Goal: Obtain resource: Download file/media

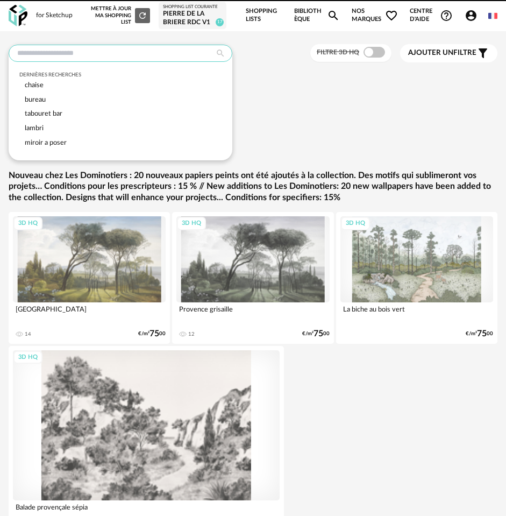
click at [54, 51] on input "text" at bounding box center [121, 53] width 224 height 17
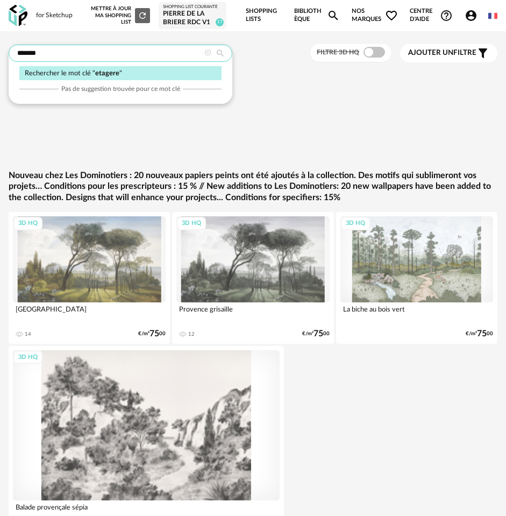
type input "*******"
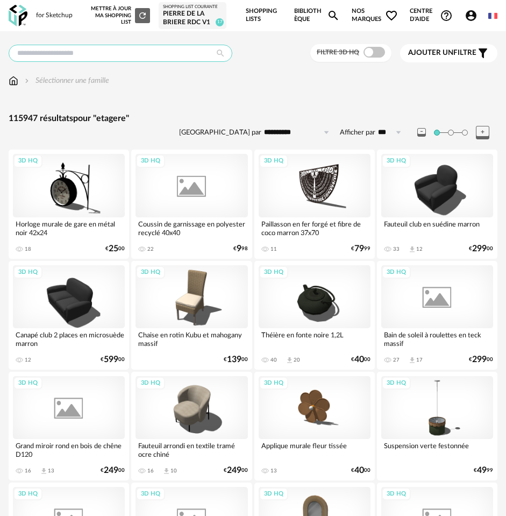
type input "*******"
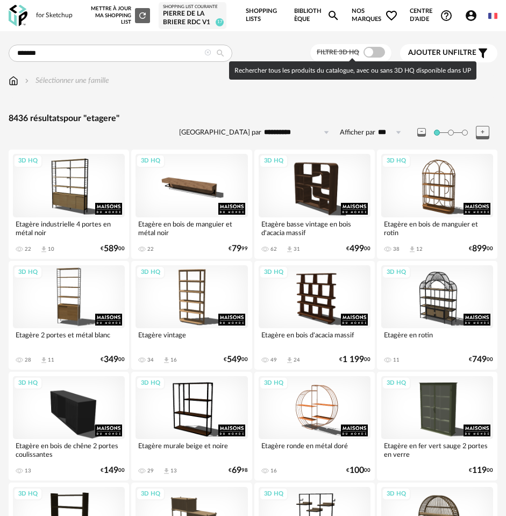
click at [374, 47] on span at bounding box center [375, 52] width 22 height 11
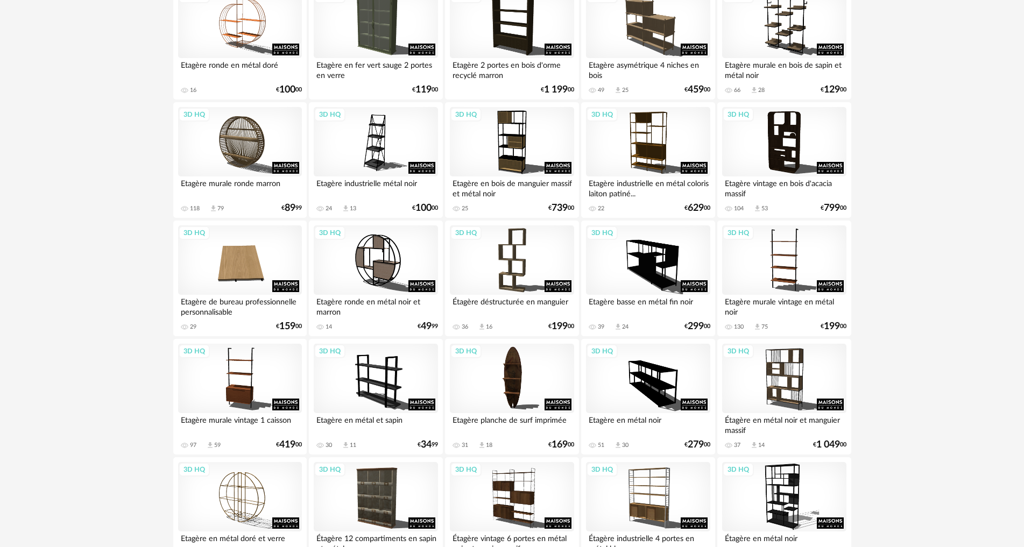
scroll to position [538, 0]
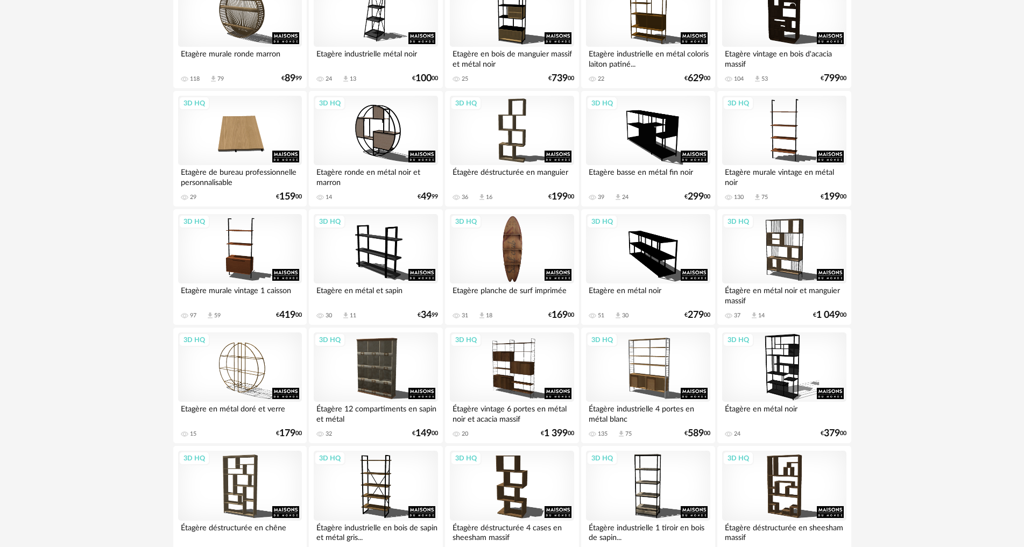
click at [515, 243] on div "3D HQ" at bounding box center [512, 249] width 124 height 70
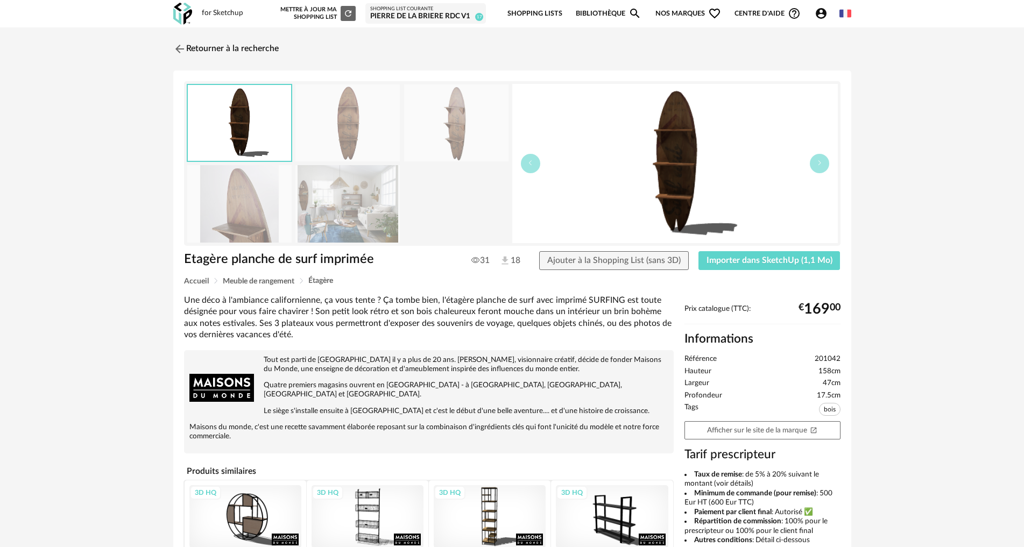
click at [327, 203] on img at bounding box center [347, 203] width 104 height 77
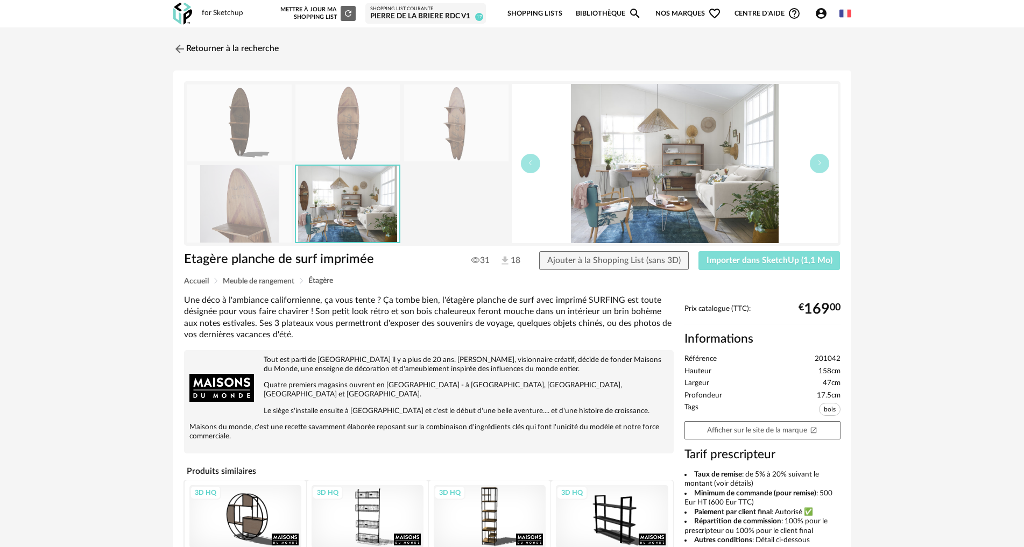
click at [515, 259] on span "Importer dans SketchUp (1,1 Mo)" at bounding box center [769, 260] width 126 height 9
drag, startPoint x: 213, startPoint y: 47, endPoint x: 208, endPoint y: 51, distance: 6.1
click at [212, 48] on link "Retourner à la recherche" at bounding box center [223, 49] width 105 height 24
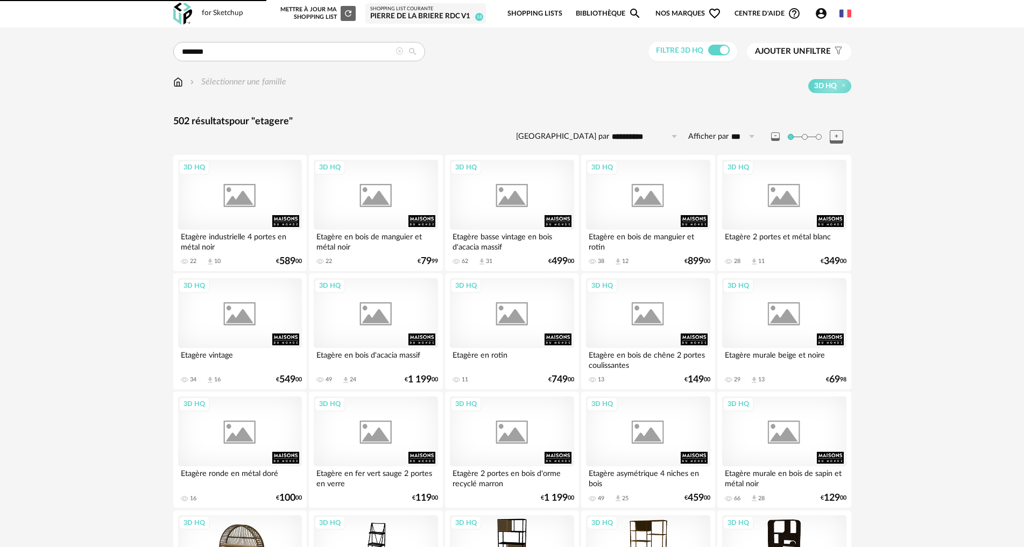
scroll to position [538, 0]
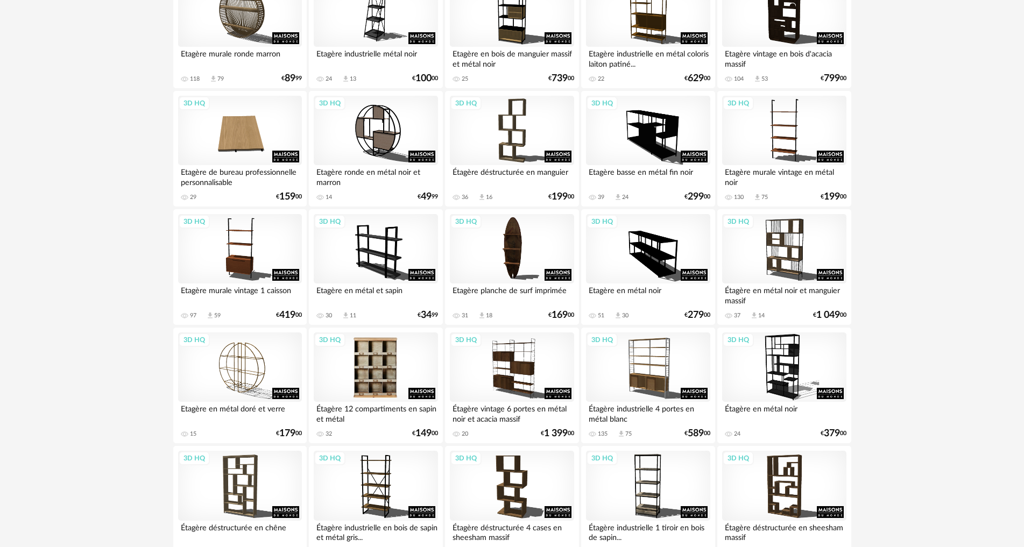
click at [394, 378] on div "3D HQ" at bounding box center [376, 367] width 124 height 70
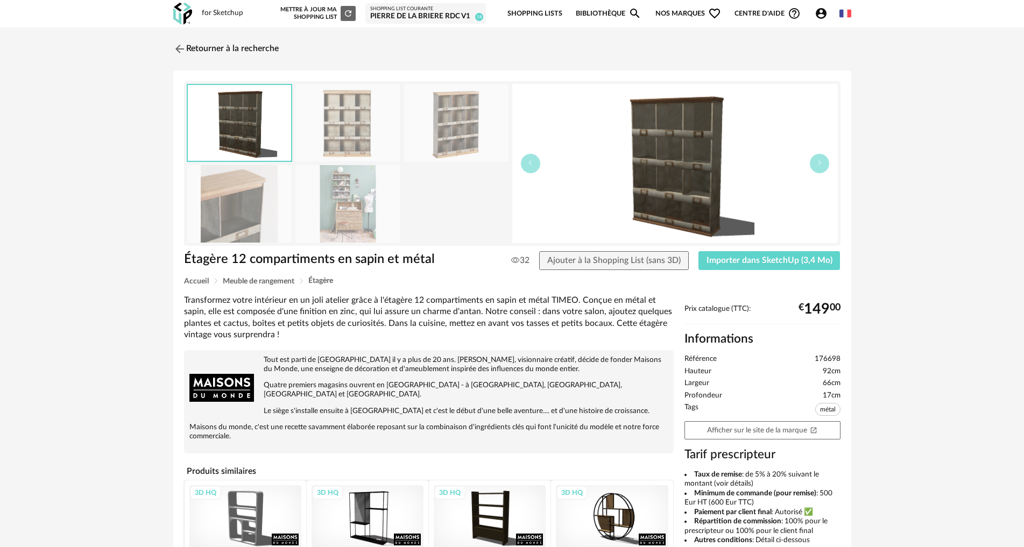
click at [348, 216] on img at bounding box center [347, 203] width 104 height 77
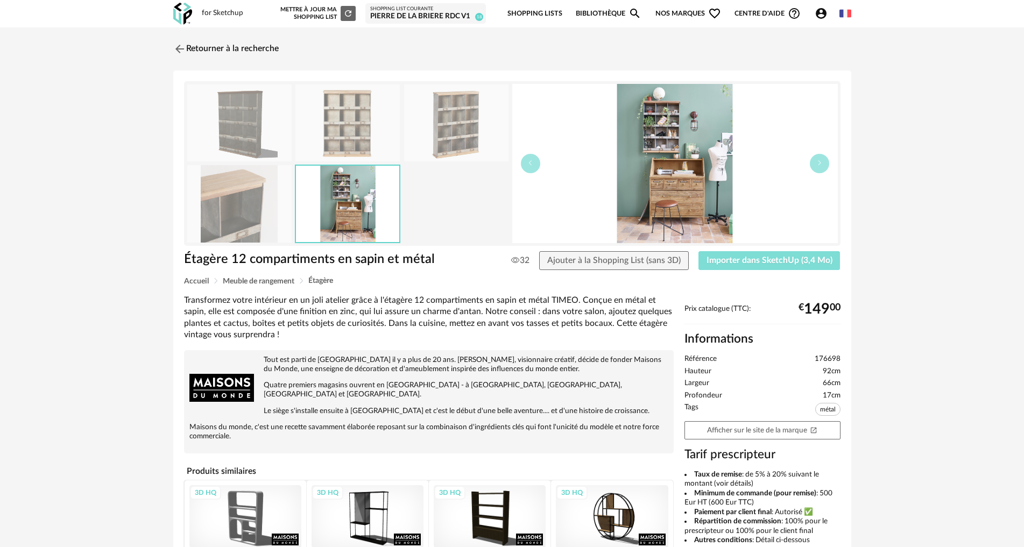
click at [515, 262] on span "Importer dans SketchUp (3,4 Mo)" at bounding box center [769, 260] width 126 height 9
drag, startPoint x: 231, startPoint y: 49, endPoint x: 277, endPoint y: 65, distance: 47.8
click at [231, 49] on link "Retourner à la recherche" at bounding box center [225, 49] width 105 height 24
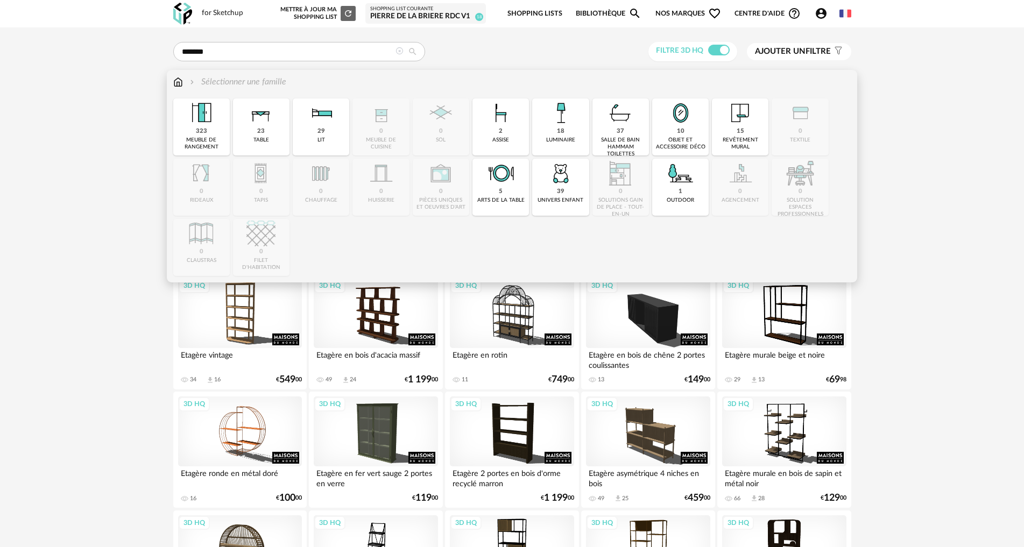
click at [515, 132] on div "18 luminaire" at bounding box center [560, 126] width 56 height 57
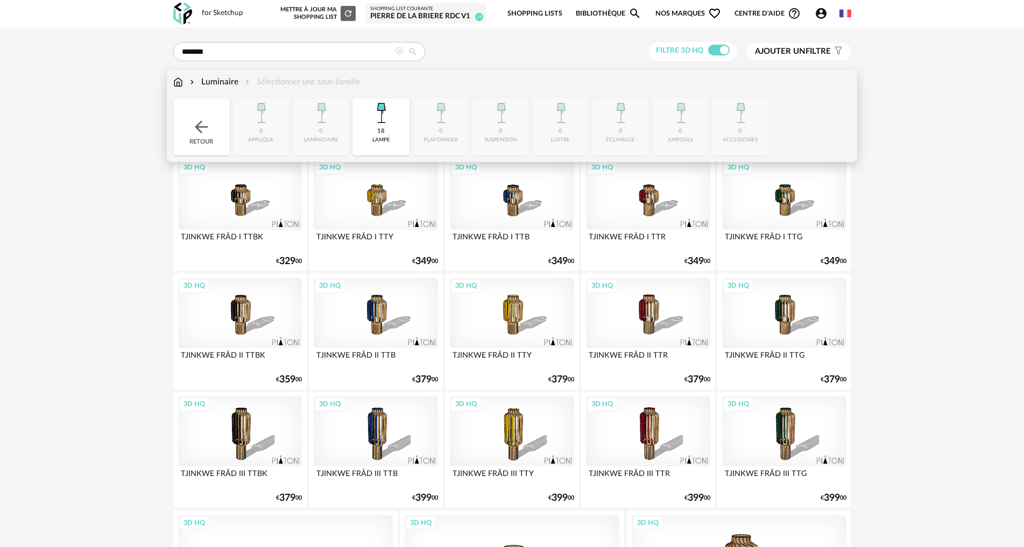
click at [197, 127] on img at bounding box center [201, 126] width 19 height 19
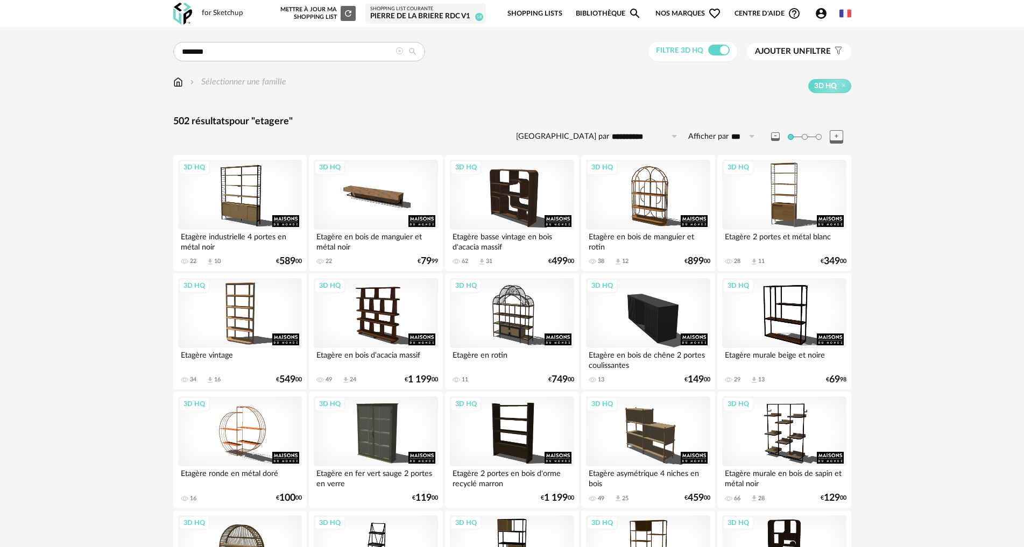
drag, startPoint x: 399, startPoint y: 50, endPoint x: 339, endPoint y: 76, distance: 65.3
click at [398, 50] on icon at bounding box center [399, 51] width 8 height 8
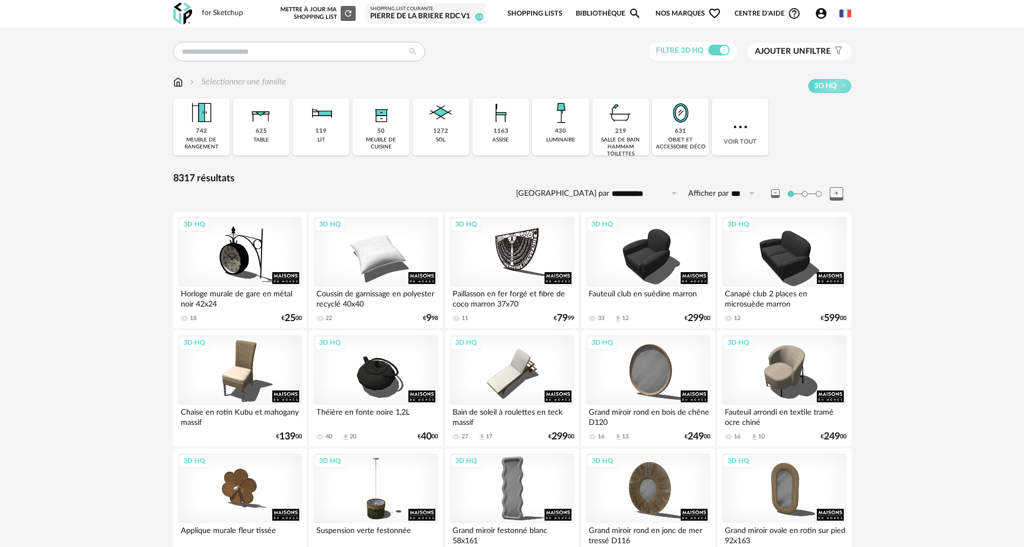
click at [515, 126] on img at bounding box center [560, 112] width 29 height 29
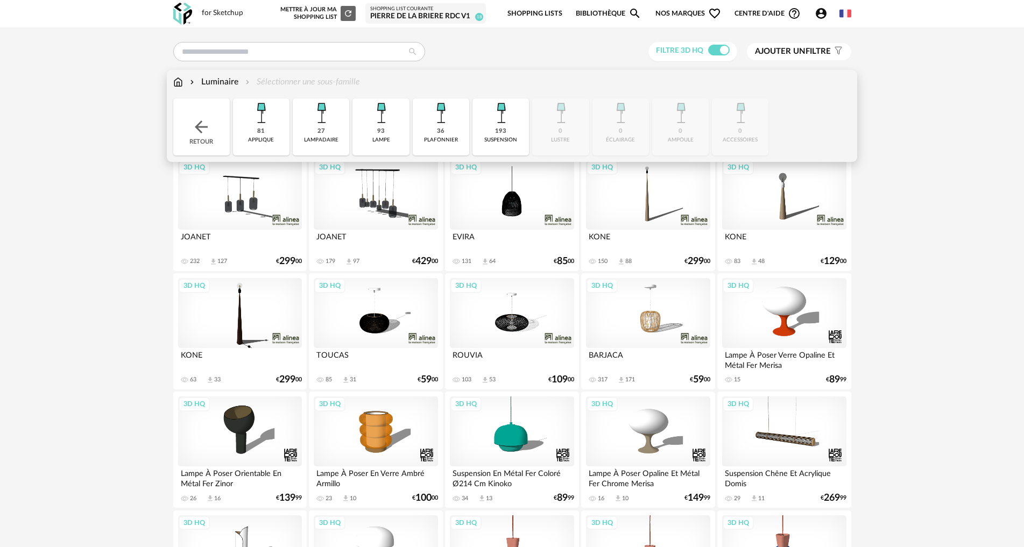
click at [385, 132] on div "93 lampe" at bounding box center [380, 126] width 56 height 57
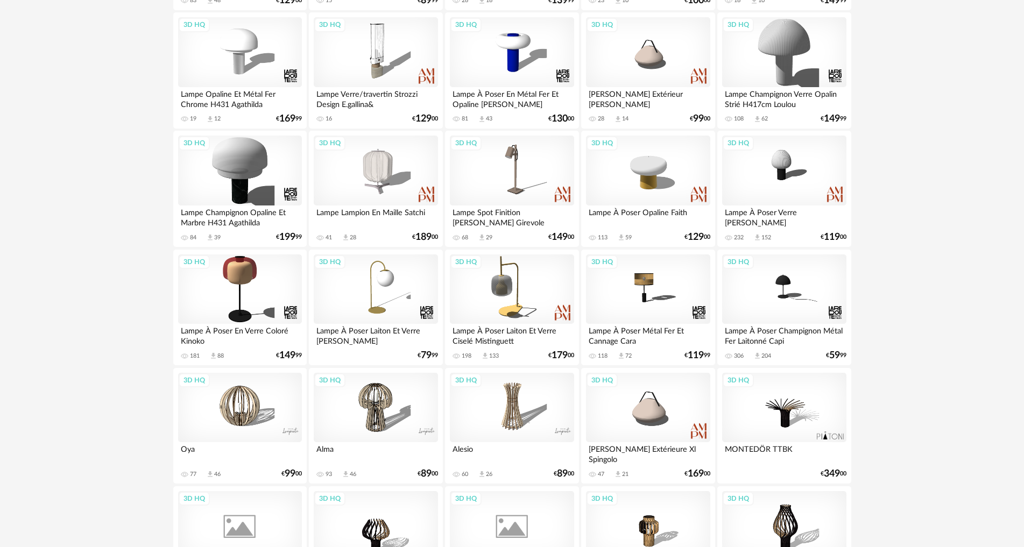
scroll to position [269, 0]
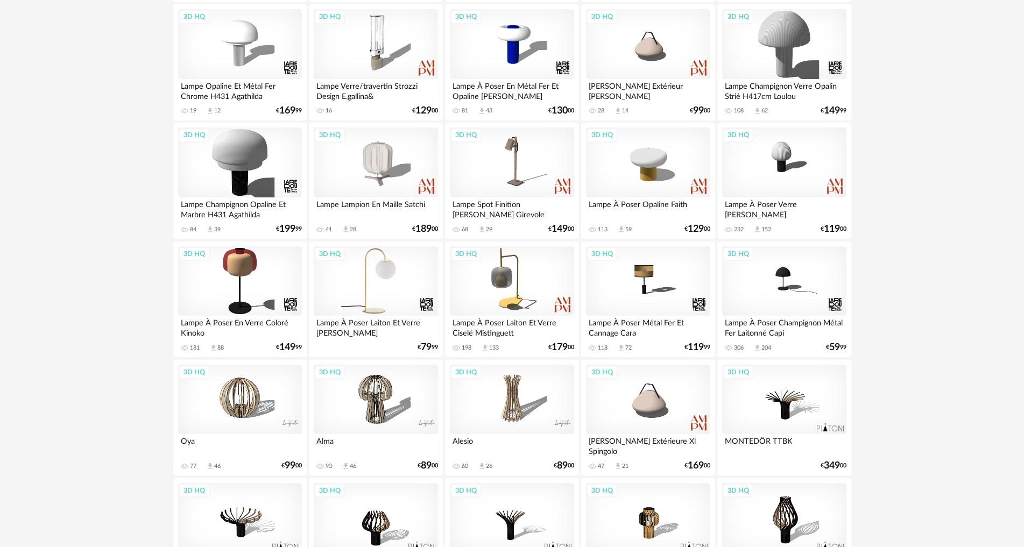
click at [379, 284] on div "3D HQ" at bounding box center [376, 281] width 124 height 70
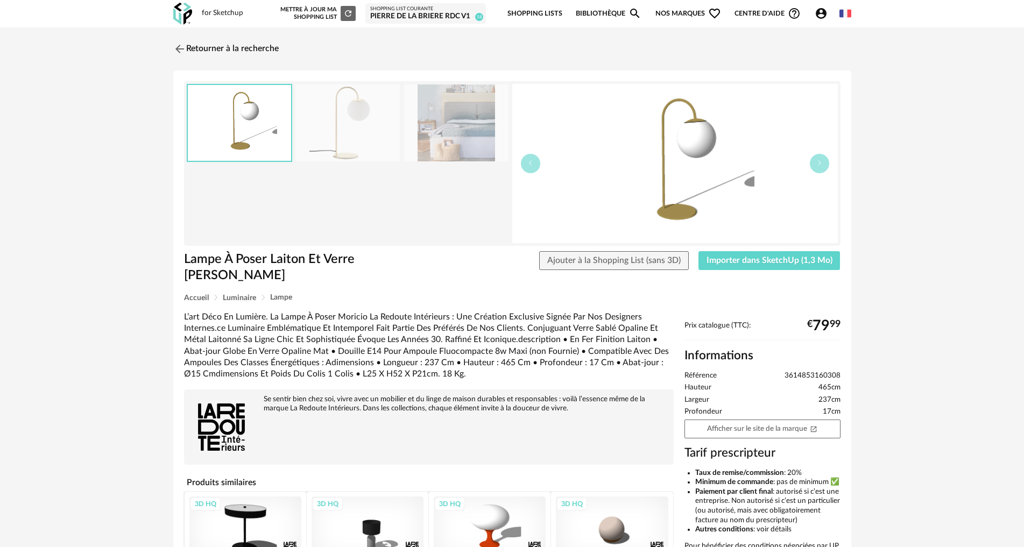
click at [451, 124] on img at bounding box center [456, 122] width 104 height 77
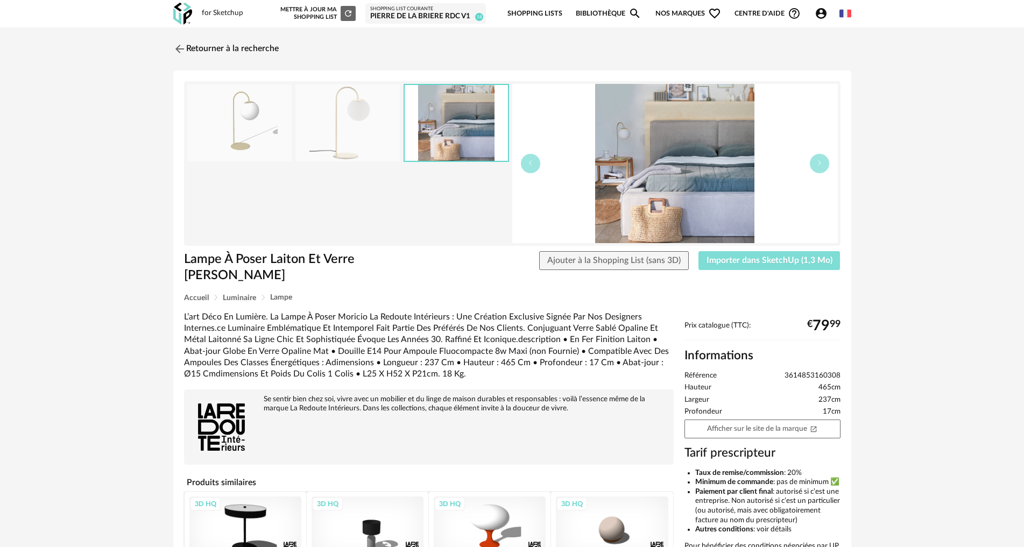
click at [515, 260] on span "Importer dans SketchUp (1,3 Mo)" at bounding box center [769, 260] width 126 height 9
click at [216, 47] on link "Retourner à la recherche" at bounding box center [223, 49] width 105 height 24
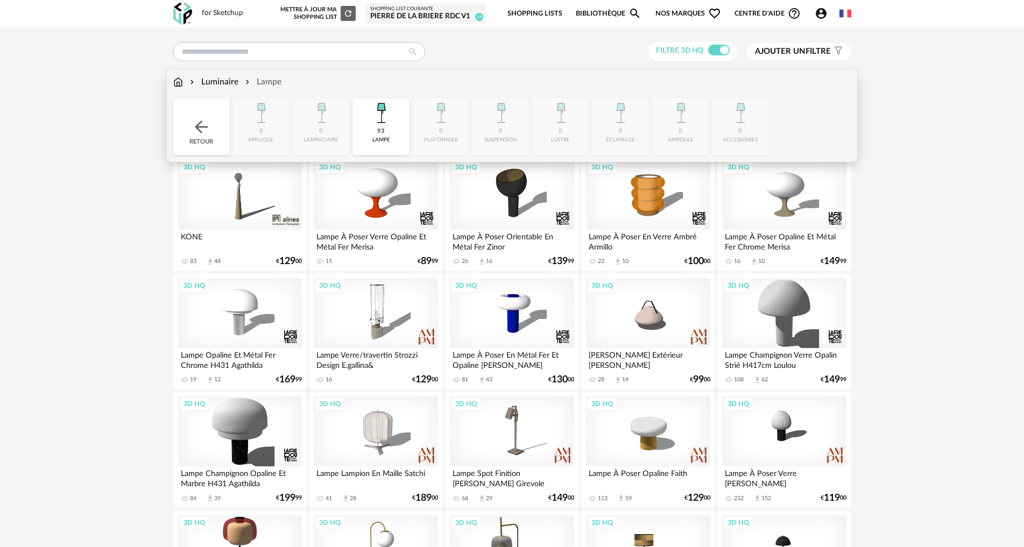
click at [210, 116] on div "Retour" at bounding box center [201, 126] width 56 height 57
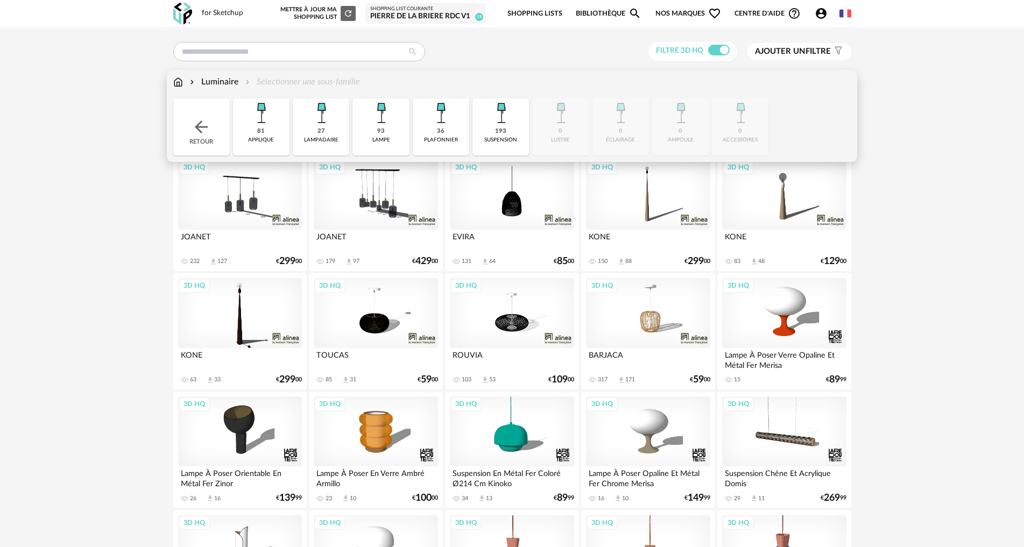
click at [499, 122] on img at bounding box center [500, 112] width 29 height 29
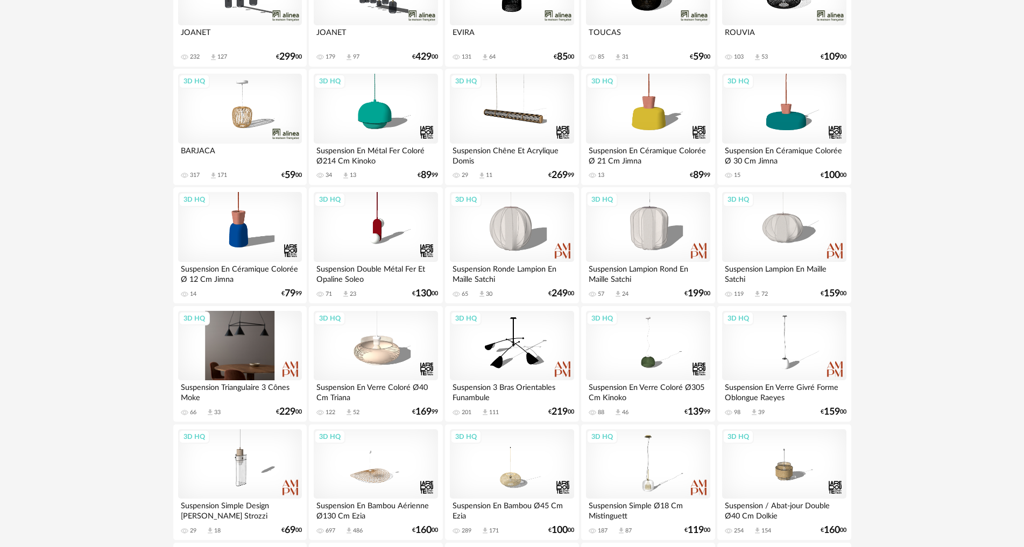
scroll to position [215, 0]
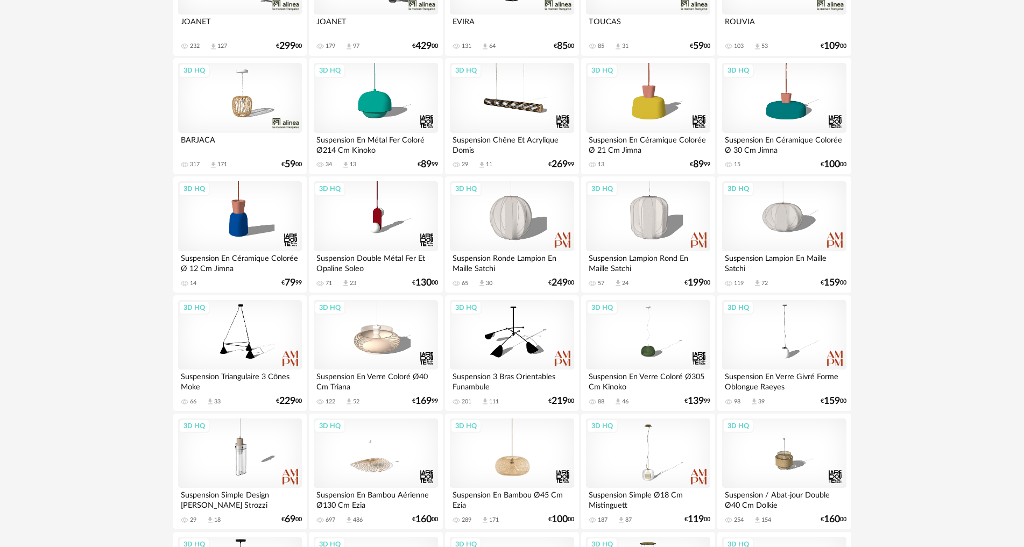
click at [515, 471] on div "3D HQ" at bounding box center [512, 454] width 124 height 70
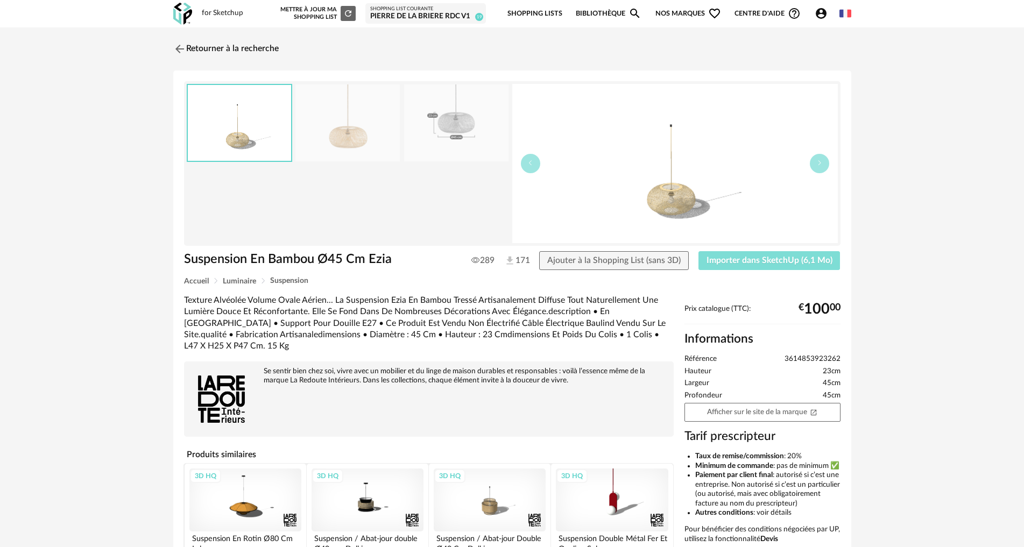
click at [515, 258] on span "Importer dans SketchUp (6,1 Mo)" at bounding box center [769, 260] width 126 height 9
click at [210, 45] on link "Retourner à la recherche" at bounding box center [223, 49] width 105 height 24
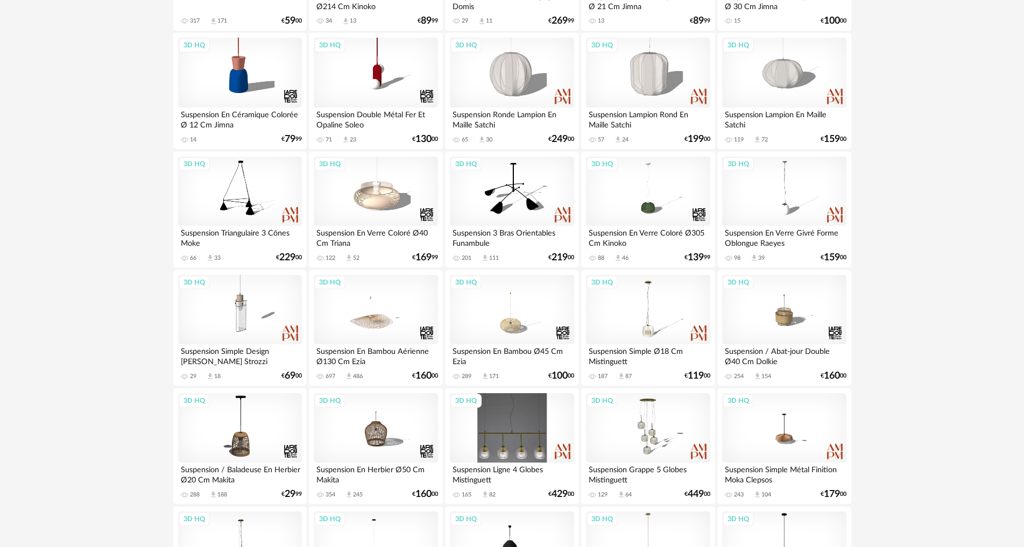
scroll to position [430, 0]
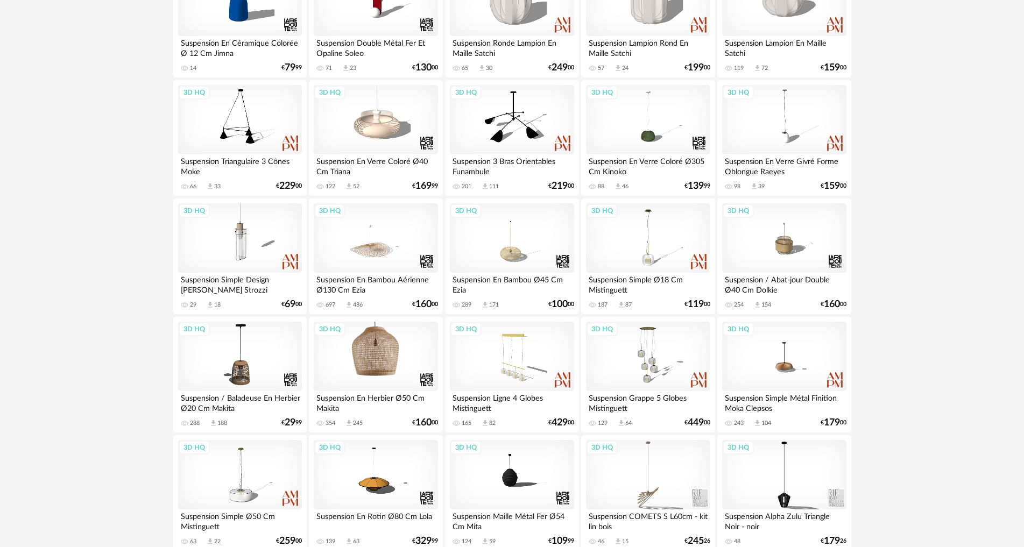
click at [391, 365] on div "3D HQ" at bounding box center [376, 357] width 124 height 70
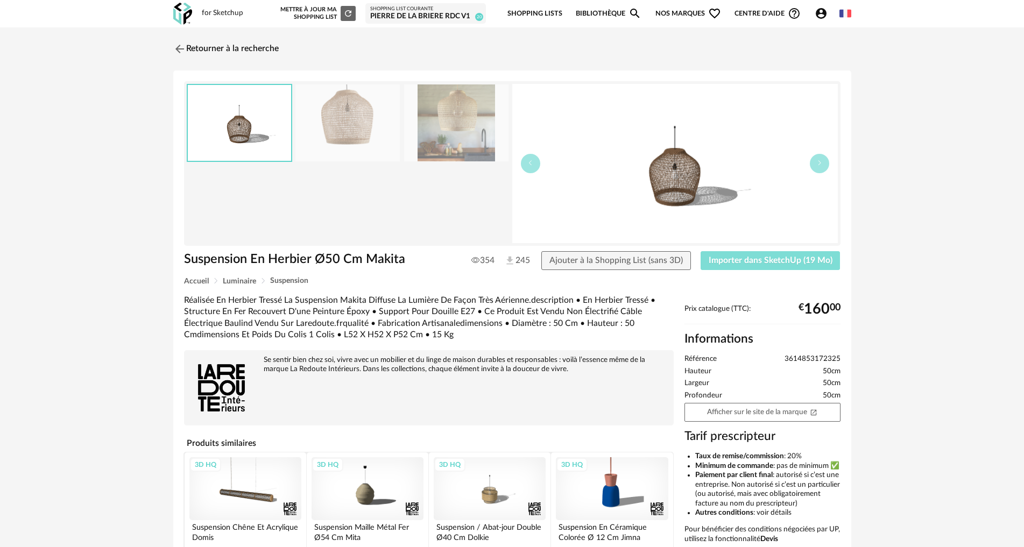
click at [515, 254] on button "Importer dans SketchUp (19 Mo)" at bounding box center [770, 260] width 140 height 19
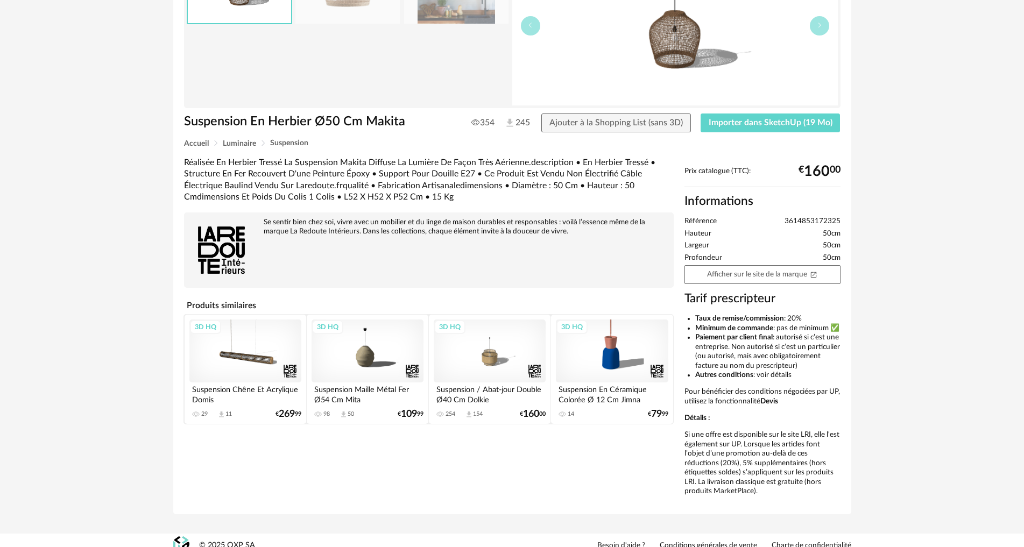
scroll to position [160, 0]
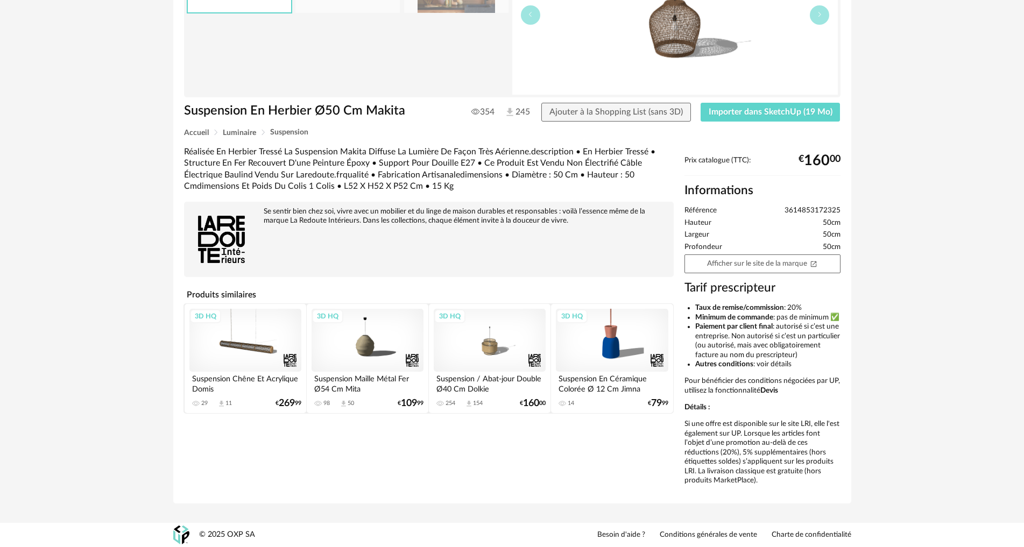
click at [257, 331] on div "3D HQ" at bounding box center [245, 340] width 112 height 63
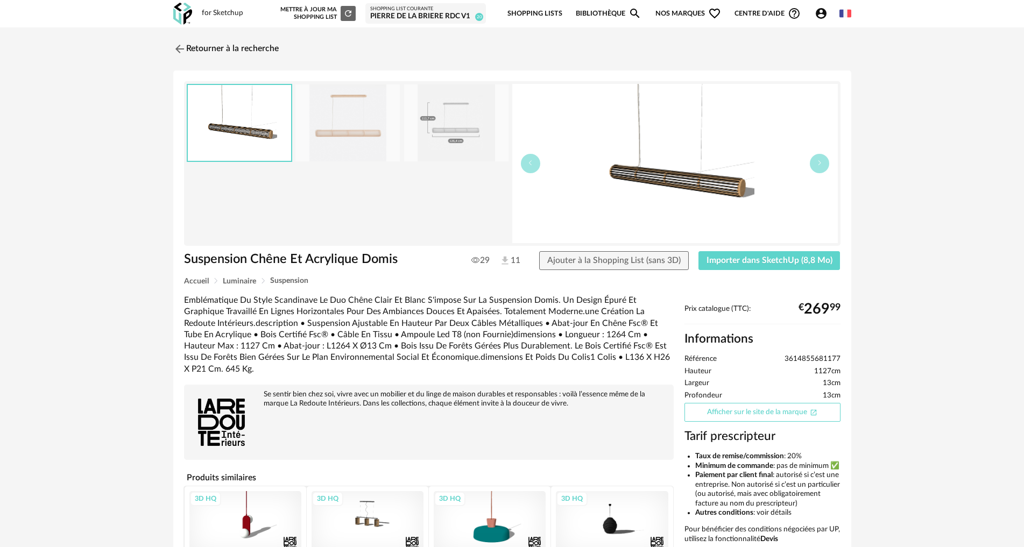
click at [515, 412] on link "Afficher sur le site de la marque Open In New icon" at bounding box center [762, 412] width 156 height 19
drag, startPoint x: 187, startPoint y: 46, endPoint x: 186, endPoint y: 62, distance: 16.2
click at [187, 46] on link "Retourner à la recherche" at bounding box center [225, 49] width 105 height 24
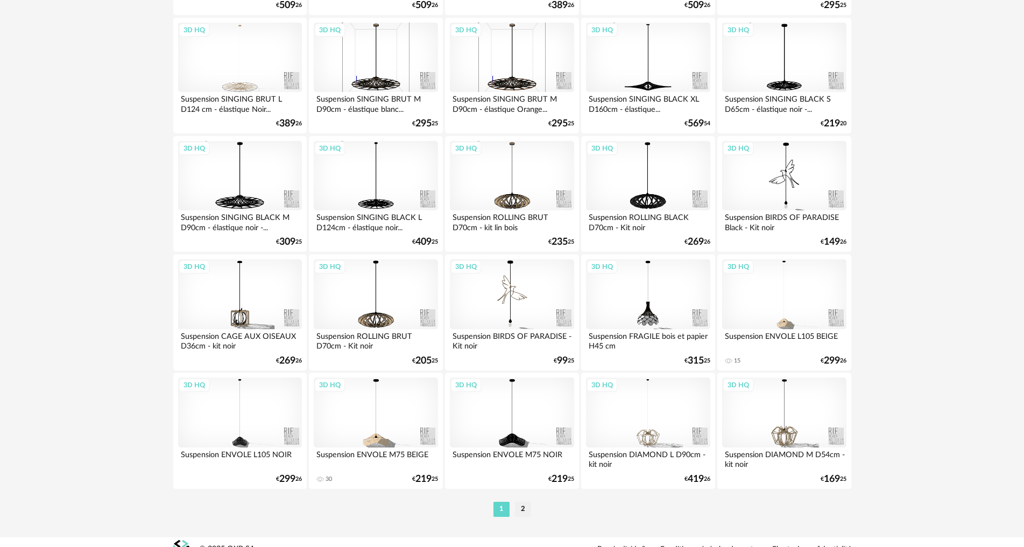
scroll to position [2046, 0]
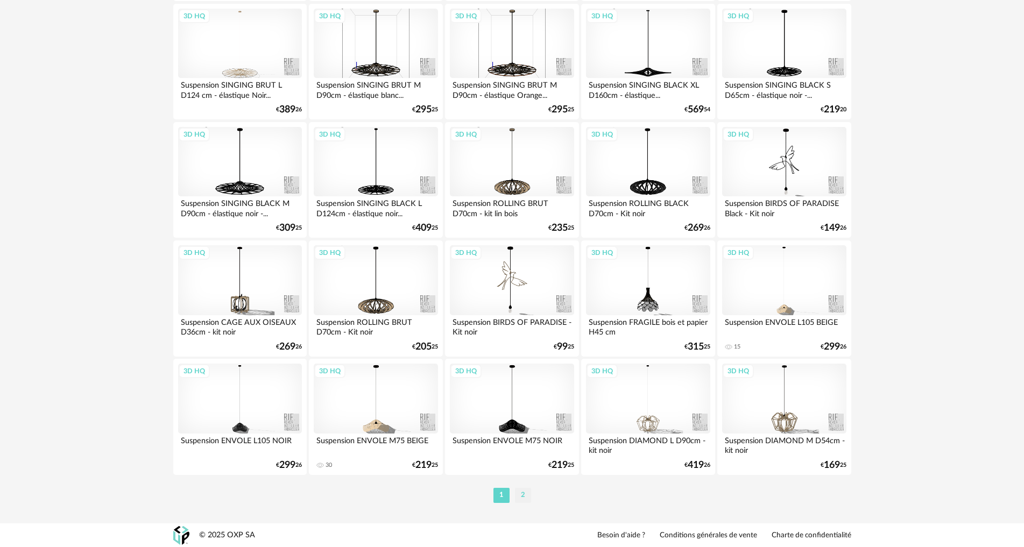
click at [515, 497] on li "2" at bounding box center [523, 495] width 16 height 15
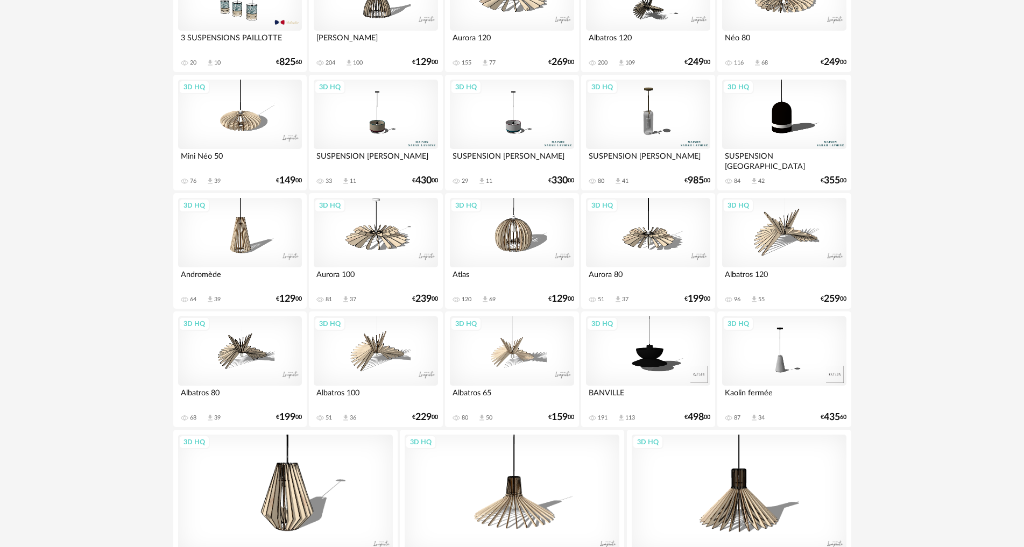
scroll to position [1979, 0]
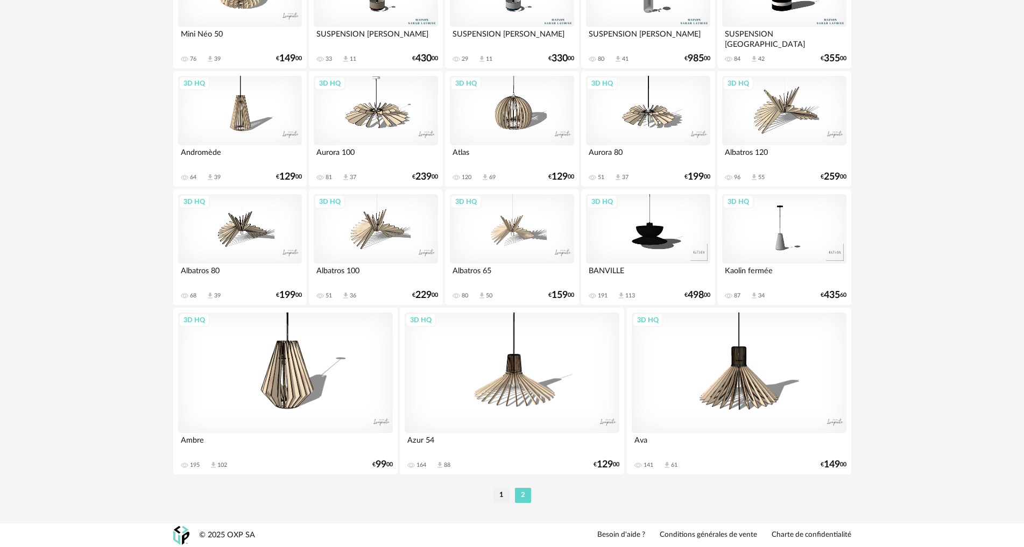
click at [501, 493] on li "1" at bounding box center [501, 495] width 16 height 15
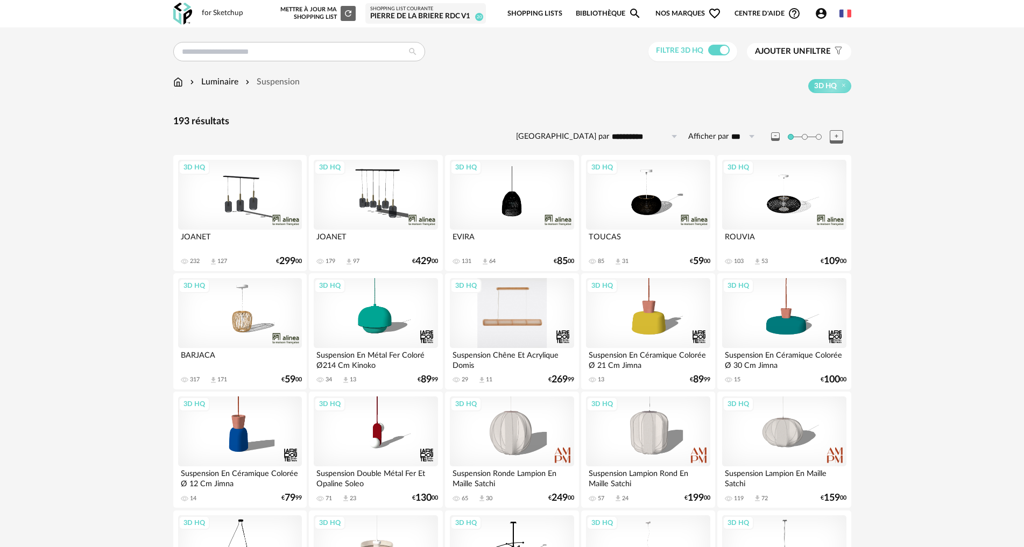
click at [515, 322] on div "3D HQ" at bounding box center [512, 313] width 124 height 70
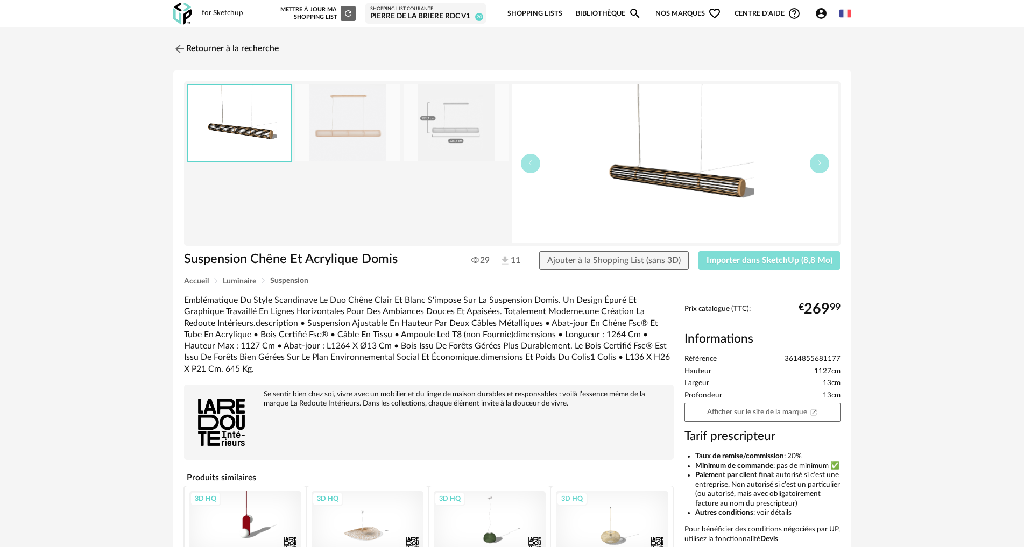
click at [515, 257] on span "Importer dans SketchUp (8,8 Mo)" at bounding box center [769, 260] width 126 height 9
click at [203, 47] on link "Retourner à la recherche" at bounding box center [223, 49] width 105 height 24
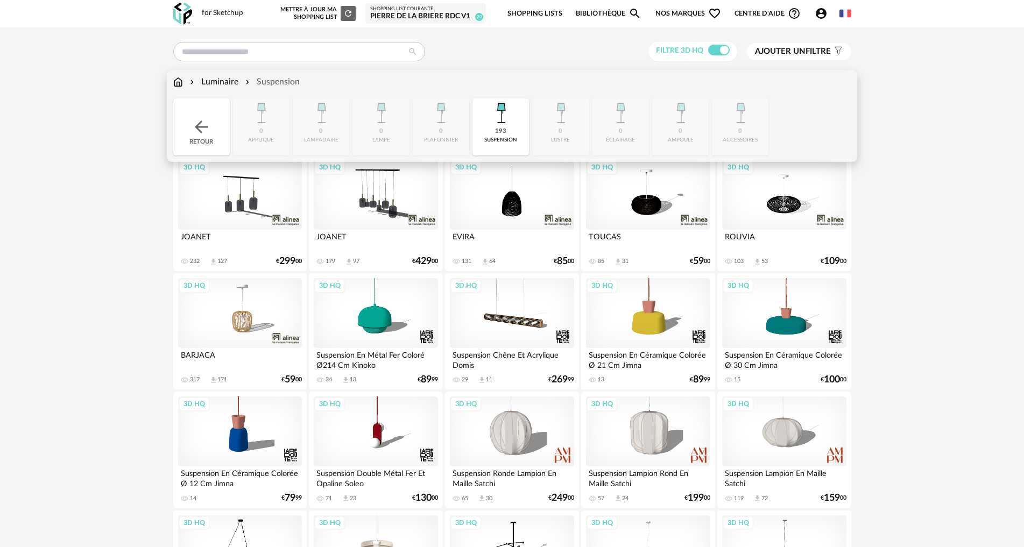
click at [181, 83] on img at bounding box center [178, 82] width 10 height 12
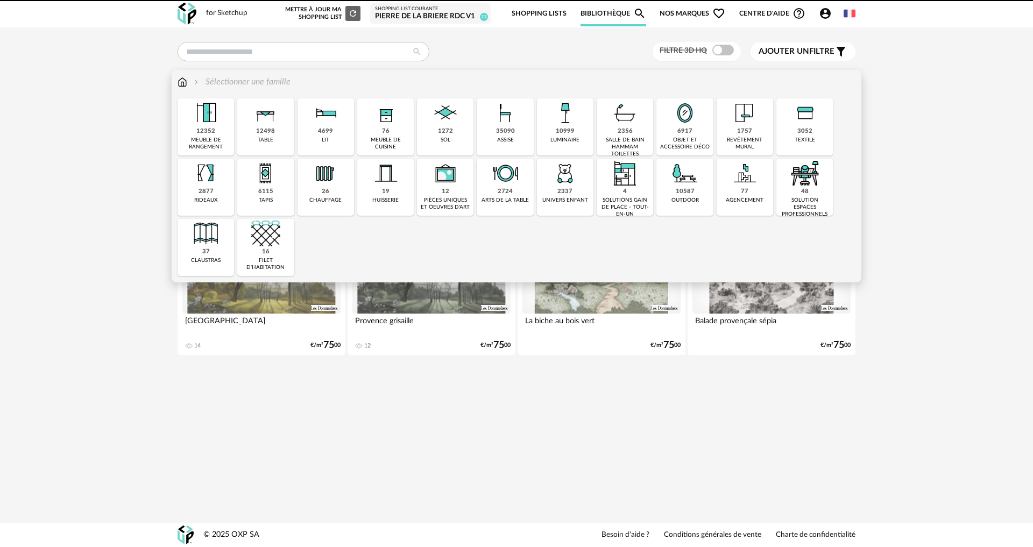
click at [689, 132] on div "6917" at bounding box center [684, 131] width 15 height 8
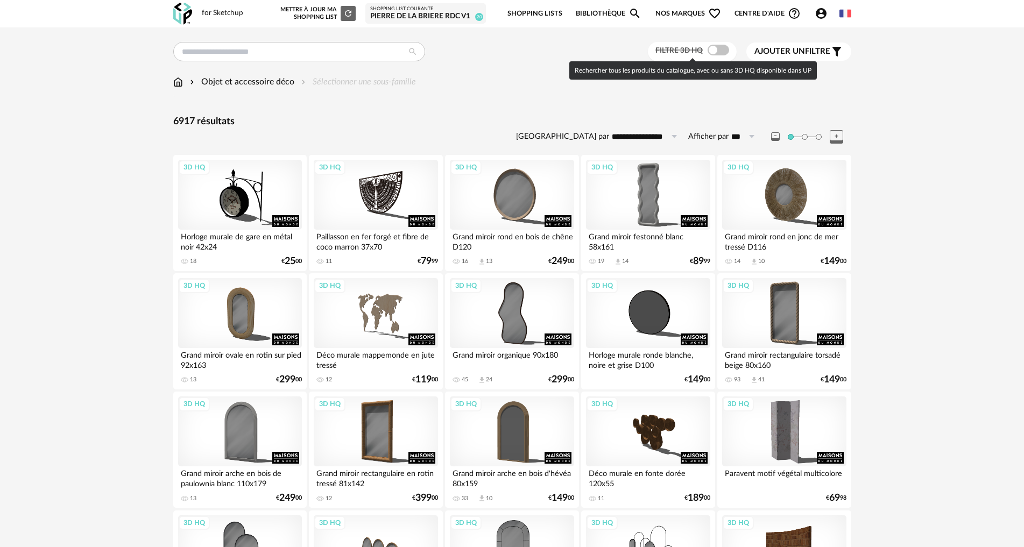
drag, startPoint x: 712, startPoint y: 48, endPoint x: 684, endPoint y: 58, distance: 29.3
click at [712, 47] on span at bounding box center [718, 50] width 22 height 11
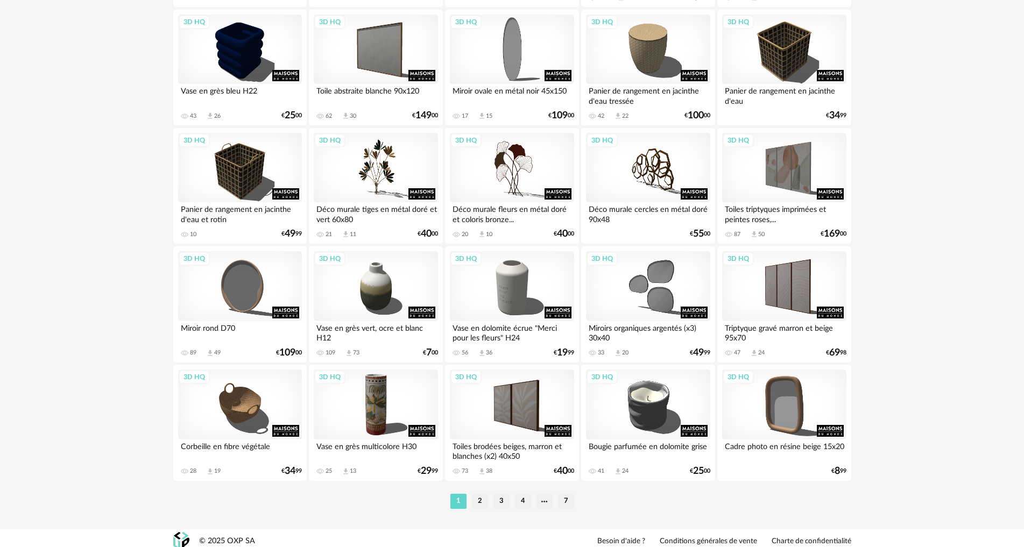
scroll to position [2046, 0]
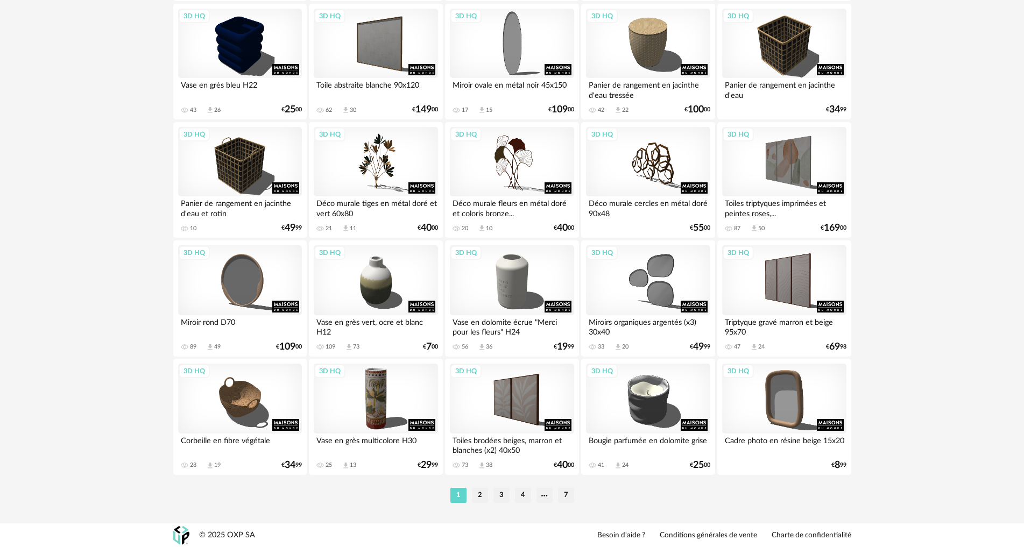
click at [484, 497] on li "2" at bounding box center [480, 495] width 16 height 15
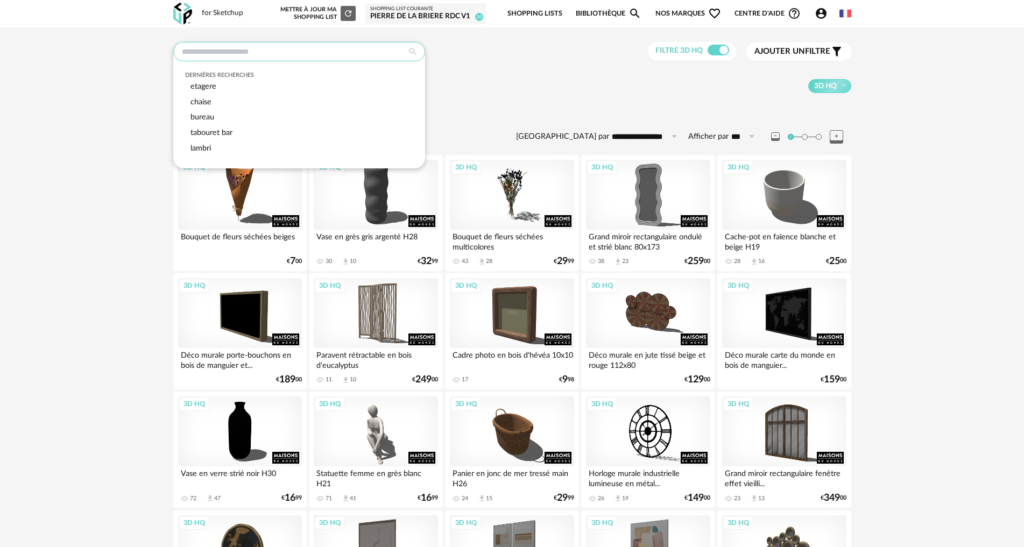
click at [283, 52] on input "text" at bounding box center [299, 51] width 252 height 19
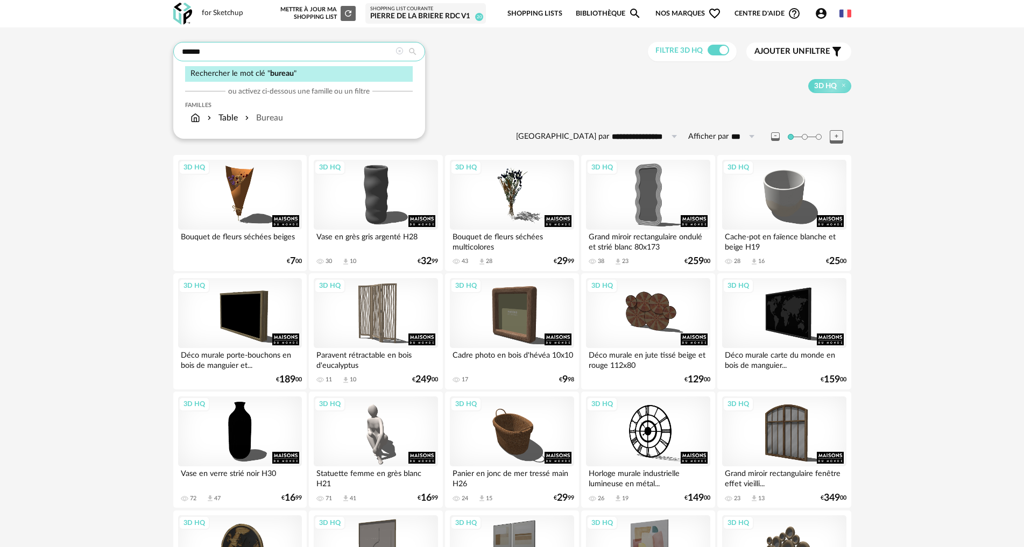
type input "******"
type input "**********"
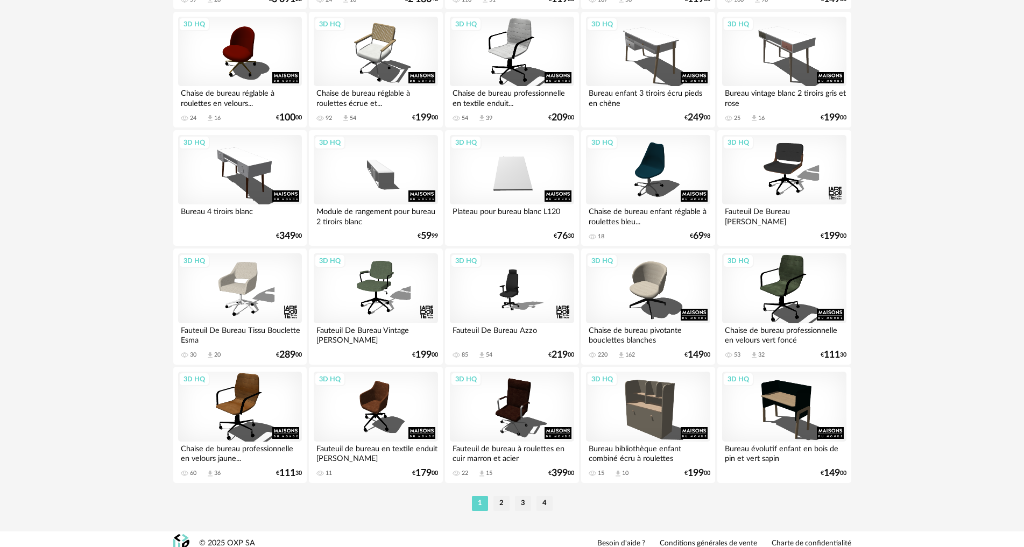
scroll to position [2046, 0]
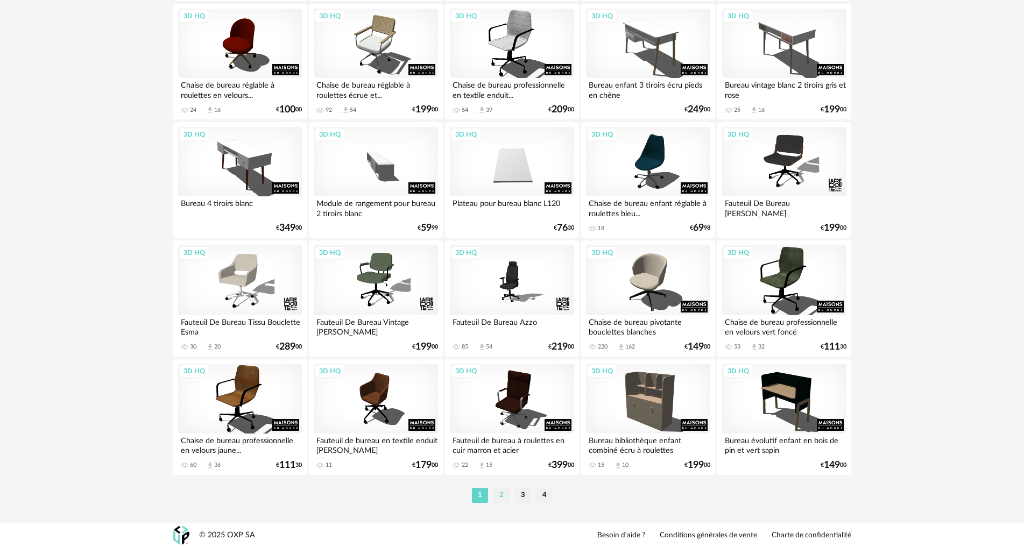
click at [503, 494] on li "2" at bounding box center [501, 495] width 16 height 15
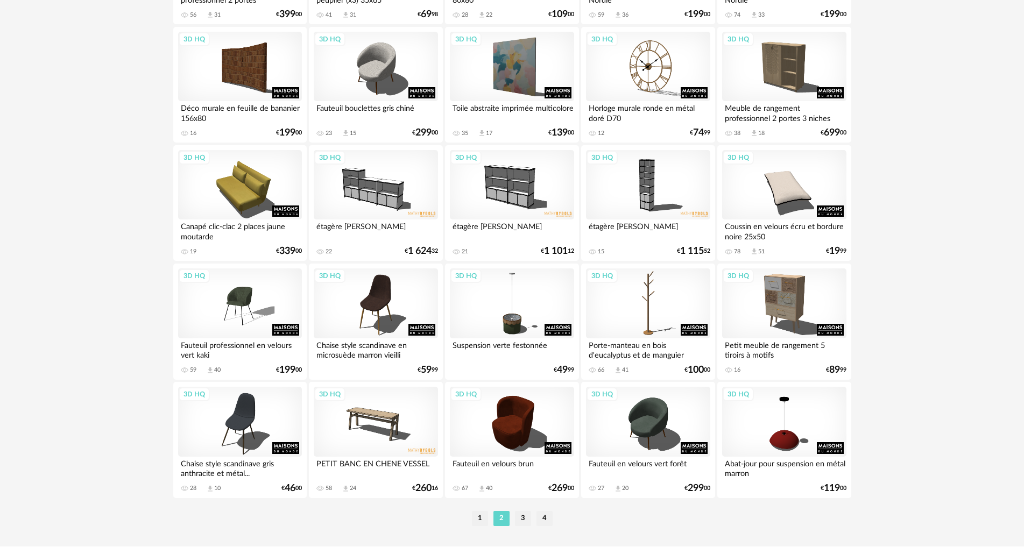
scroll to position [2046, 0]
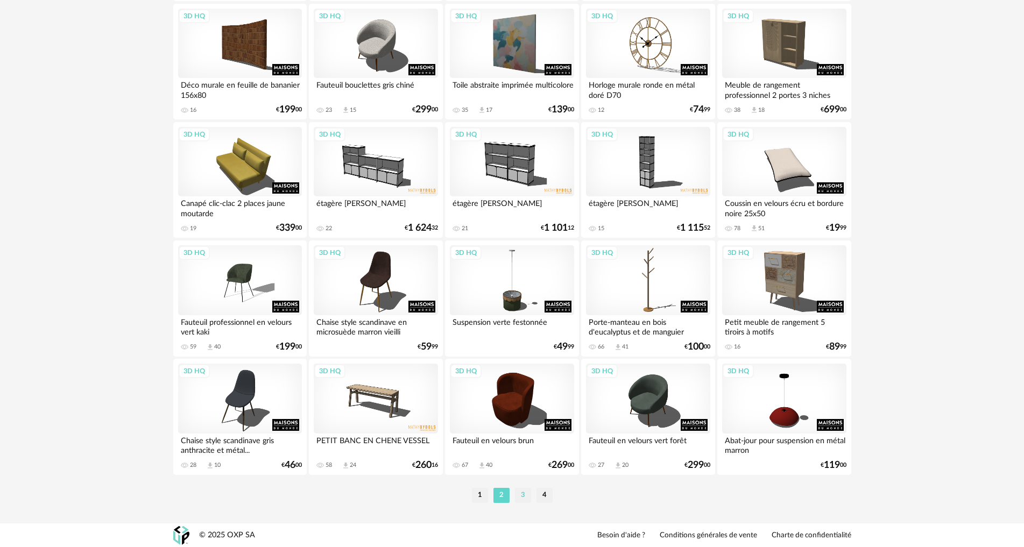
click at [528, 495] on li "3" at bounding box center [523, 495] width 16 height 15
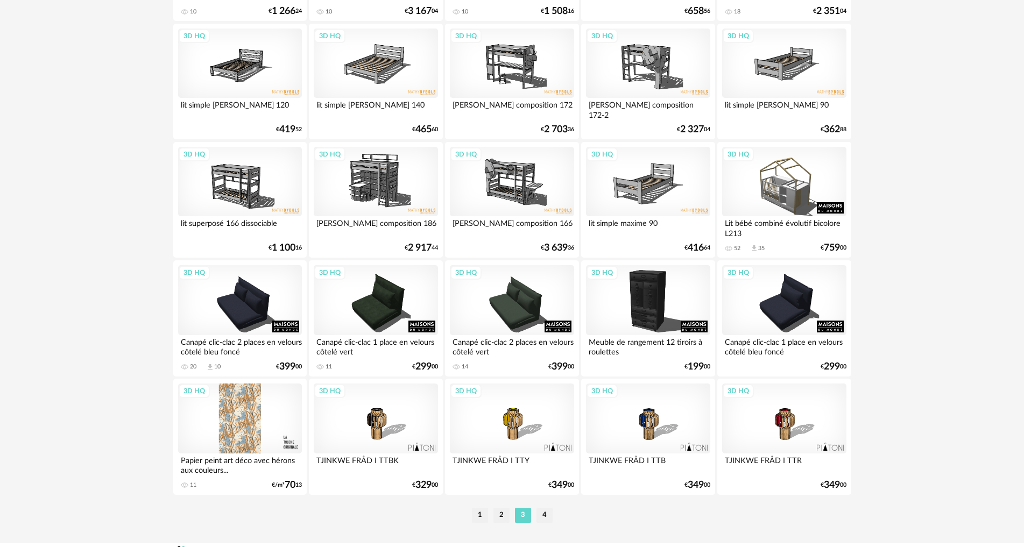
scroll to position [2046, 0]
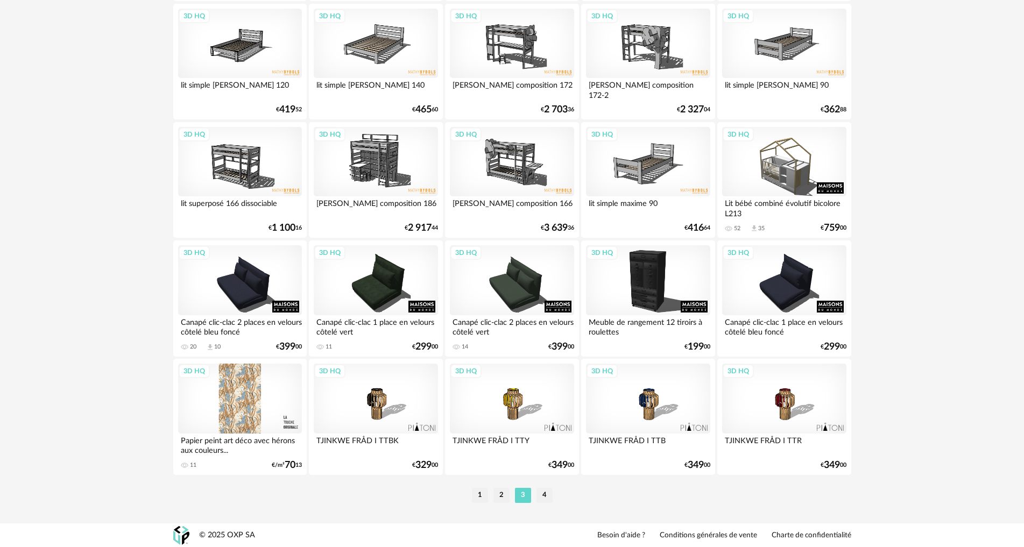
drag, startPoint x: 549, startPoint y: 492, endPoint x: 487, endPoint y: 466, distance: 67.2
click at [549, 492] on li "4" at bounding box center [544, 495] width 16 height 15
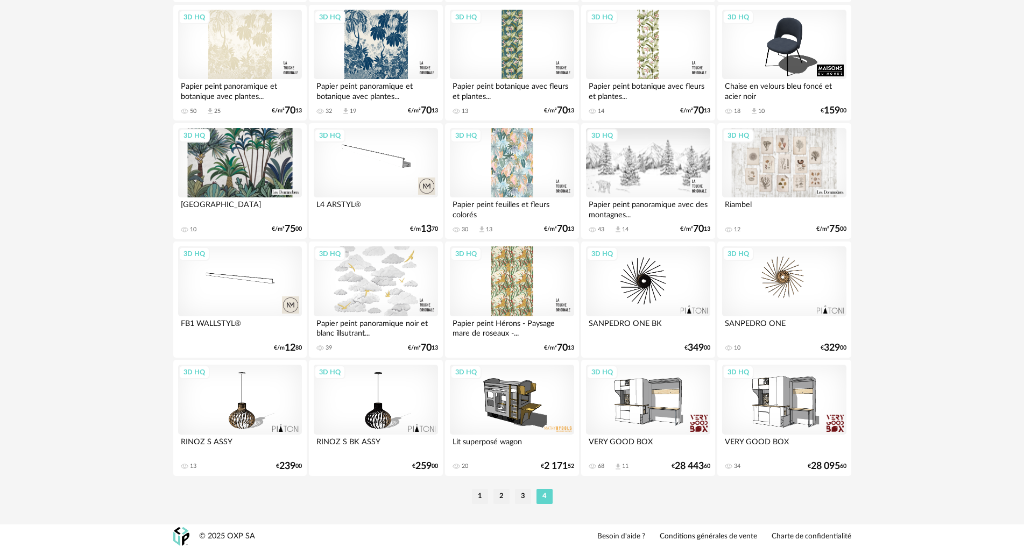
scroll to position [421, 0]
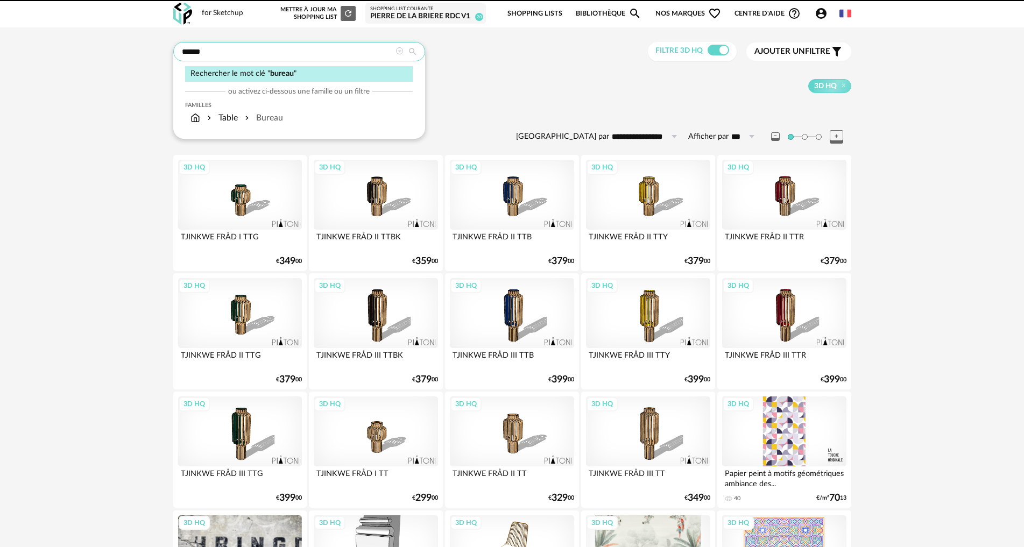
drag, startPoint x: 217, startPoint y: 51, endPoint x: 57, endPoint y: 37, distance: 160.3
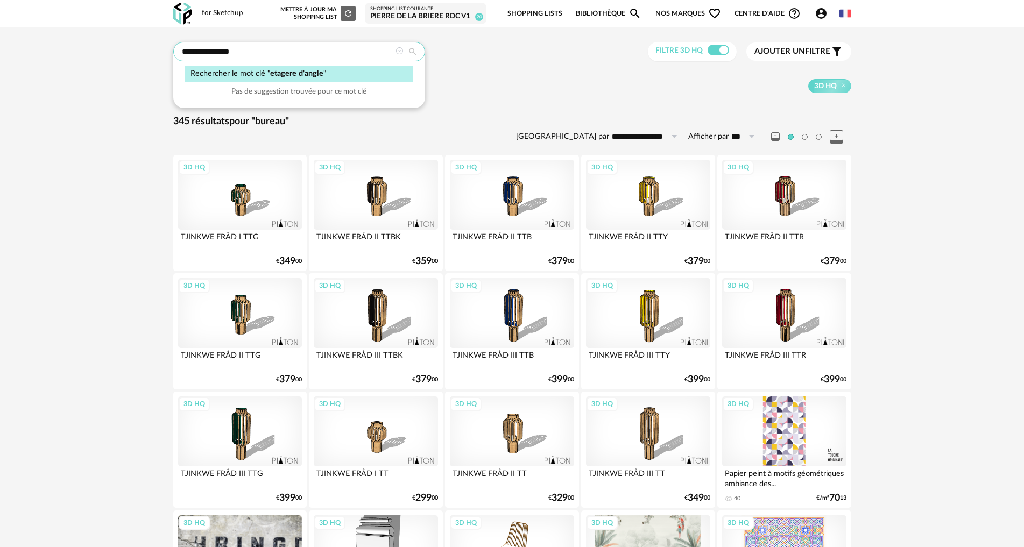
type input "**********"
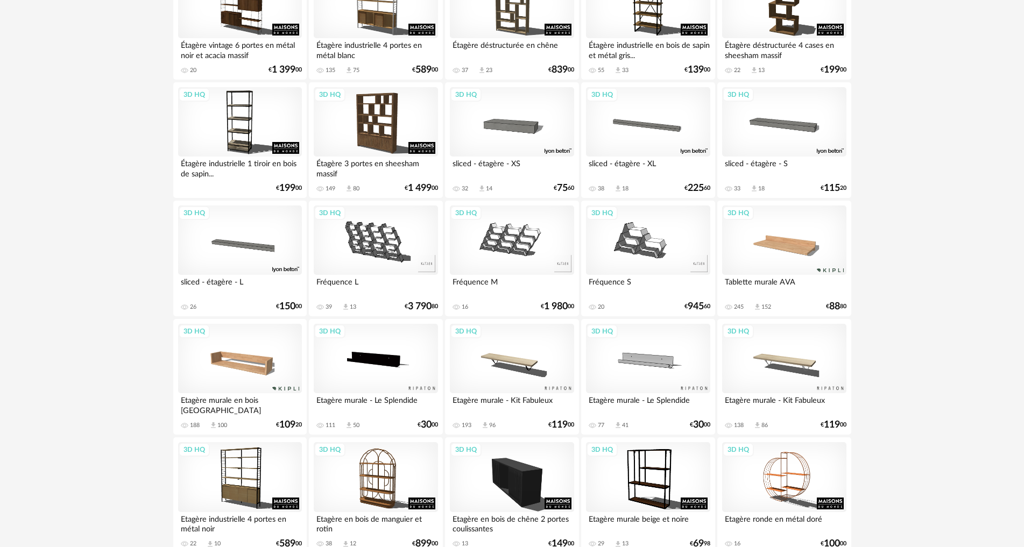
scroll to position [592, 0]
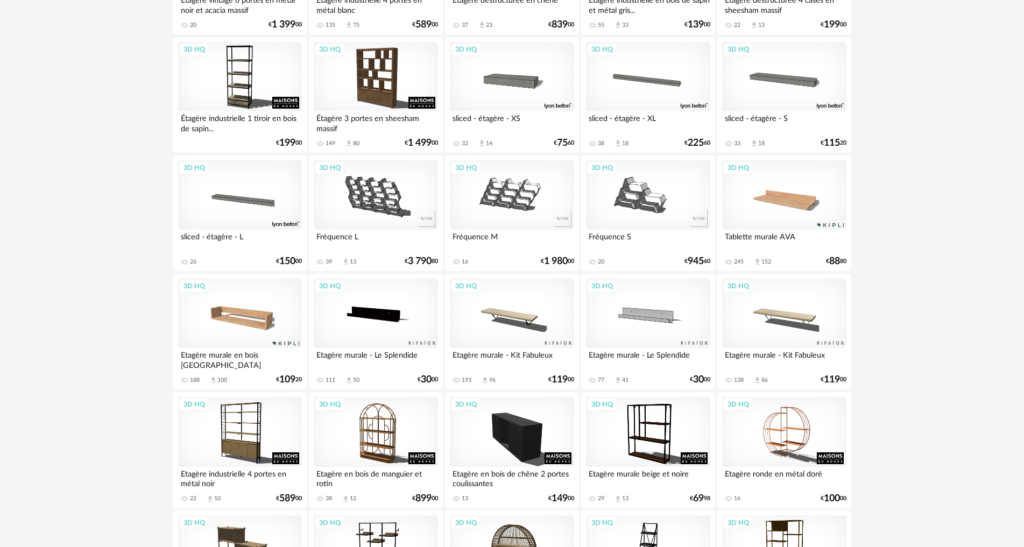
click at [252, 318] on div "3D HQ" at bounding box center [240, 314] width 124 height 70
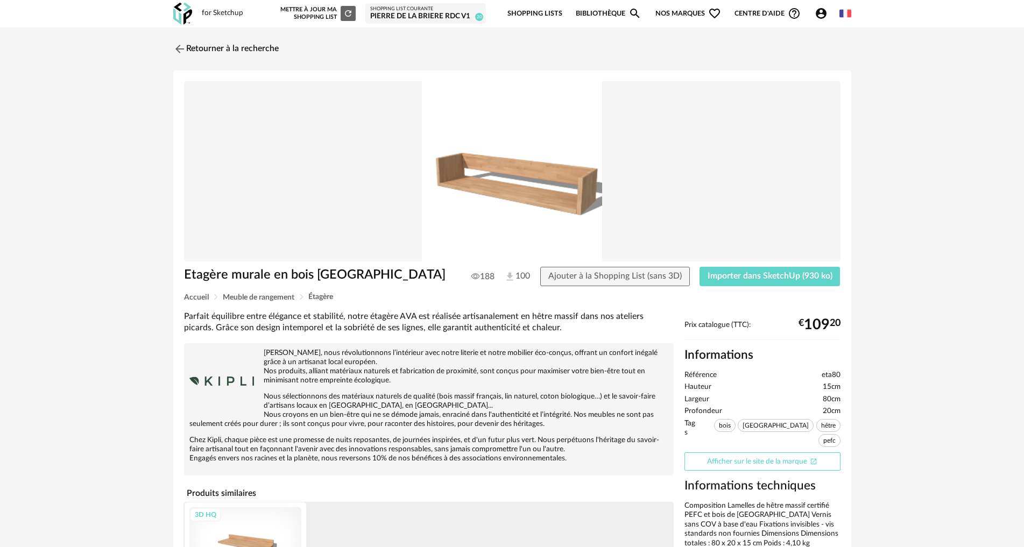
click at [745, 452] on link "Afficher sur le site de la marque Open In New icon" at bounding box center [762, 461] width 156 height 19
click at [180, 48] on img at bounding box center [179, 49] width 16 height 16
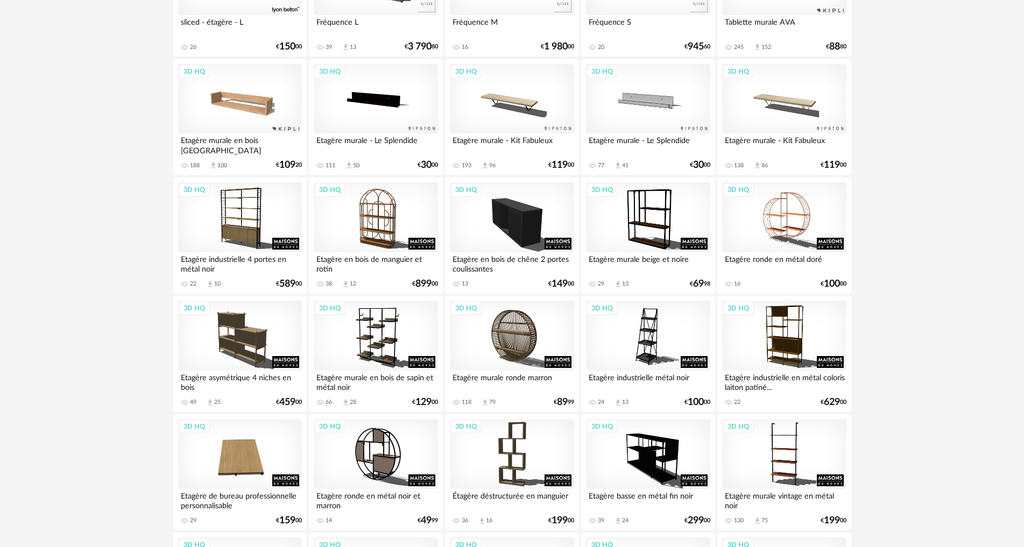
scroll to position [807, 0]
click at [372, 223] on div "3D HQ" at bounding box center [376, 217] width 124 height 70
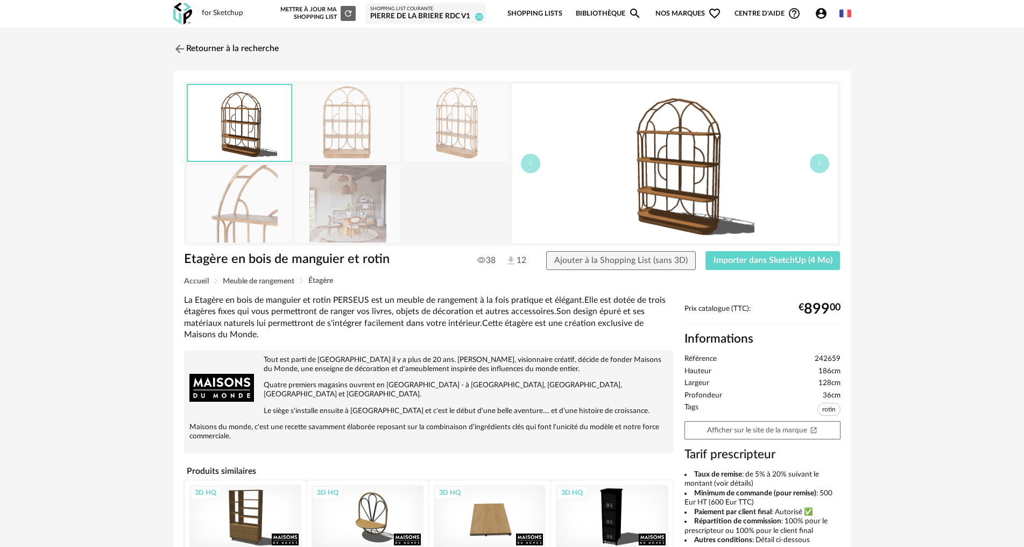
click at [330, 215] on img at bounding box center [347, 203] width 104 height 77
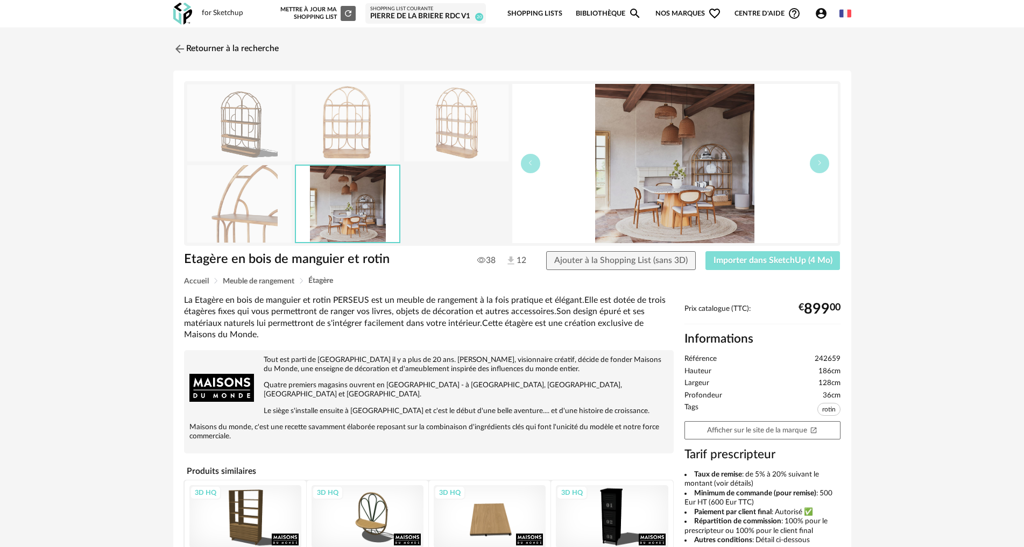
click at [790, 264] on span "Importer dans SketchUp (4 Mo)" at bounding box center [772, 260] width 119 height 9
click at [191, 47] on link "Retourner à la recherche" at bounding box center [223, 49] width 105 height 24
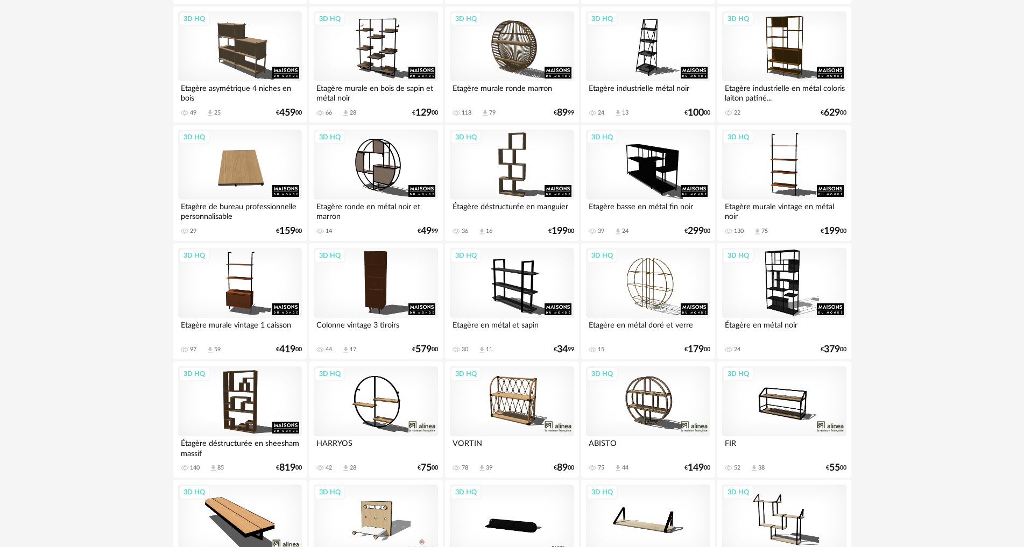
scroll to position [1130, 0]
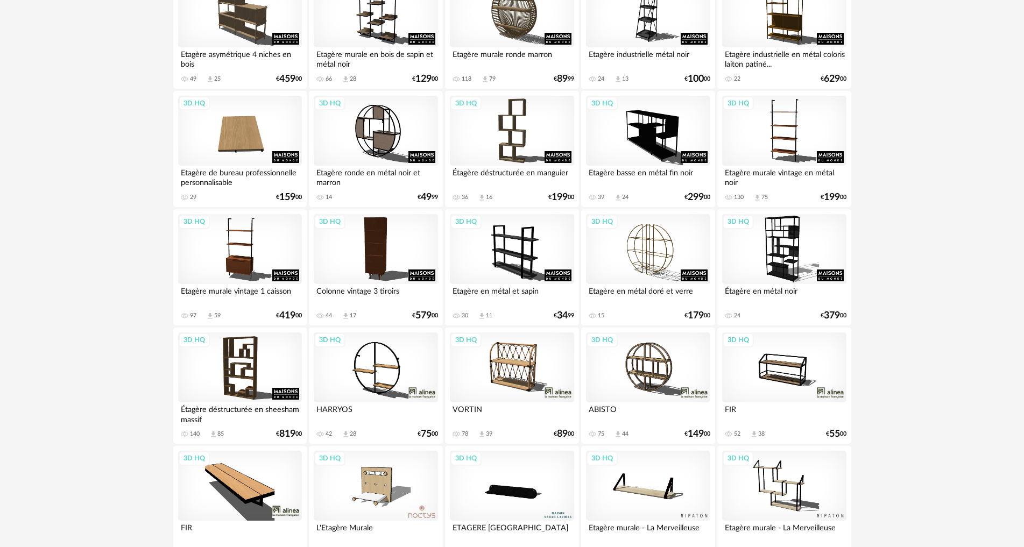
click at [508, 366] on div "3D HQ" at bounding box center [512, 367] width 124 height 70
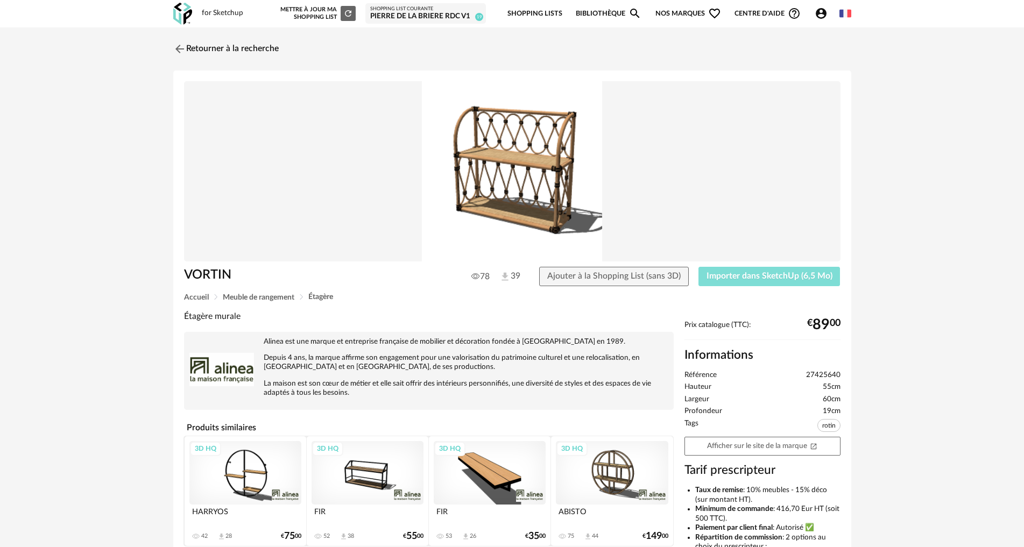
click at [738, 272] on span "Importer dans SketchUp (6,5 Mo)" at bounding box center [769, 276] width 126 height 9
click at [209, 50] on link "Retourner à la recherche" at bounding box center [223, 49] width 105 height 24
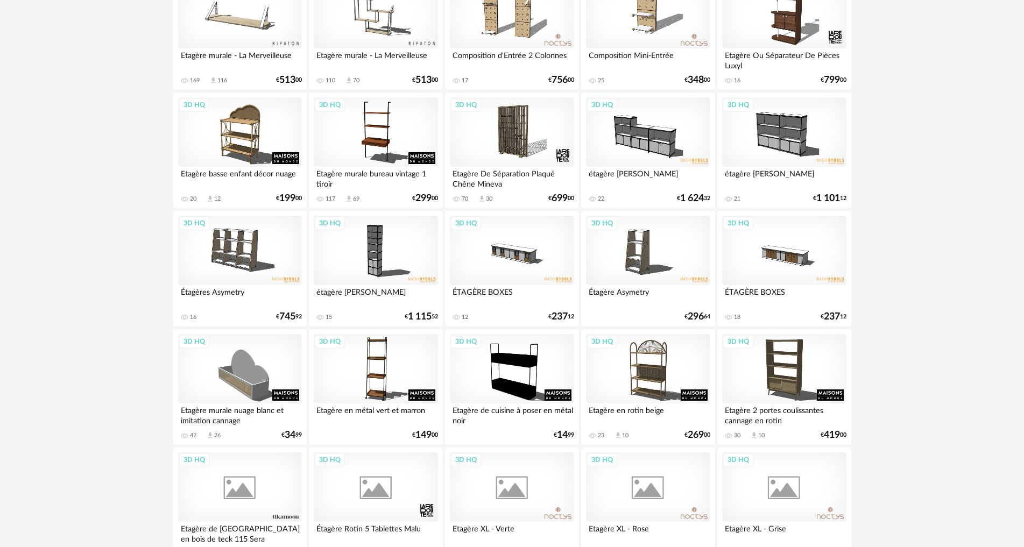
scroll to position [1721, 0]
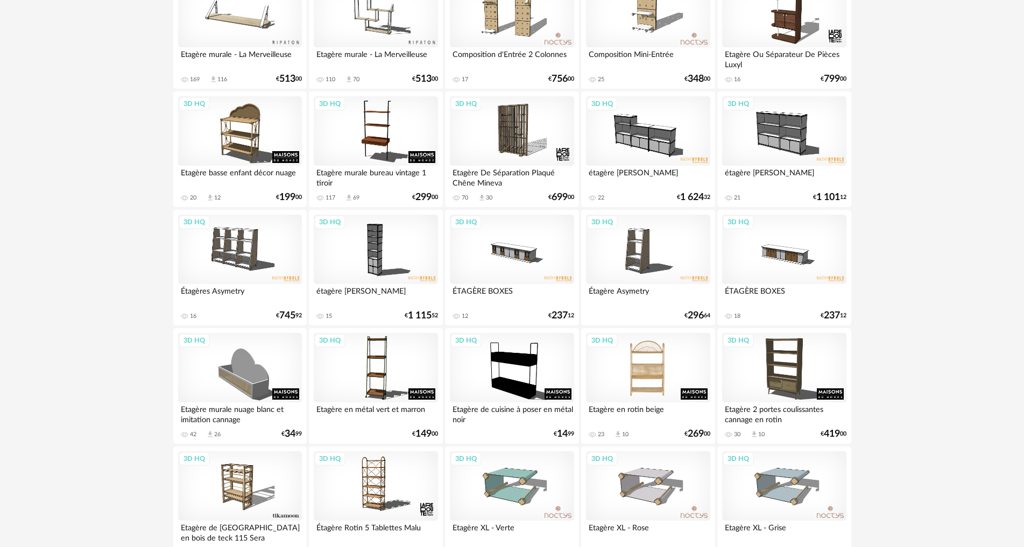
click at [658, 385] on div "3D HQ" at bounding box center [648, 368] width 124 height 70
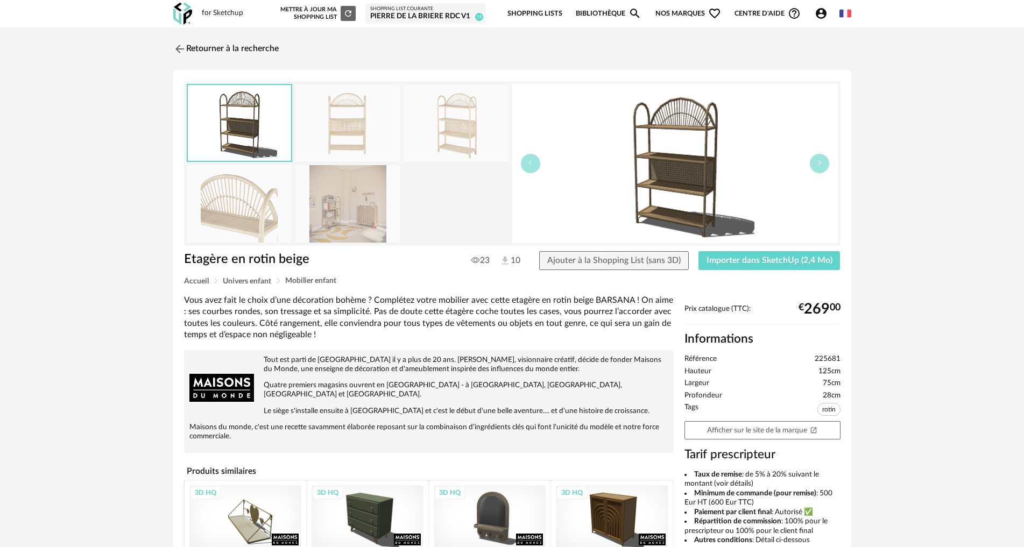
click at [328, 204] on img at bounding box center [347, 203] width 104 height 77
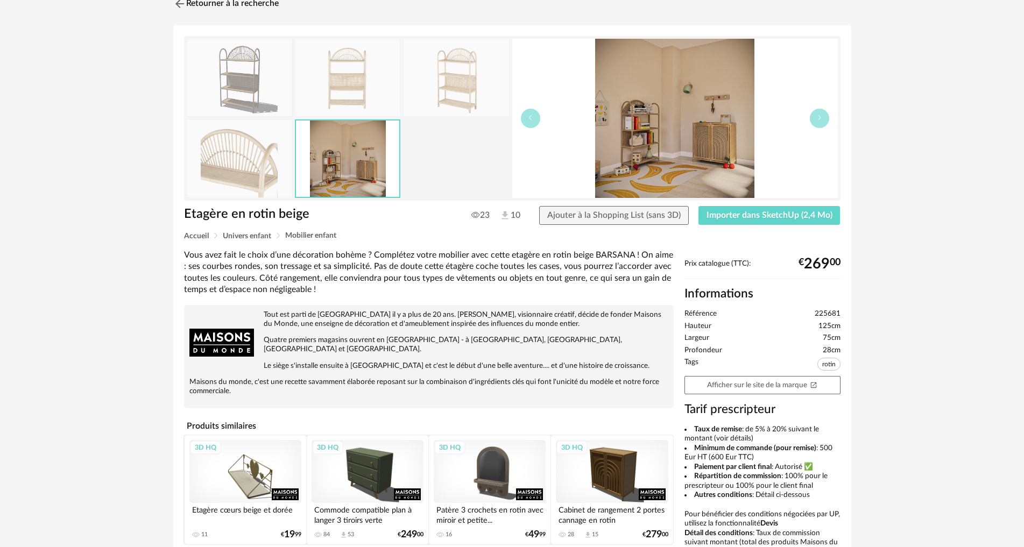
scroll to position [108, 0]
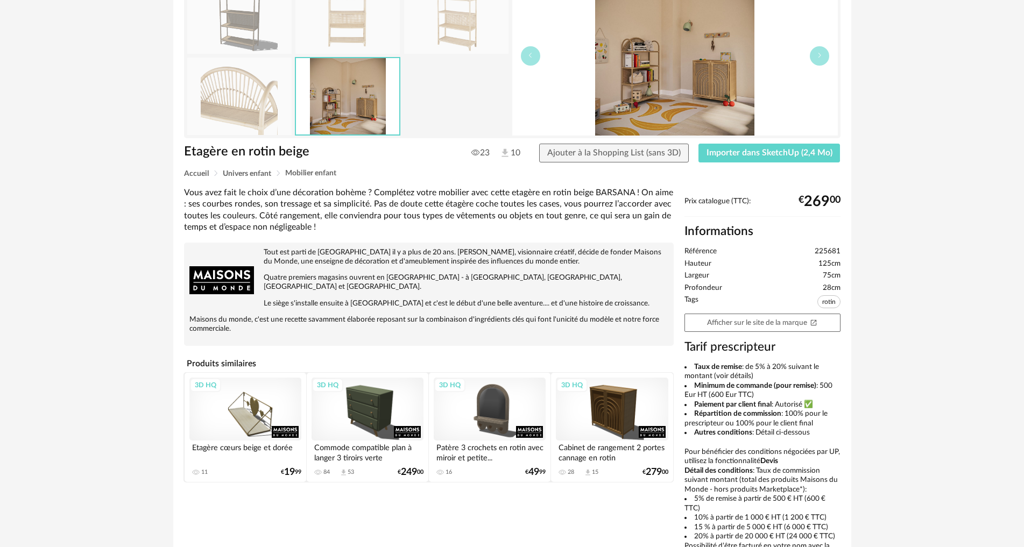
click at [605, 406] on div "3D HQ" at bounding box center [612, 409] width 112 height 63
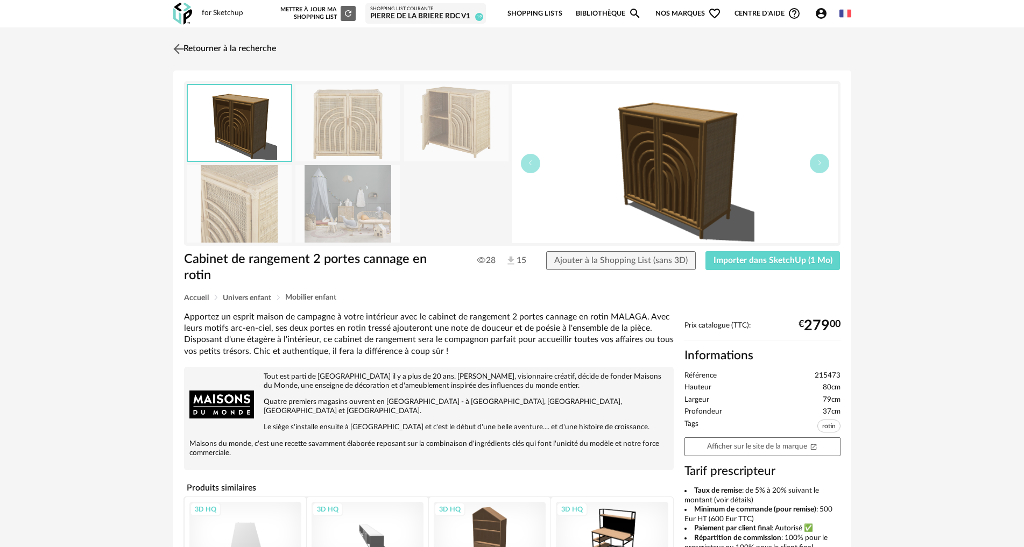
click at [179, 50] on img at bounding box center [179, 49] width 16 height 16
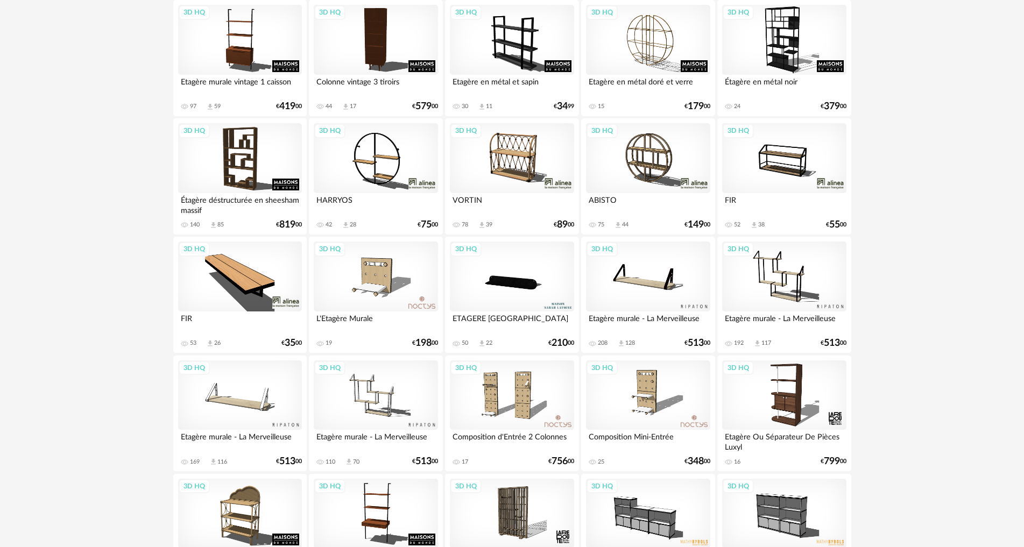
scroll to position [1345, 0]
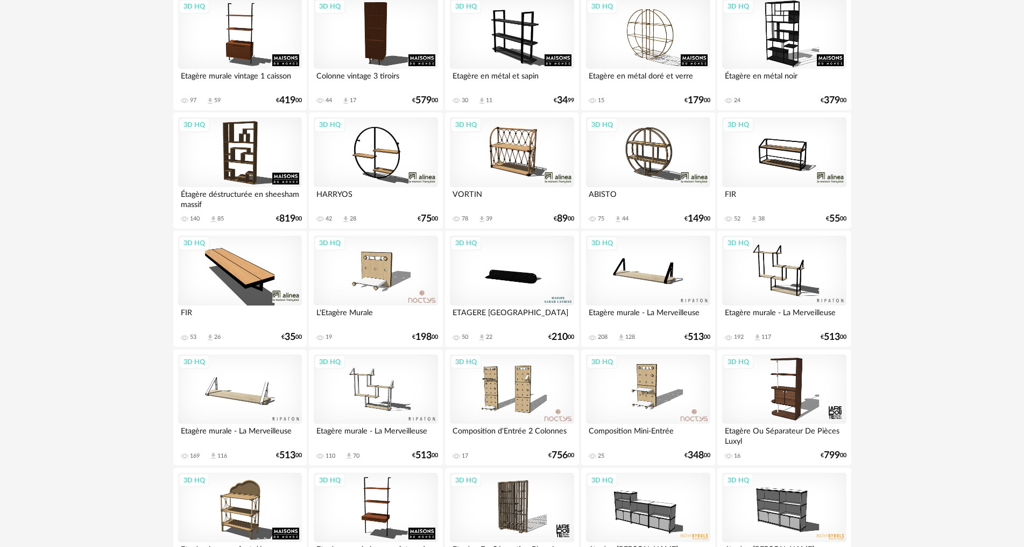
click at [242, 395] on div "3D HQ" at bounding box center [240, 390] width 124 height 70
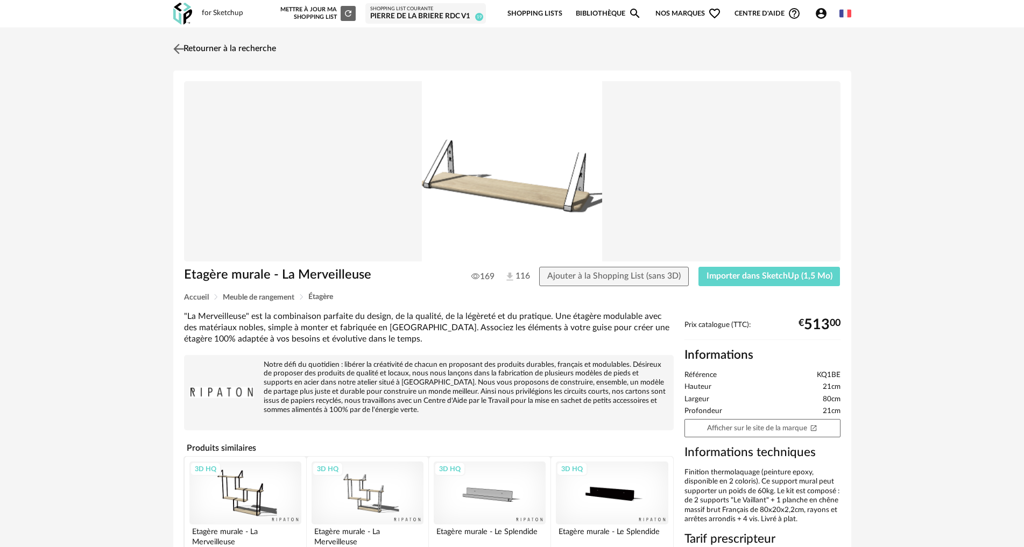
click at [175, 47] on img at bounding box center [179, 49] width 16 height 16
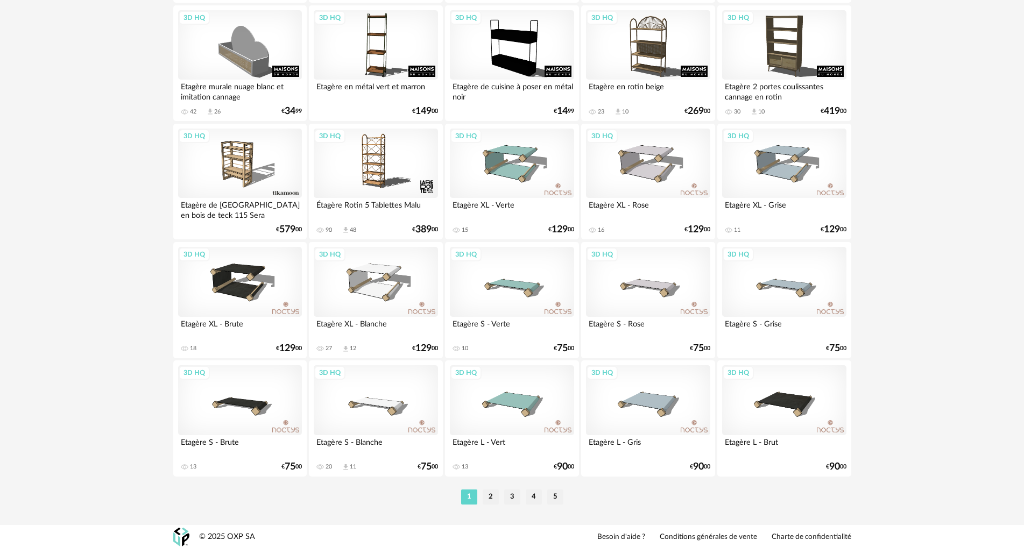
scroll to position [2046, 0]
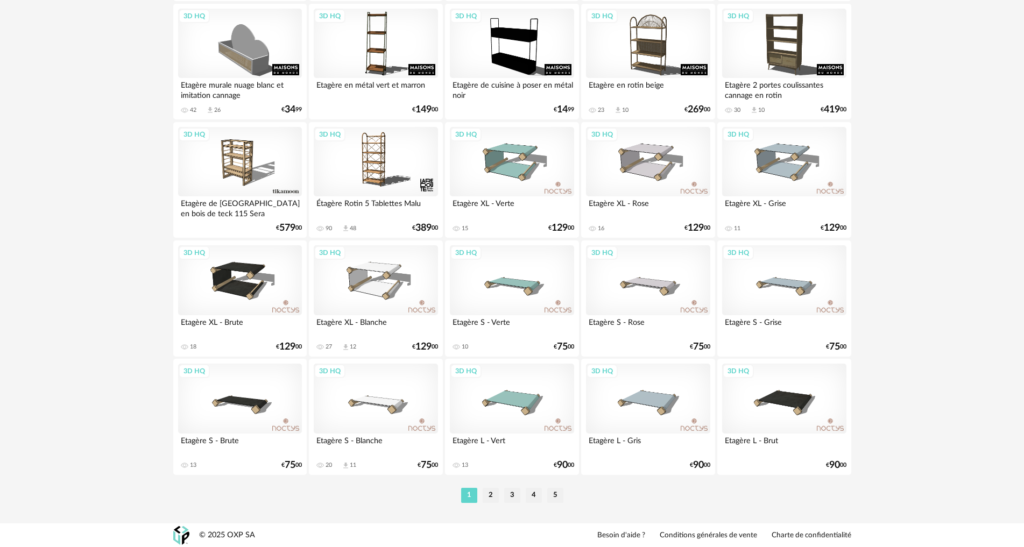
click at [490, 494] on li "2" at bounding box center [491, 495] width 16 height 15
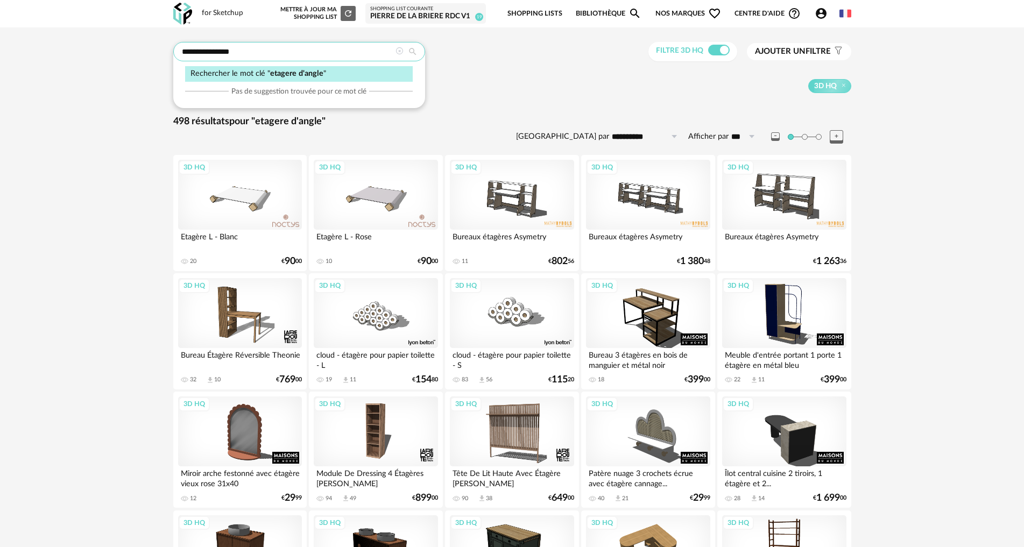
drag, startPoint x: 210, startPoint y: 48, endPoint x: 306, endPoint y: 60, distance: 96.4
click at [293, 58] on input "**********" at bounding box center [299, 51] width 252 height 19
click at [239, 52] on input "**********" at bounding box center [299, 51] width 252 height 19
drag, startPoint x: 239, startPoint y: 52, endPoint x: 210, endPoint y: 51, distance: 29.1
click at [210, 51] on input "**********" at bounding box center [299, 51] width 252 height 19
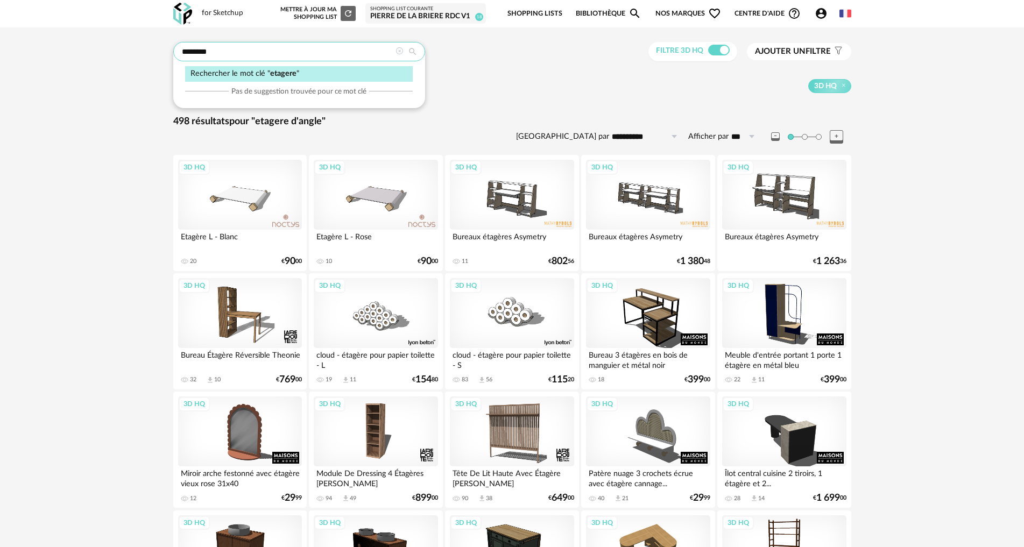
type input "*******"
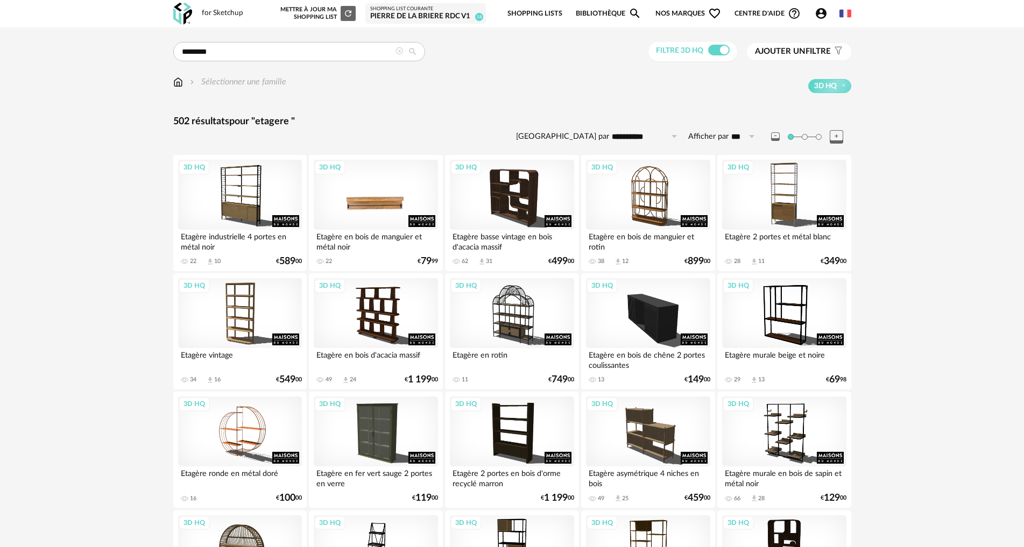
click at [399, 208] on div "3D HQ" at bounding box center [376, 195] width 124 height 70
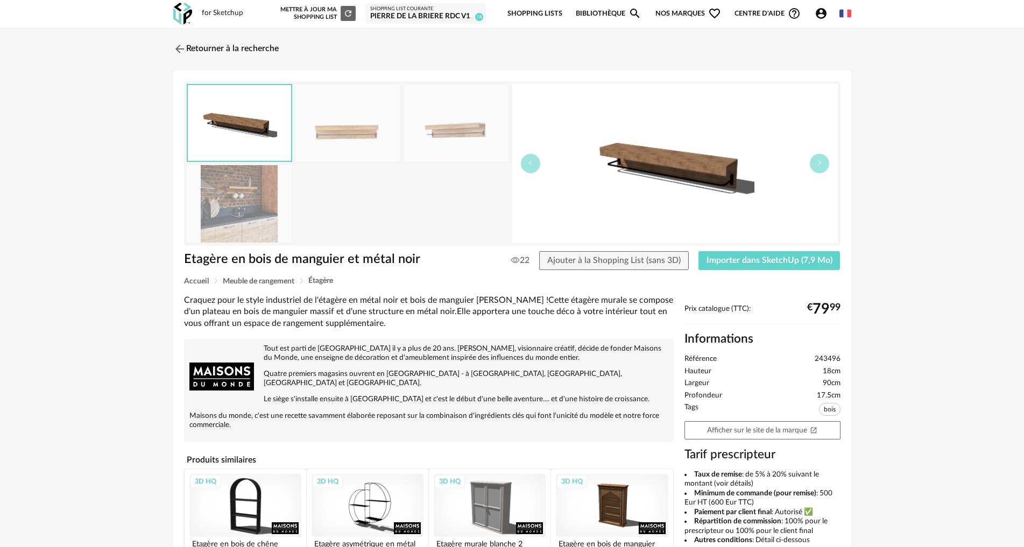
click at [261, 218] on img at bounding box center [239, 203] width 104 height 77
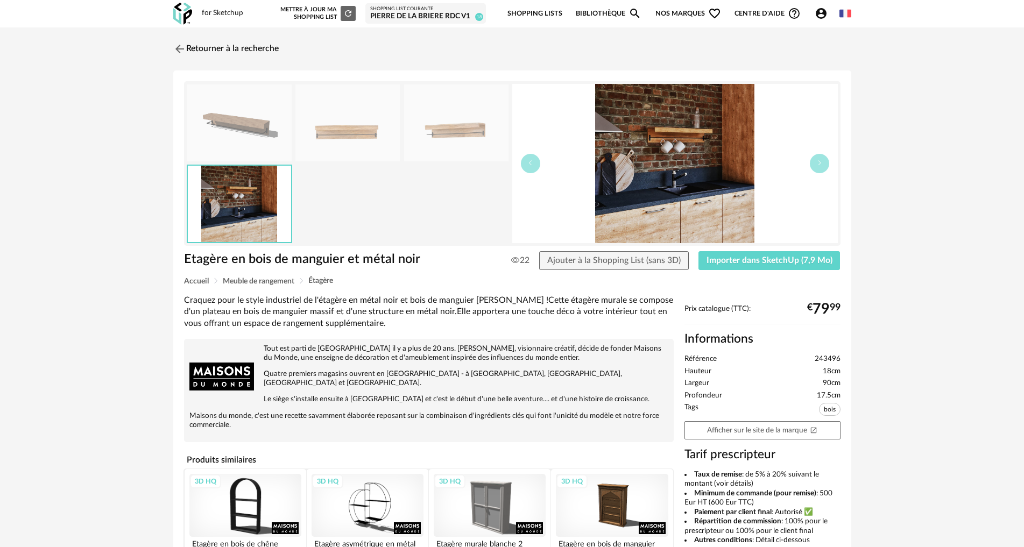
click at [180, 42] on img at bounding box center [179, 48] width 13 height 13
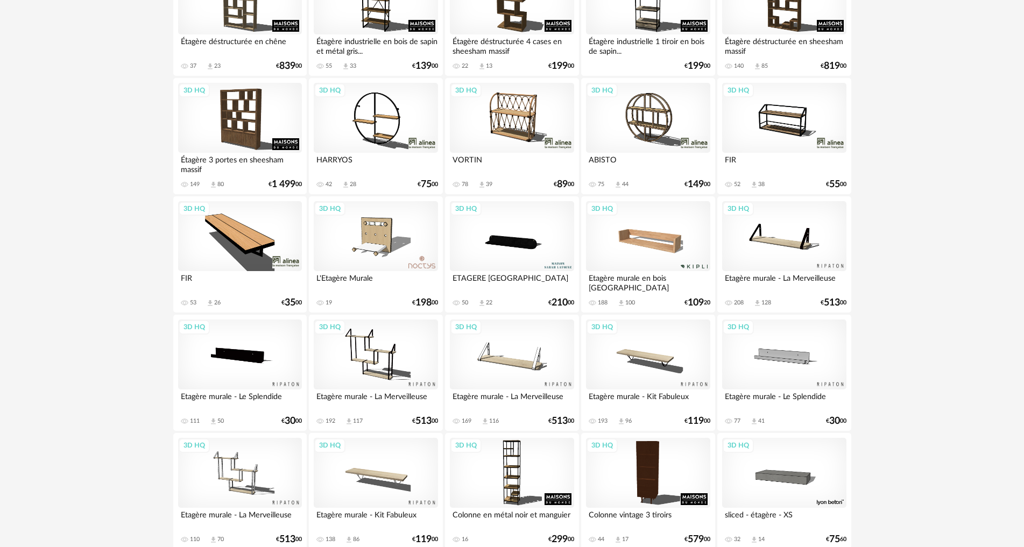
scroll to position [1076, 0]
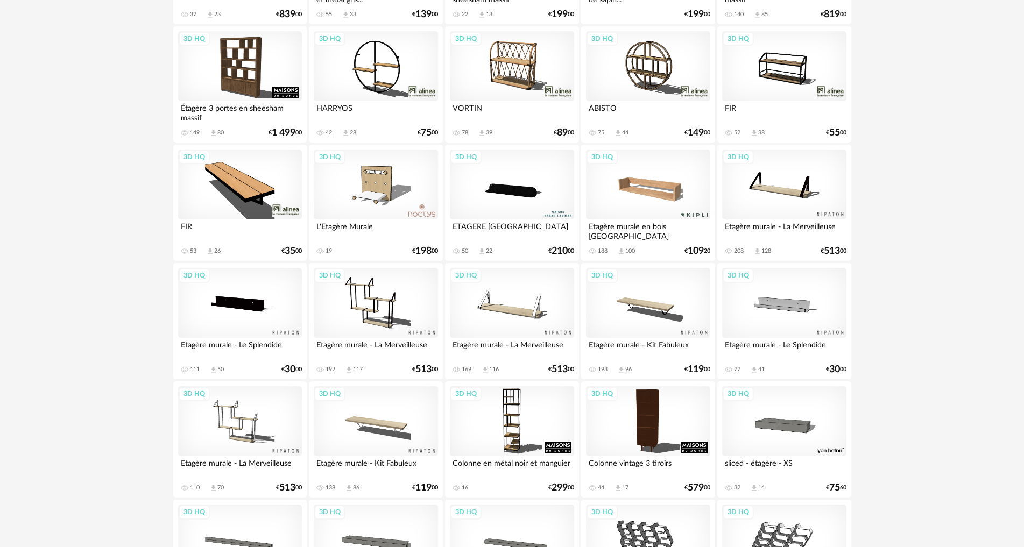
click at [366, 422] on div "3D HQ" at bounding box center [376, 421] width 124 height 70
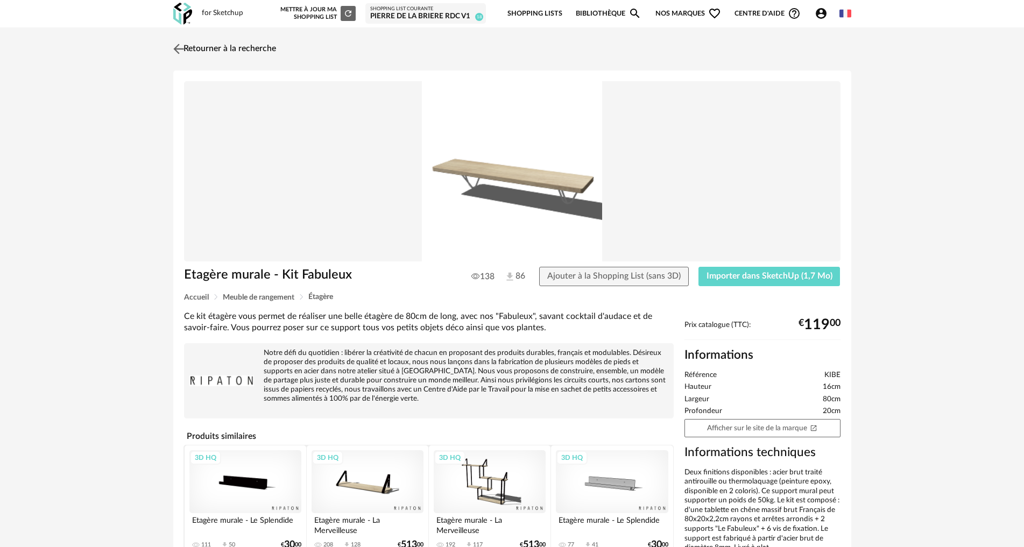
click at [180, 47] on img at bounding box center [179, 49] width 16 height 16
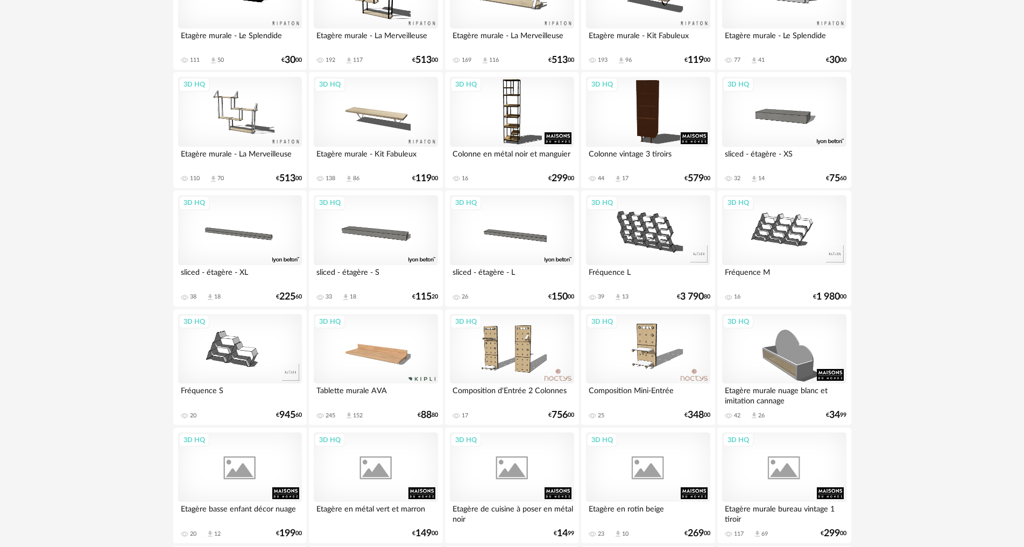
scroll to position [1399, 0]
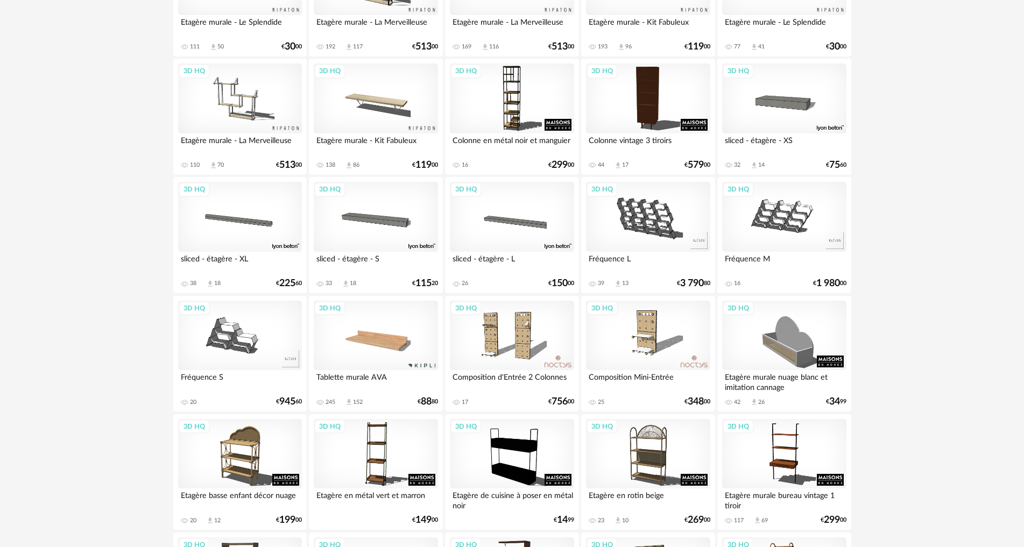
click at [391, 352] on div "3D HQ" at bounding box center [376, 336] width 124 height 70
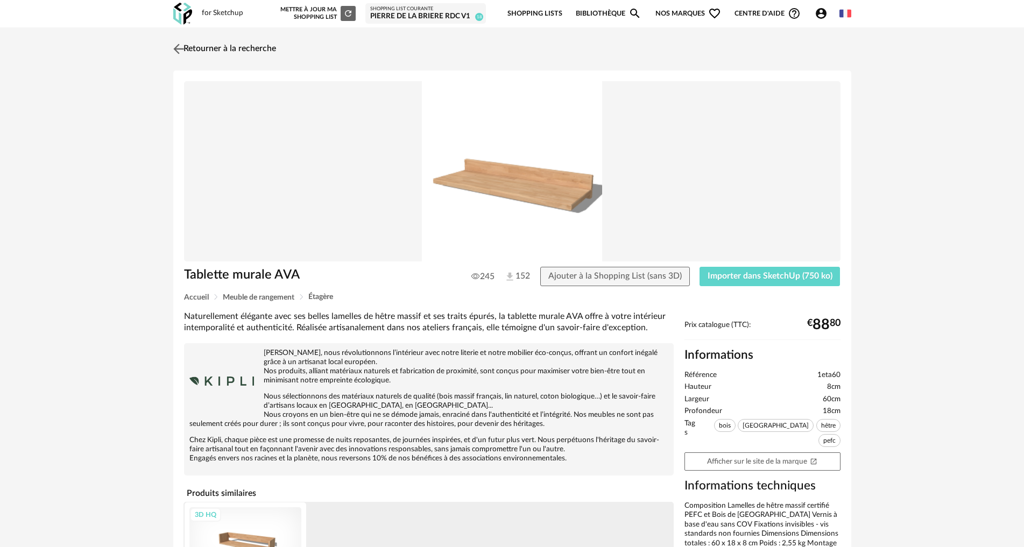
click at [179, 48] on img at bounding box center [179, 49] width 16 height 16
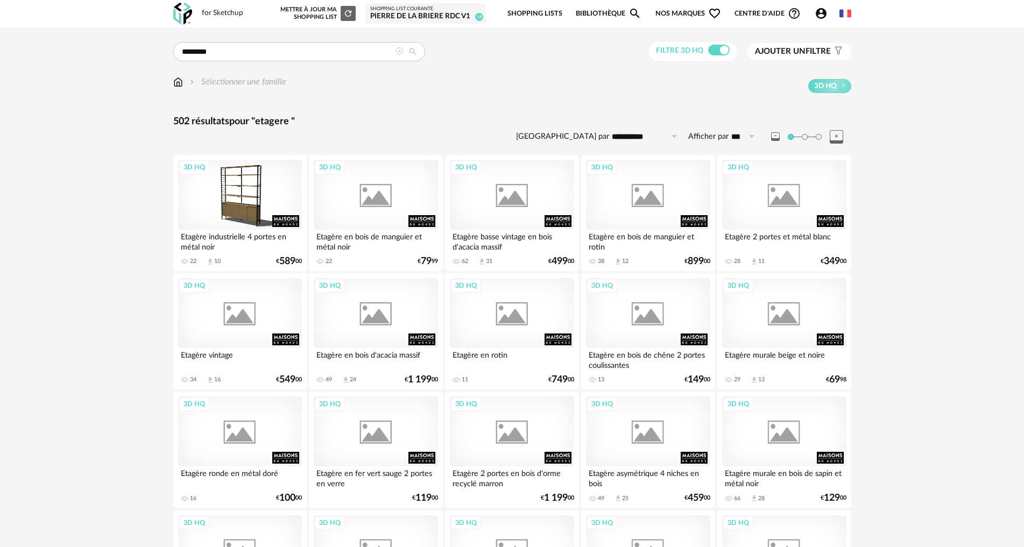
scroll to position [1399, 0]
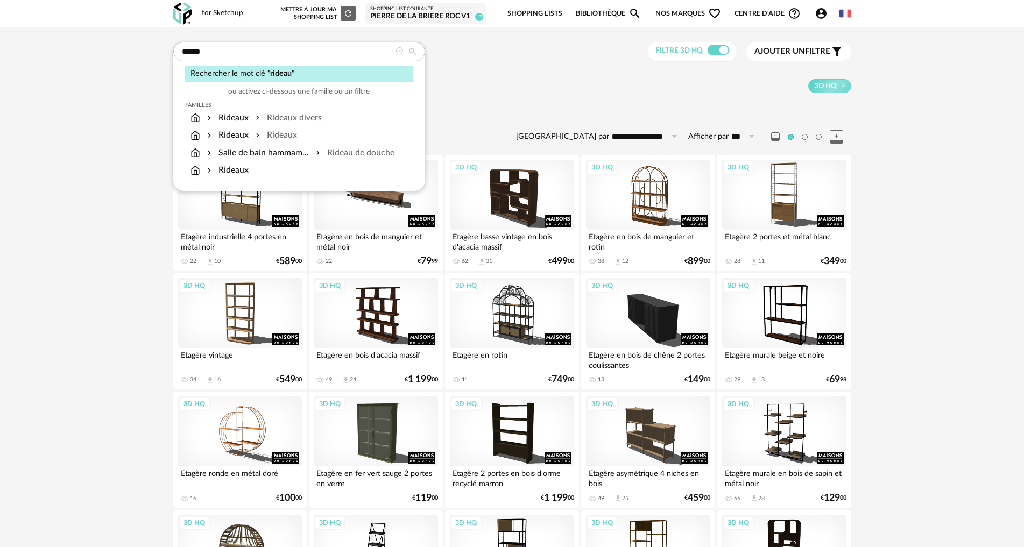
type input "******"
type input "**********"
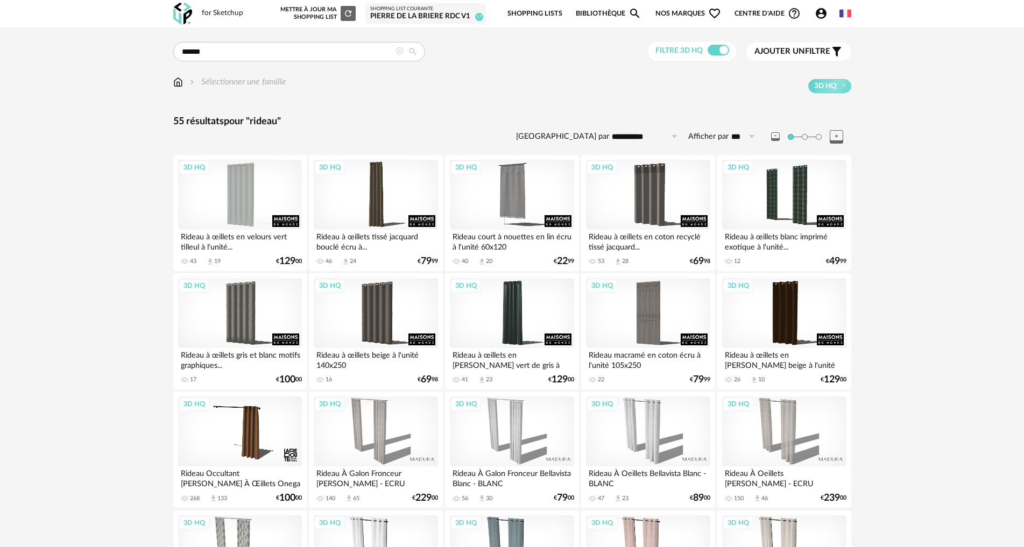
drag, startPoint x: 131, startPoint y: 30, endPoint x: 94, endPoint y: 16, distance: 39.4
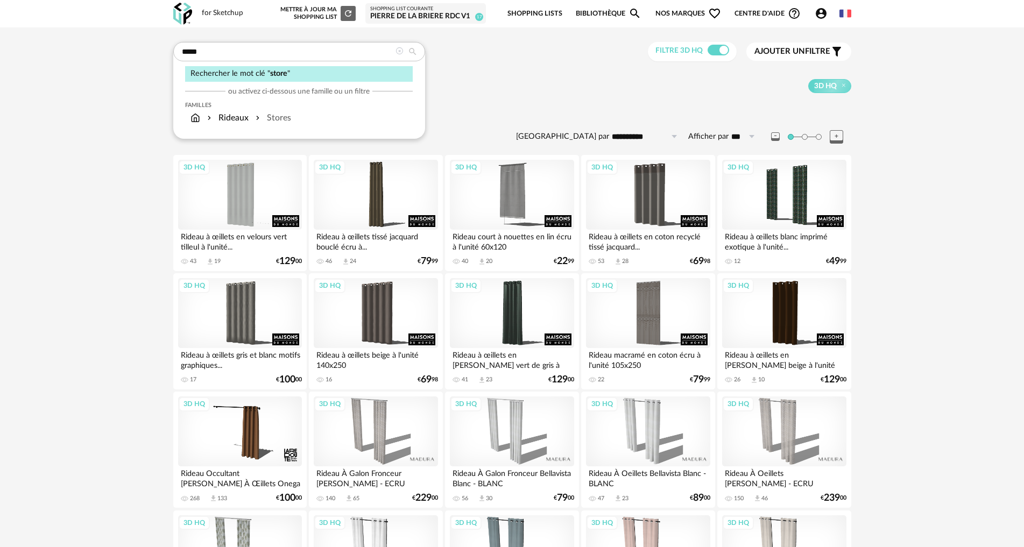
type input "*****"
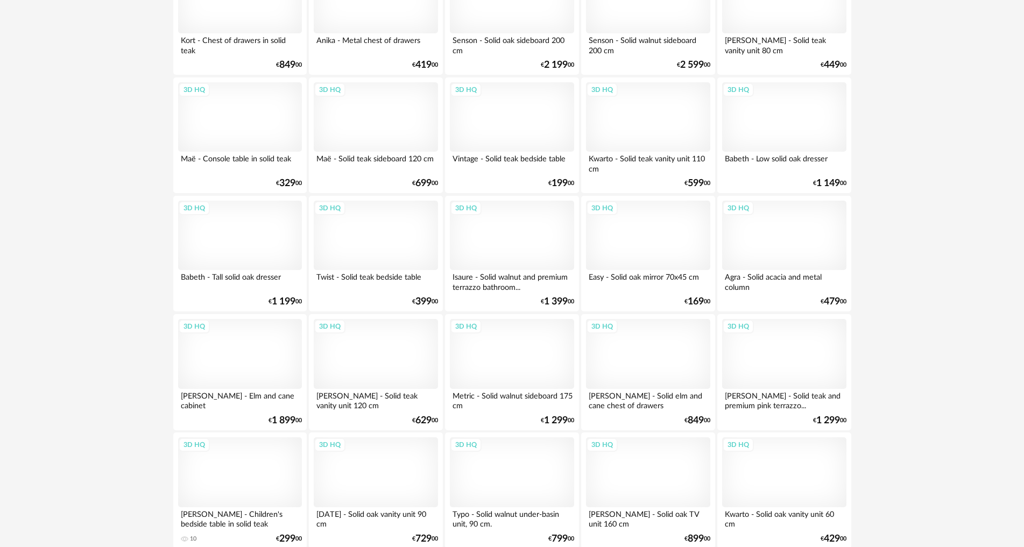
scroll to position [1775, 0]
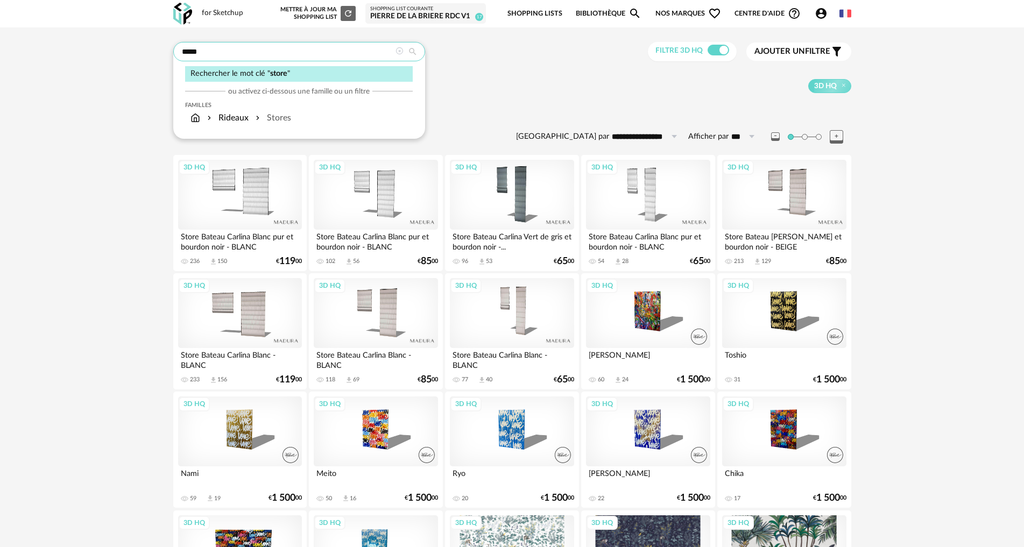
drag, startPoint x: 291, startPoint y: 50, endPoint x: 49, endPoint y: 37, distance: 241.9
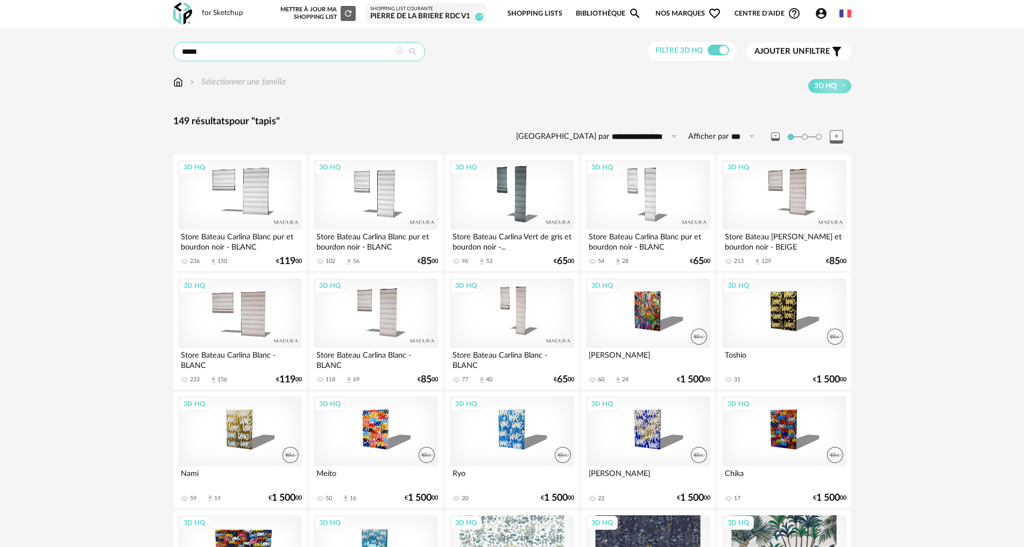
type input "*****"
type input "**********"
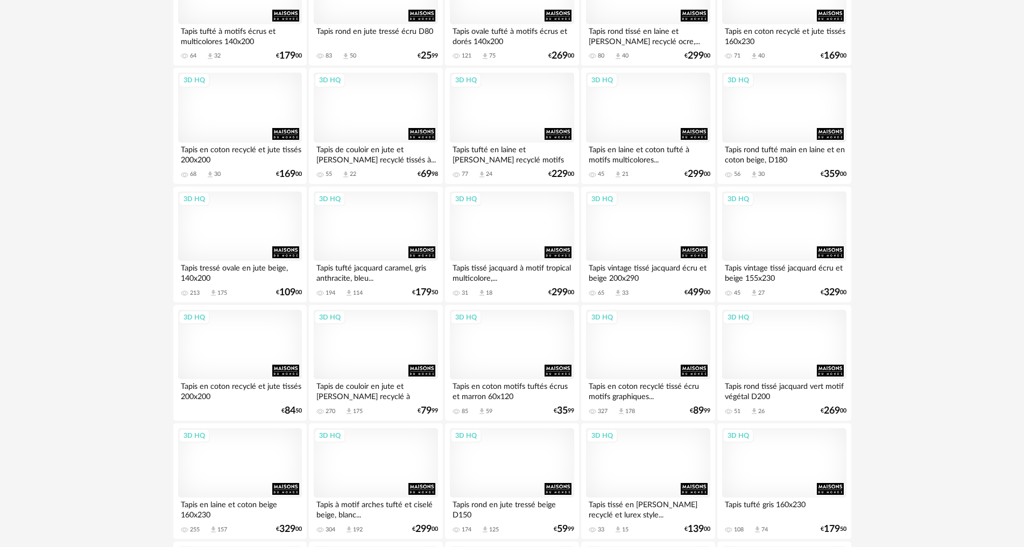
scroll to position [1614, 0]
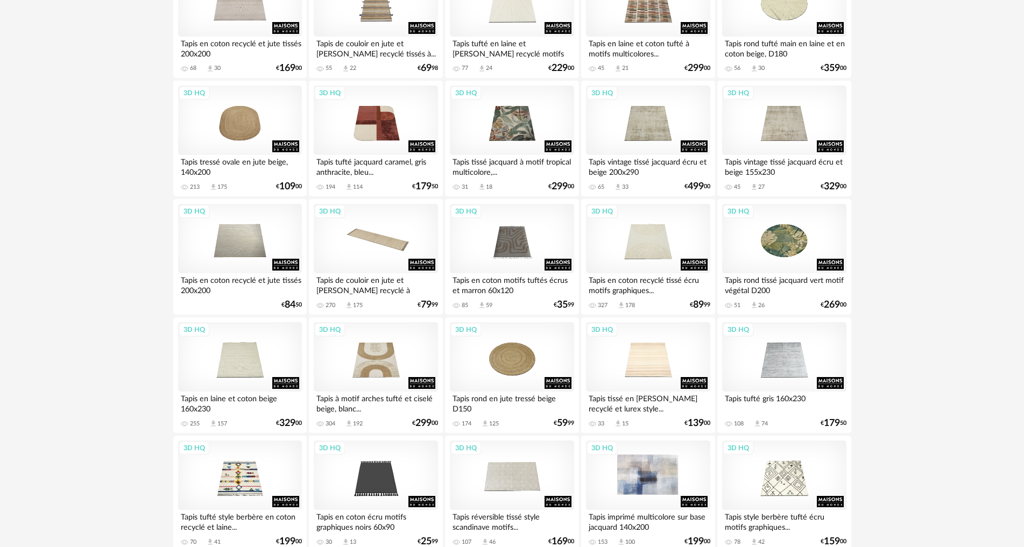
click at [656, 481] on div "3D HQ" at bounding box center [648, 476] width 124 height 70
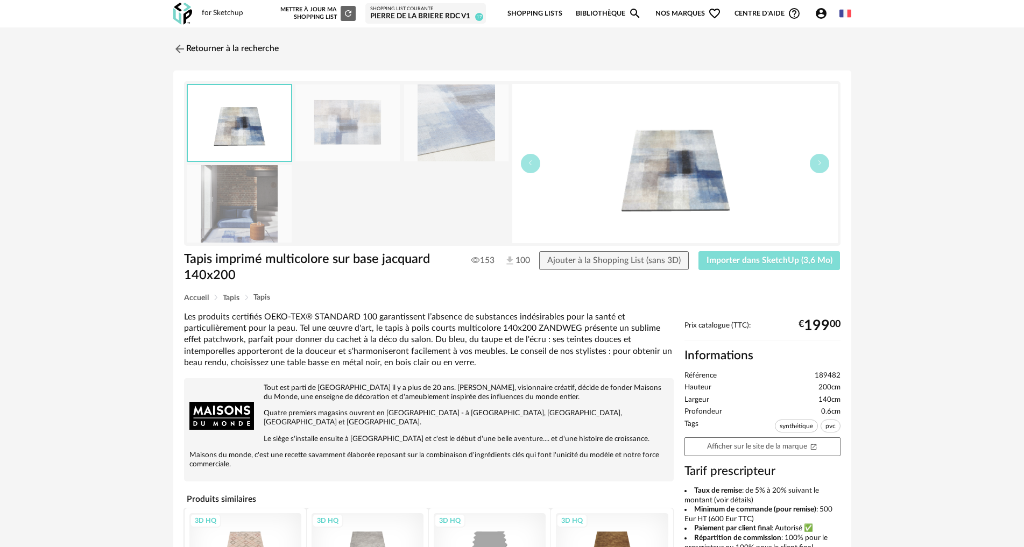
click at [763, 254] on button "Importer dans SketchUp (3,6 Mo)" at bounding box center [769, 260] width 142 height 19
click at [192, 49] on link "Retourner à la recherche" at bounding box center [223, 49] width 105 height 24
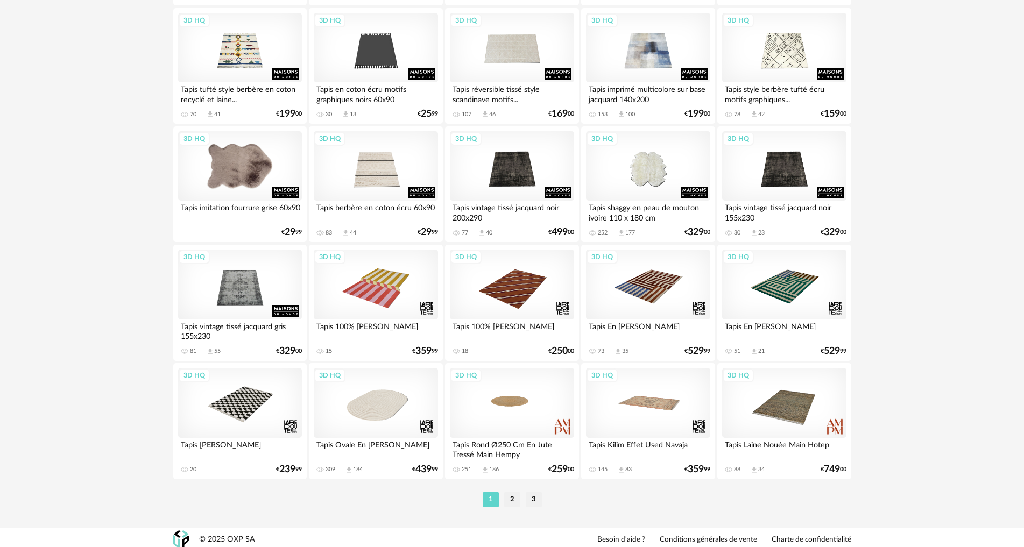
scroll to position [2046, 0]
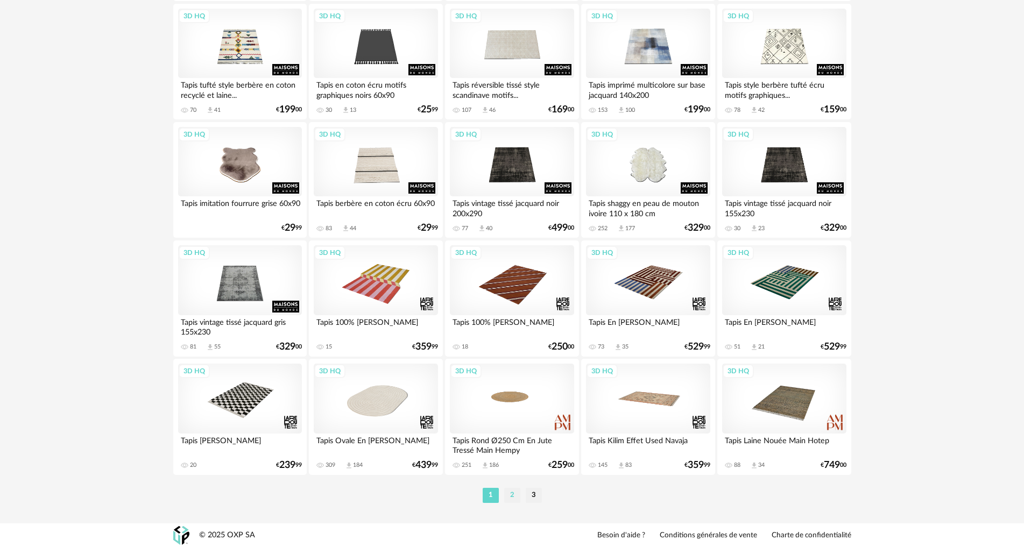
click at [514, 498] on li "2" at bounding box center [512, 495] width 16 height 15
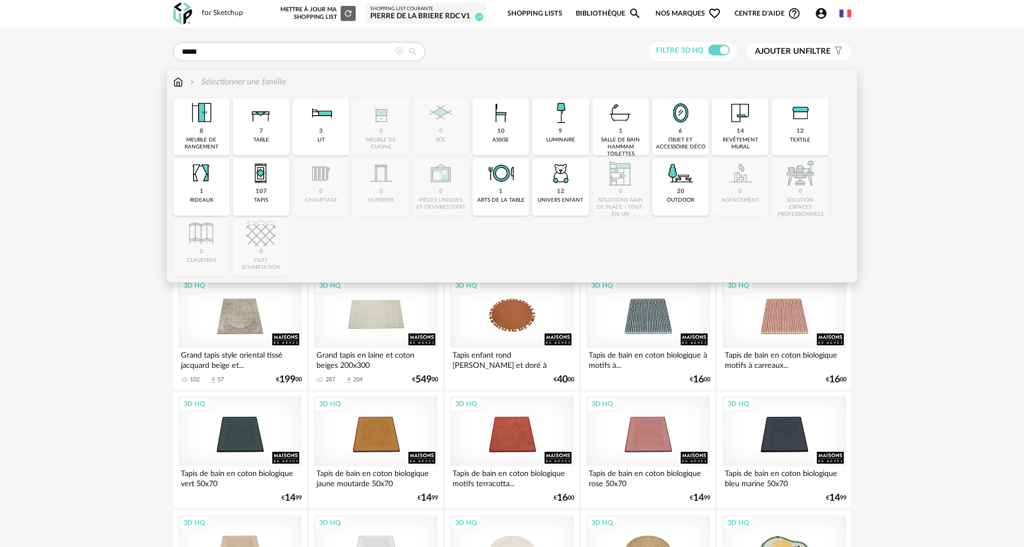
click at [180, 83] on img at bounding box center [178, 82] width 10 height 12
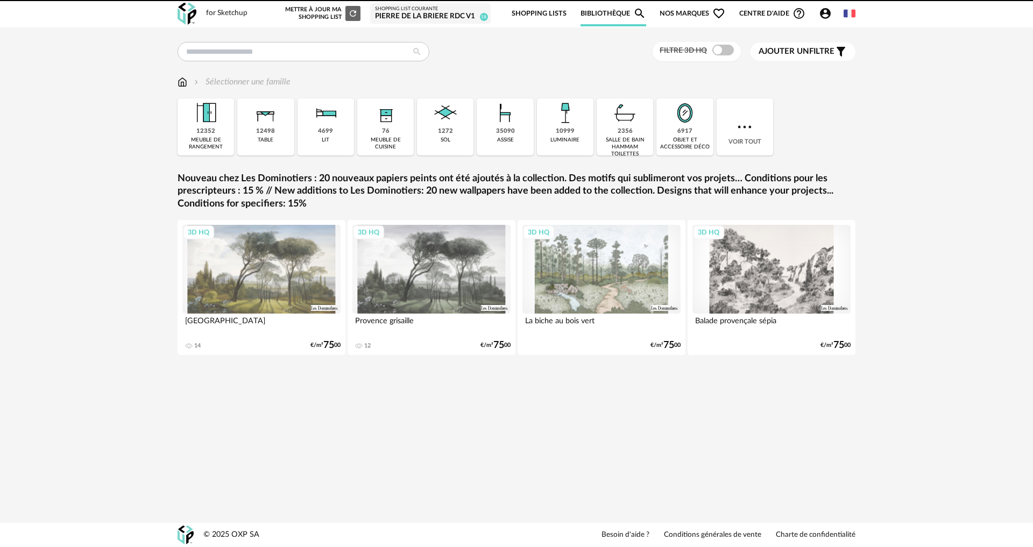
click at [684, 124] on img at bounding box center [684, 112] width 29 height 29
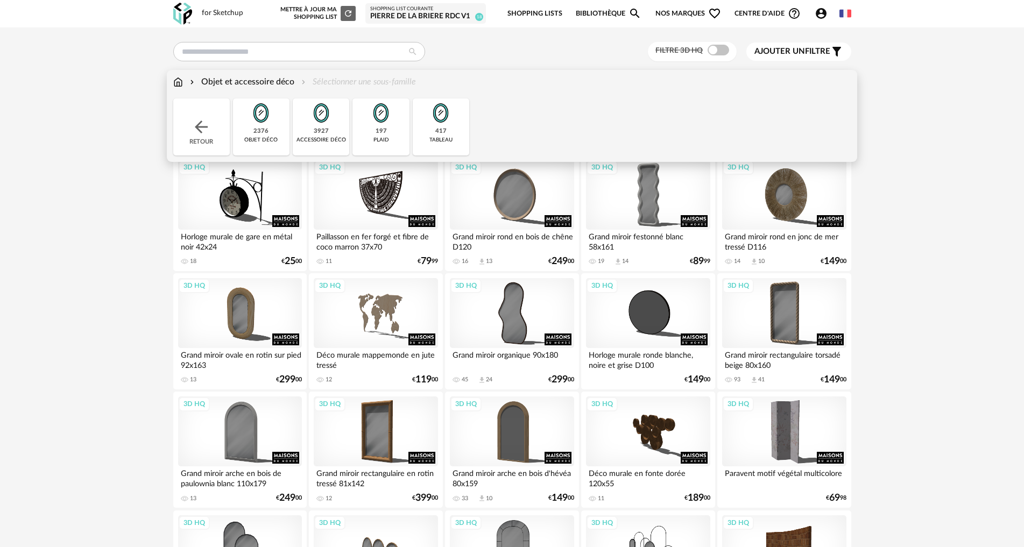
click at [446, 122] on img at bounding box center [440, 112] width 29 height 29
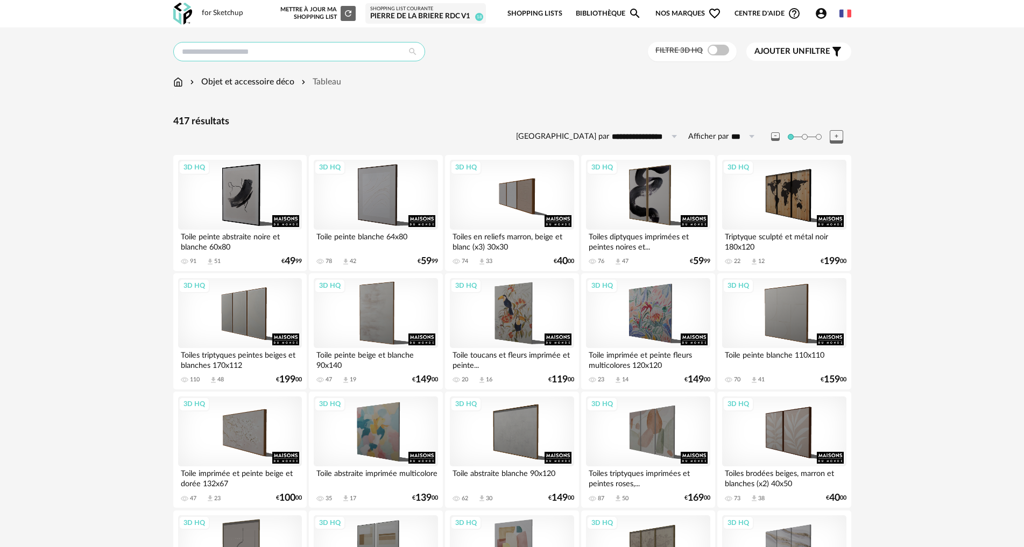
click at [261, 52] on input "text" at bounding box center [299, 51] width 252 height 19
type input "*******"
type input "**********"
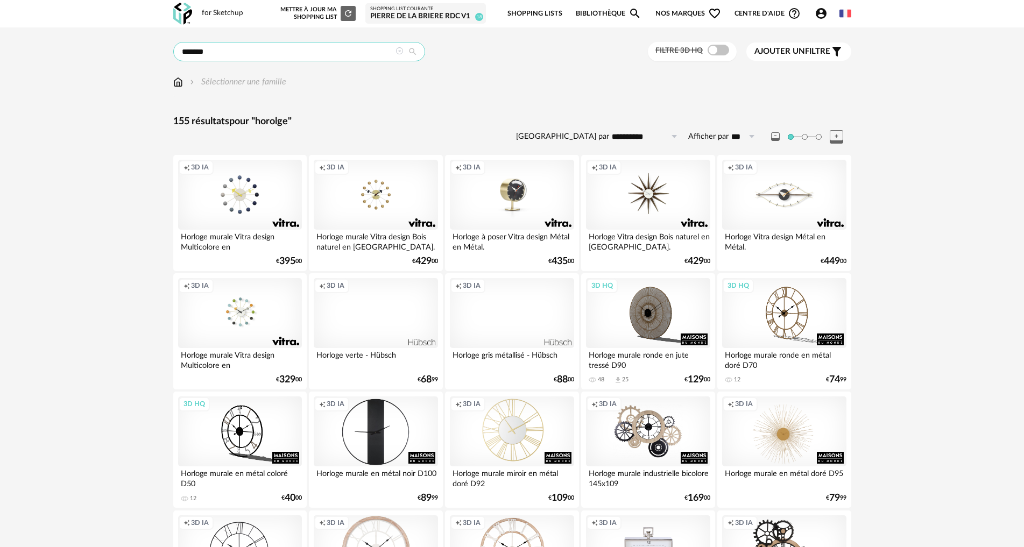
click at [196, 47] on input "*******" at bounding box center [299, 51] width 252 height 19
click at [370, 317] on div "Creation icon 3D IA" at bounding box center [376, 313] width 124 height 70
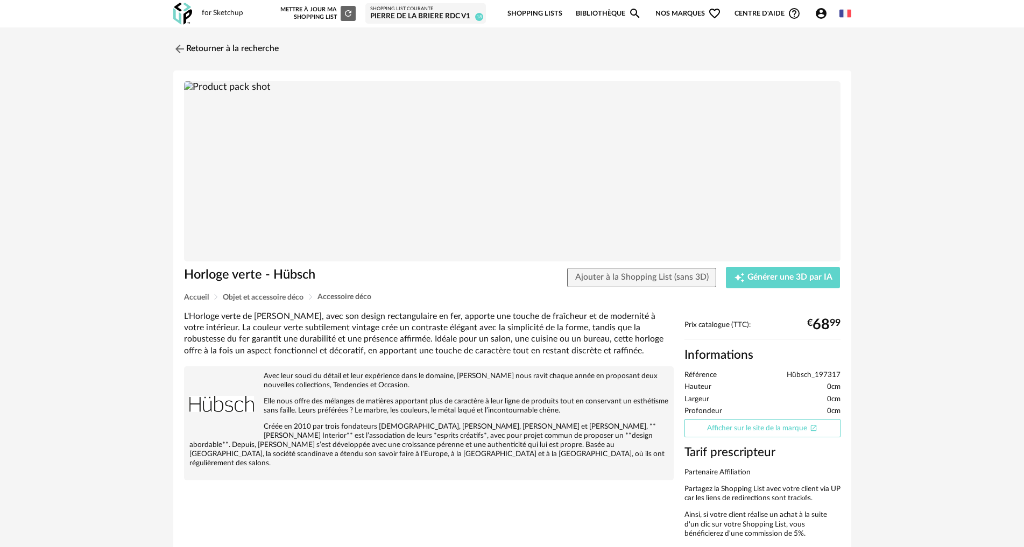
click at [727, 423] on link "Afficher sur le site de la marque Open In New icon" at bounding box center [762, 428] width 156 height 19
click at [197, 49] on link "Retourner à la recherche" at bounding box center [223, 49] width 105 height 24
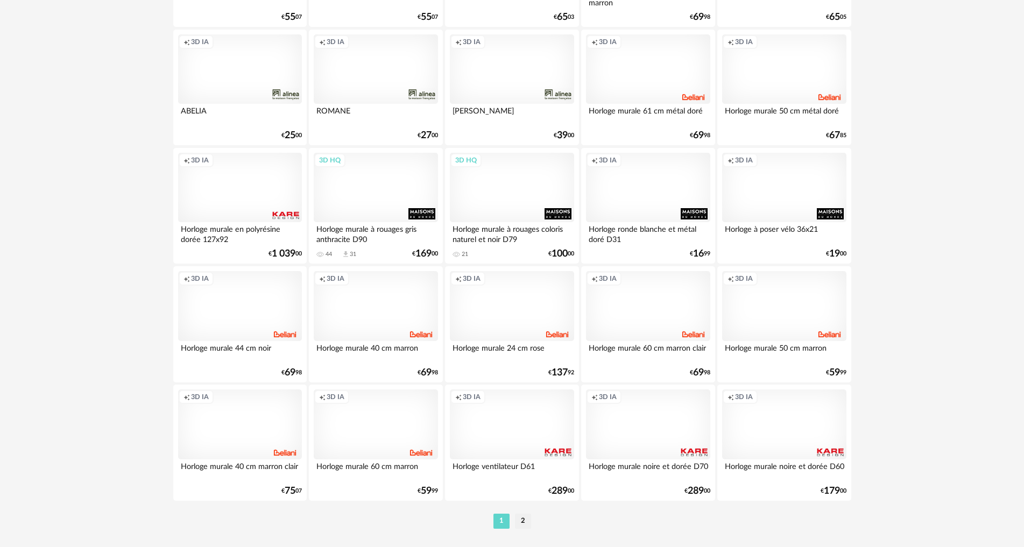
scroll to position [2046, 0]
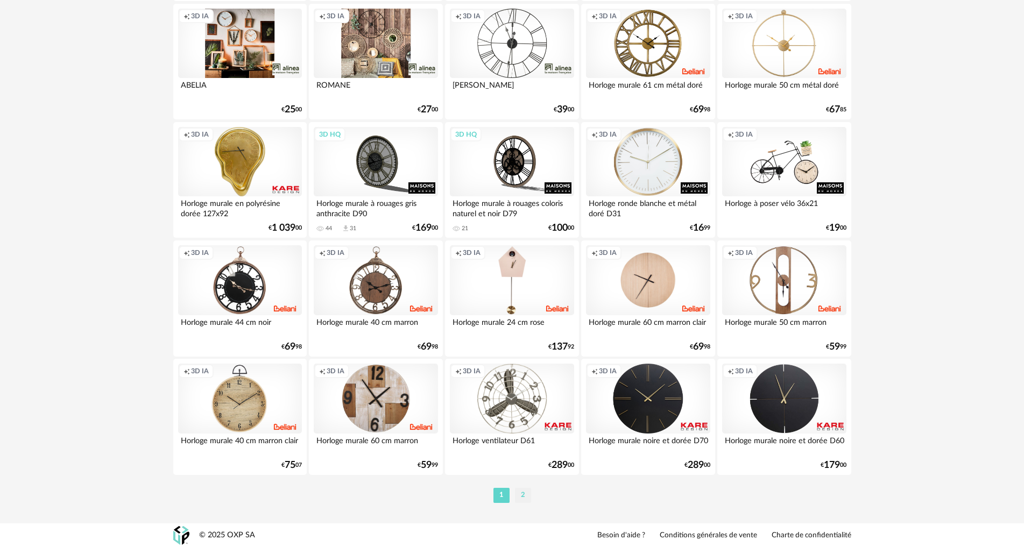
click at [519, 497] on li "2" at bounding box center [523, 495] width 16 height 15
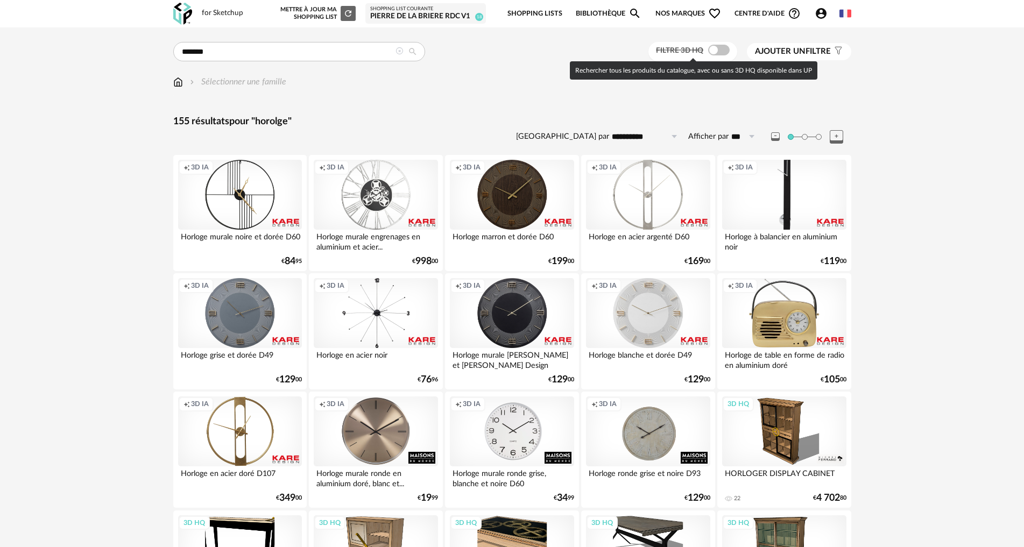
click at [712, 49] on span at bounding box center [719, 50] width 22 height 11
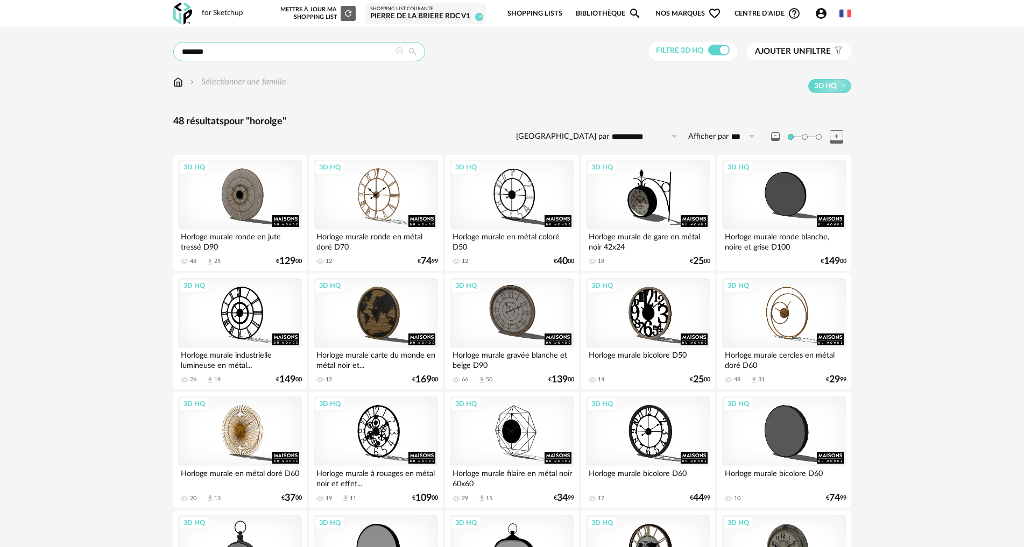
drag, startPoint x: 196, startPoint y: 50, endPoint x: 205, endPoint y: 96, distance: 46.7
click at [196, 52] on input "*******" at bounding box center [299, 51] width 252 height 19
type input "*******"
click at [664, 202] on div "3D HQ" at bounding box center [648, 195] width 124 height 70
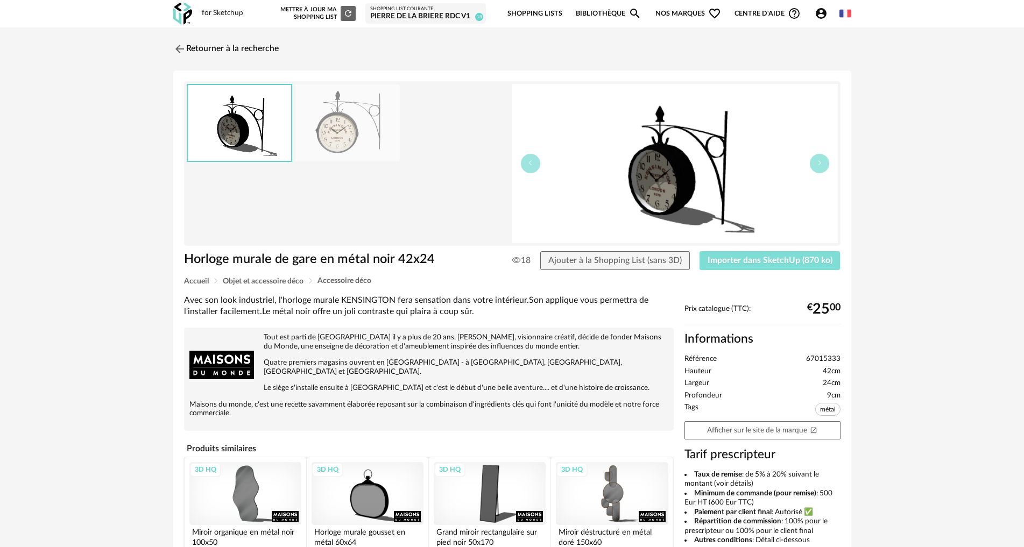
click at [729, 263] on span "Importer dans SketchUp (870 ko)" at bounding box center [769, 260] width 125 height 9
click at [232, 50] on link "Retourner à la recherche" at bounding box center [223, 49] width 105 height 24
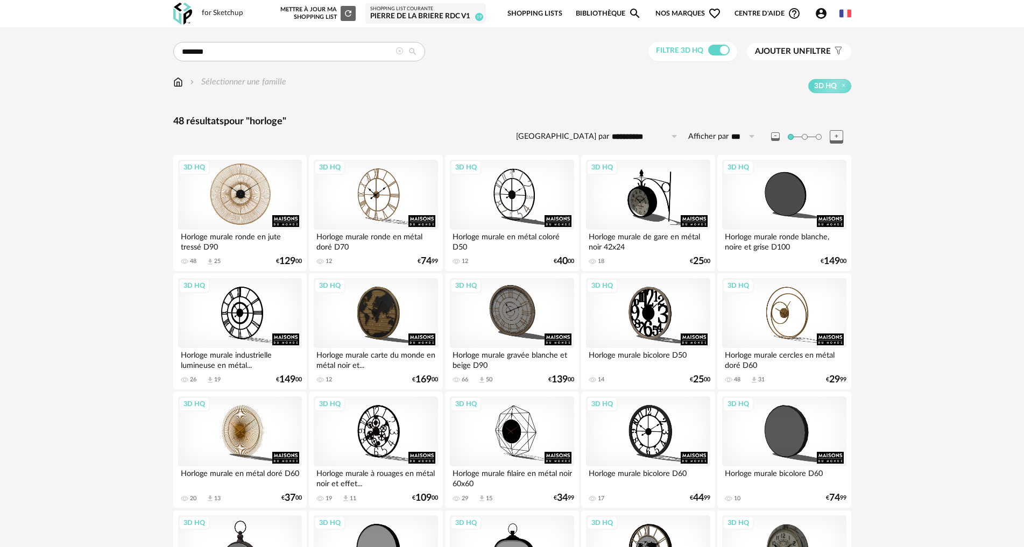
click at [244, 195] on div "3D HQ" at bounding box center [240, 195] width 124 height 70
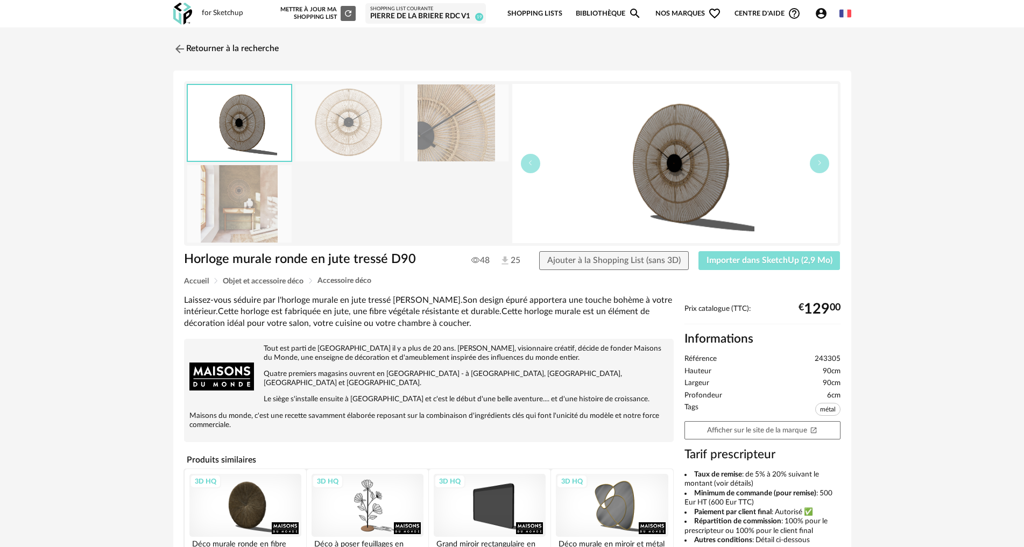
drag, startPoint x: 745, startPoint y: 254, endPoint x: 739, endPoint y: 258, distance: 7.0
click at [744, 255] on button "Importer dans SketchUp (2,9 Mo)" at bounding box center [769, 260] width 142 height 19
click at [251, 47] on link "Retourner à la recherche" at bounding box center [223, 49] width 105 height 24
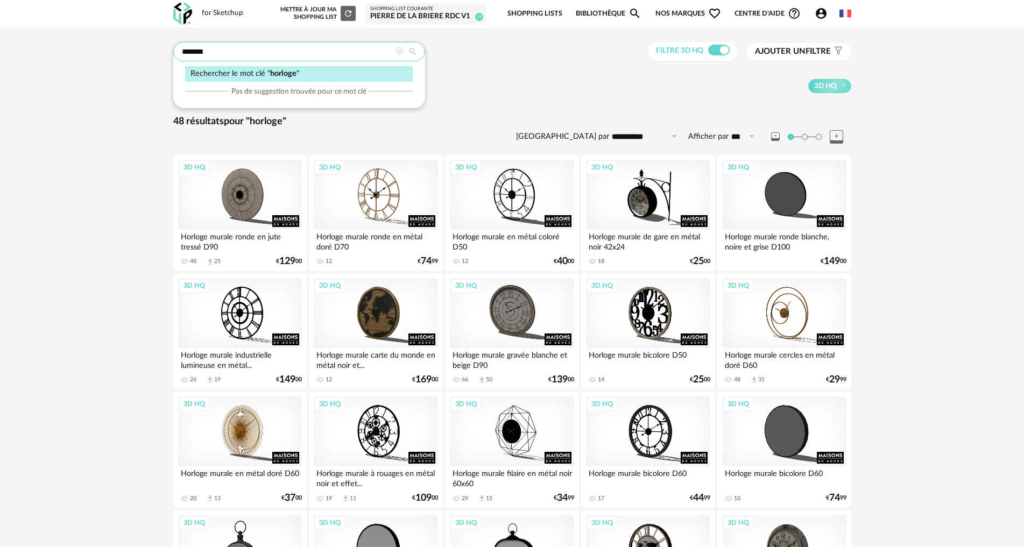
drag, startPoint x: 90, startPoint y: 41, endPoint x: 77, endPoint y: 39, distance: 13.2
type input "******"
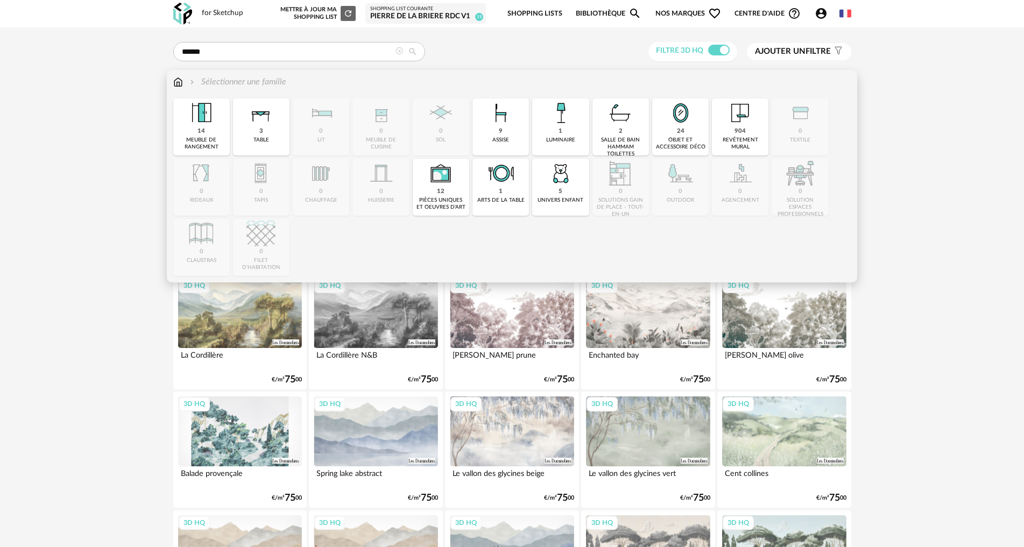
click at [678, 133] on div "24" at bounding box center [681, 131] width 8 height 8
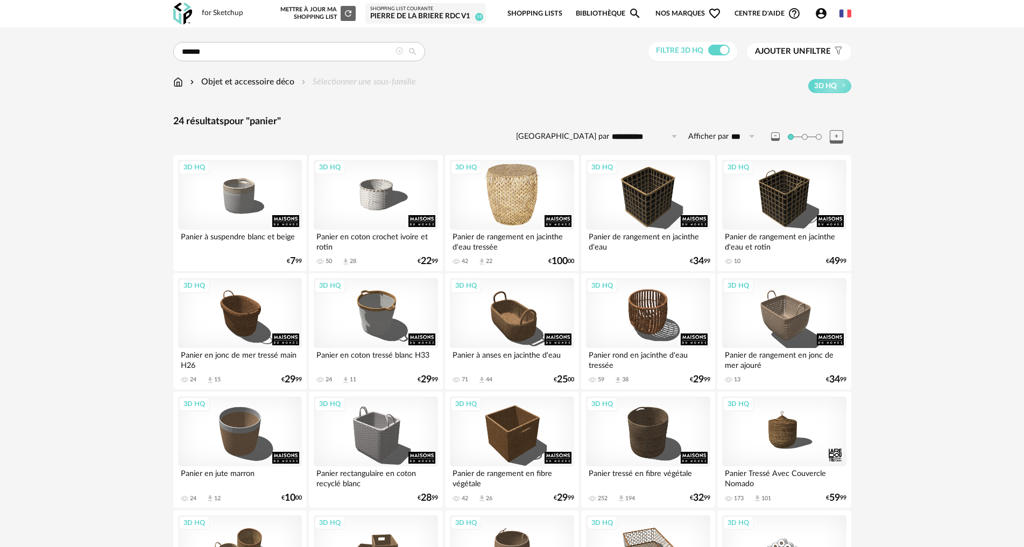
click at [528, 207] on div "3D HQ" at bounding box center [512, 195] width 124 height 70
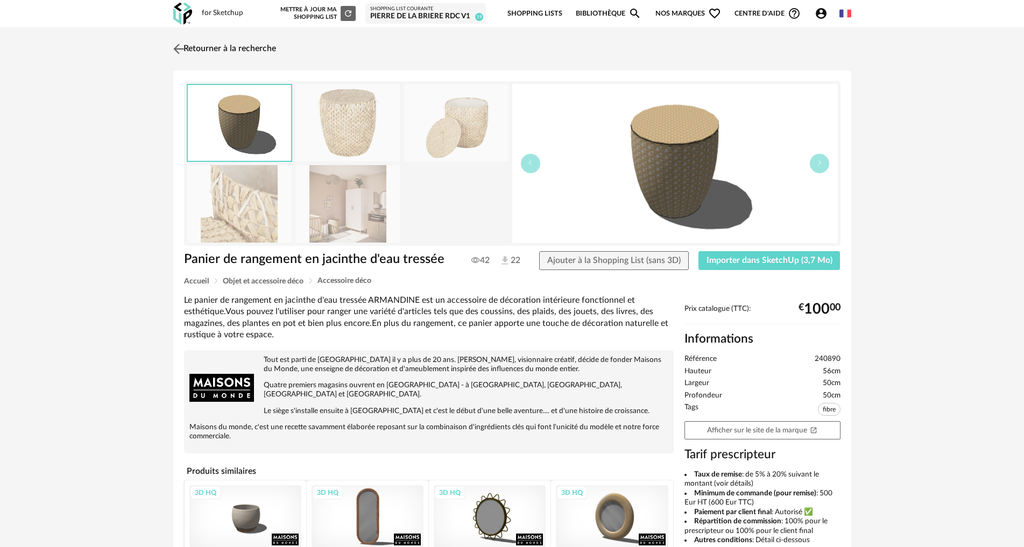
click at [193, 47] on link "Retourner à la recherche" at bounding box center [223, 49] width 105 height 24
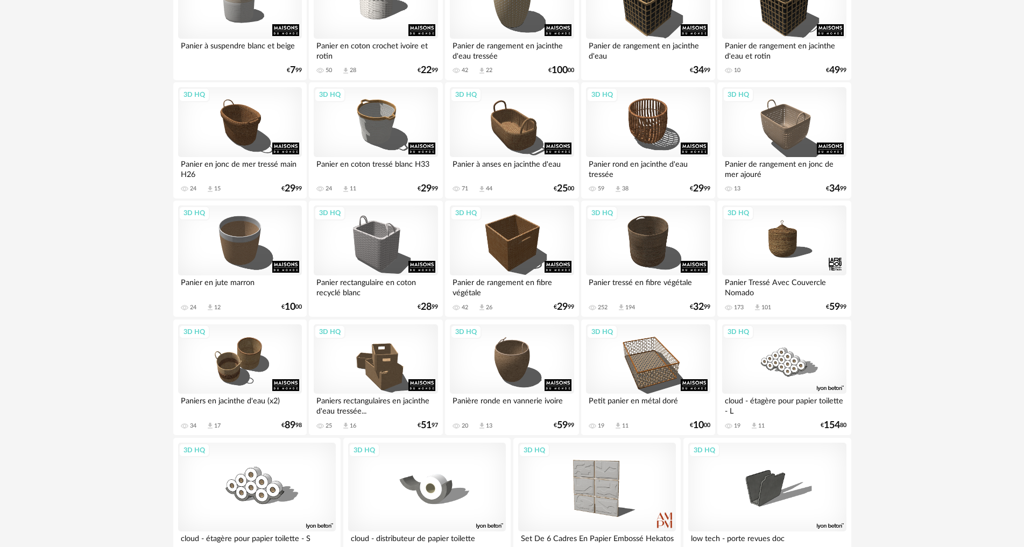
scroll to position [262, 0]
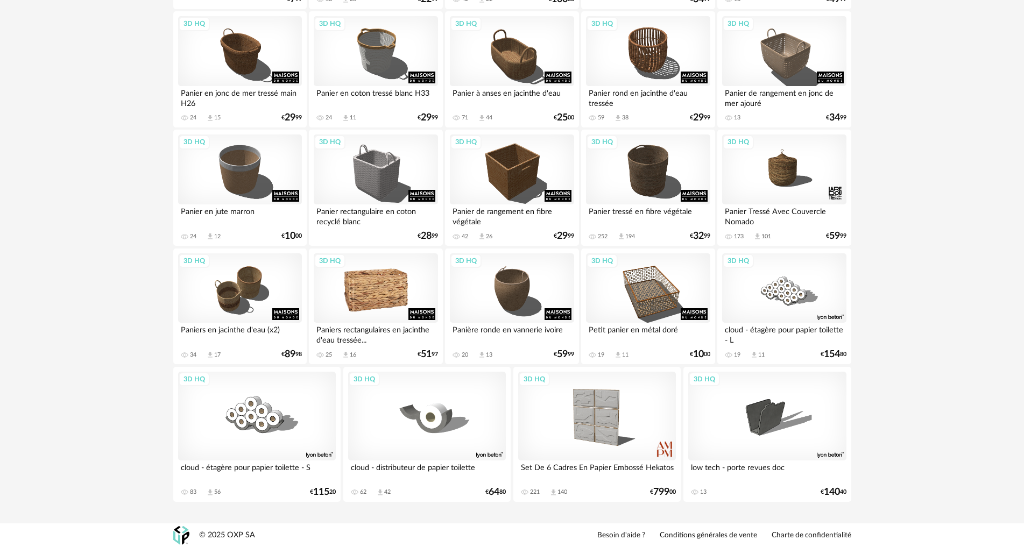
click at [388, 293] on div "3D HQ" at bounding box center [376, 288] width 124 height 70
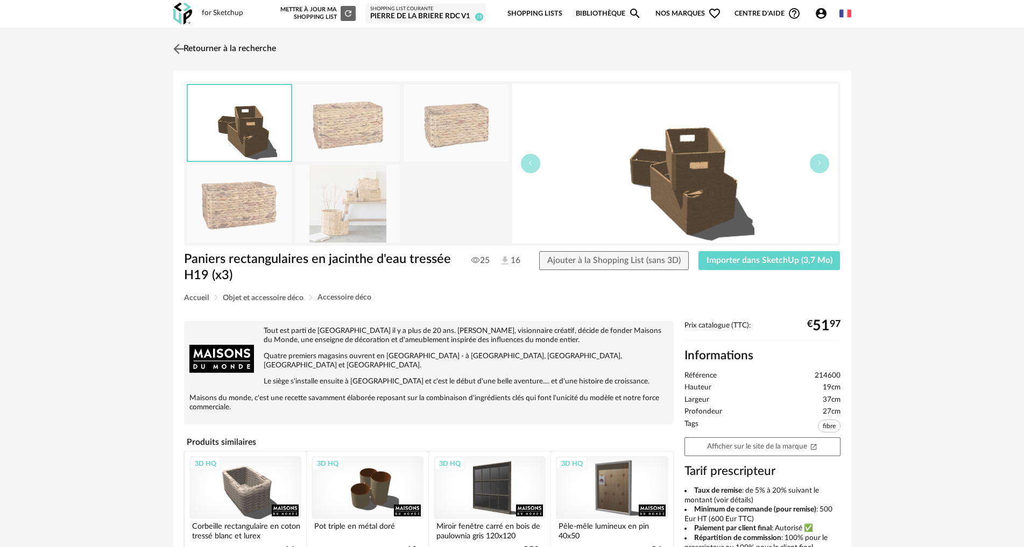
click at [175, 50] on img at bounding box center [179, 49] width 16 height 16
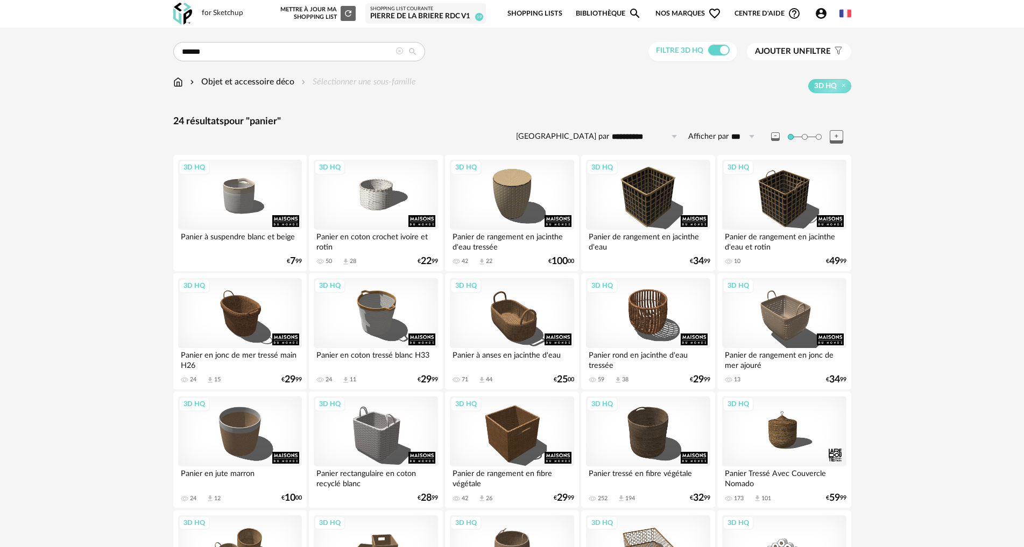
click at [173, 75] on div "**********" at bounding box center [512, 414] width 697 height 744
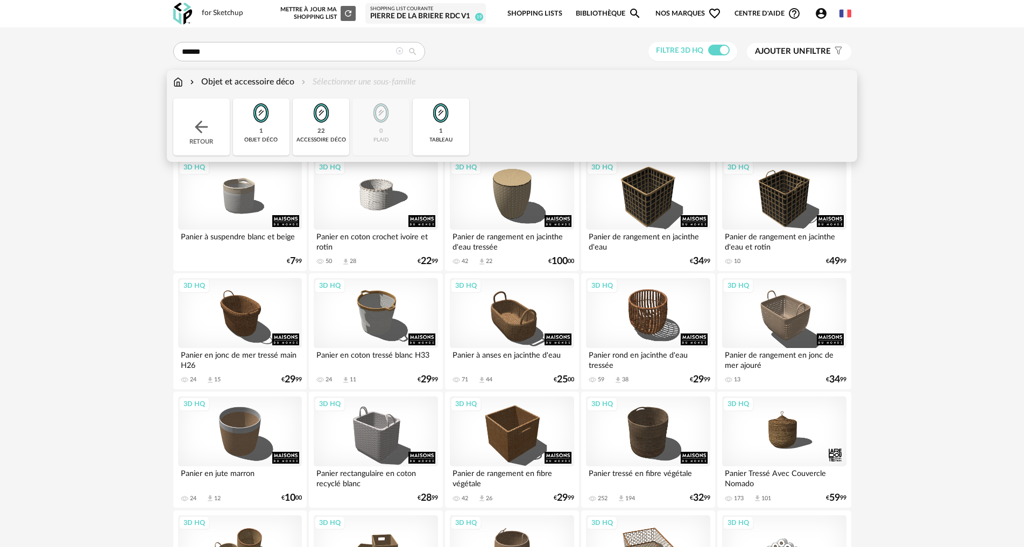
click at [179, 81] on img at bounding box center [178, 82] width 10 height 12
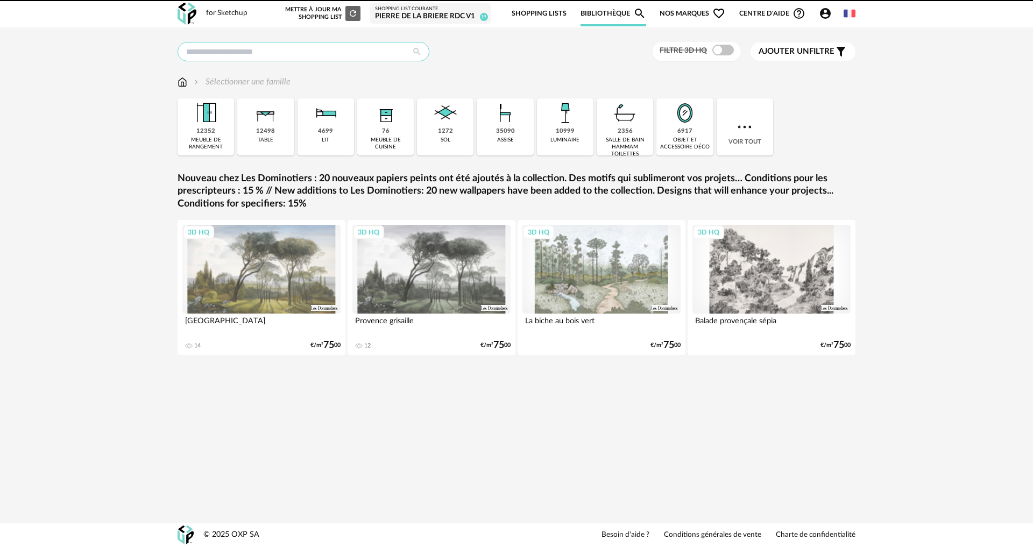
click at [236, 49] on input "text" at bounding box center [304, 51] width 252 height 19
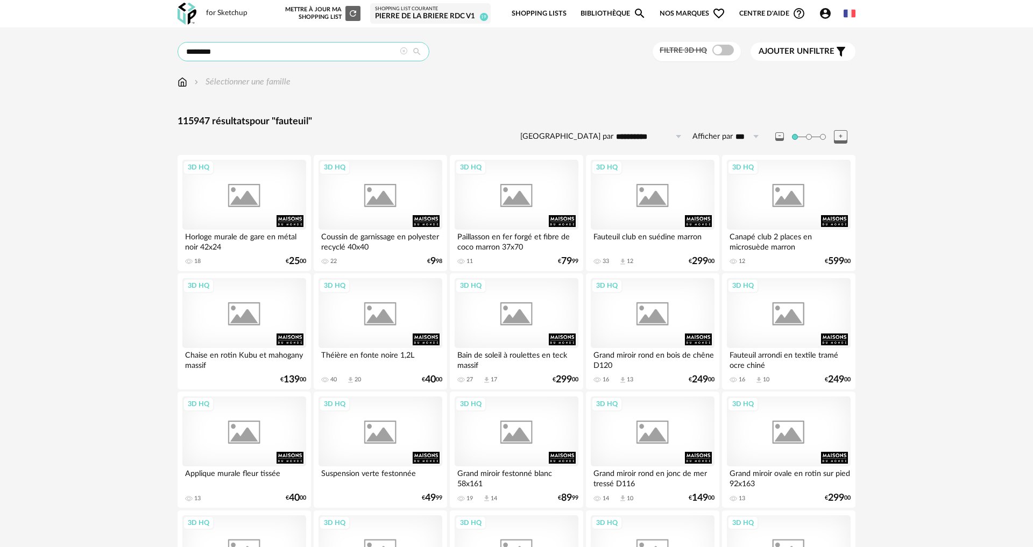
type input "********"
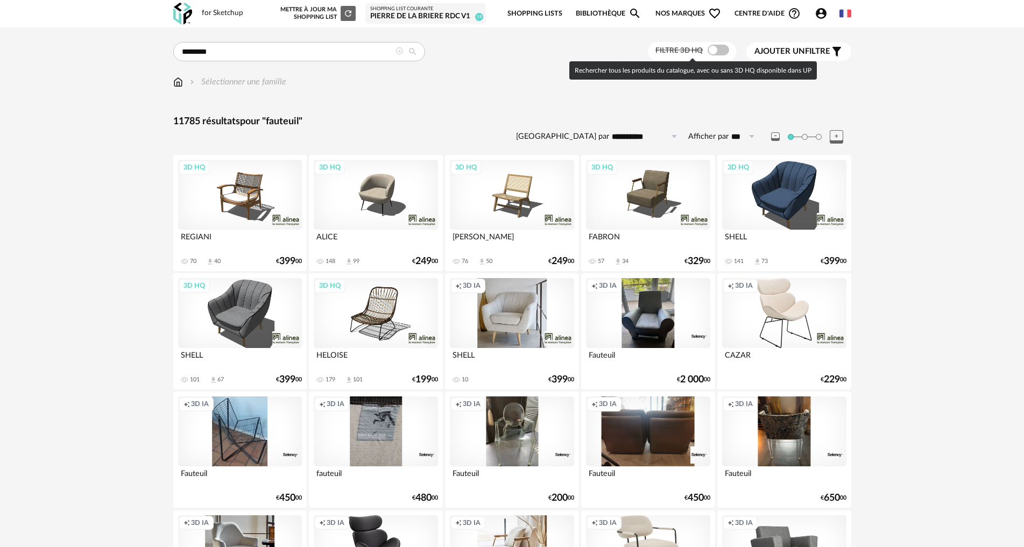
click at [717, 50] on span at bounding box center [718, 50] width 22 height 11
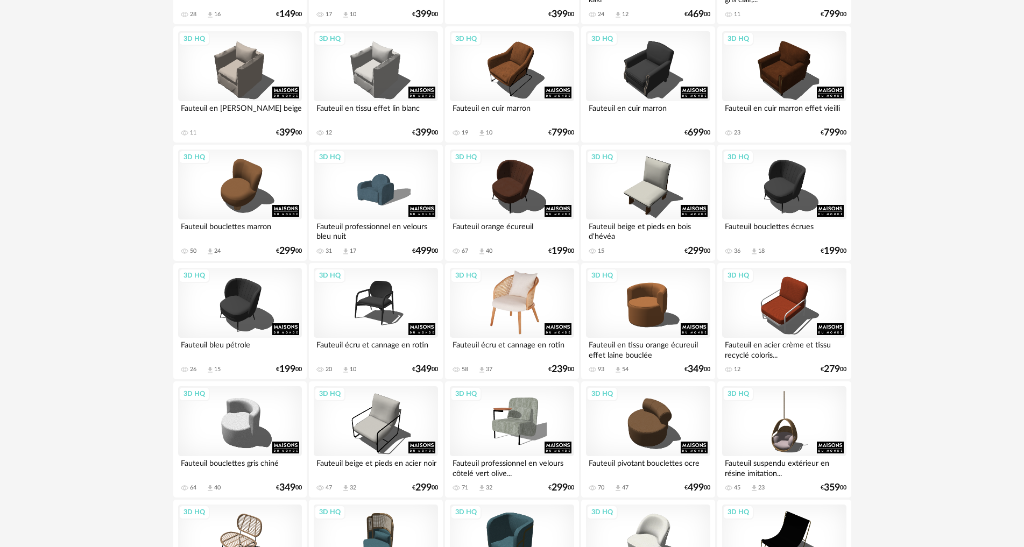
scroll to position [1183, 0]
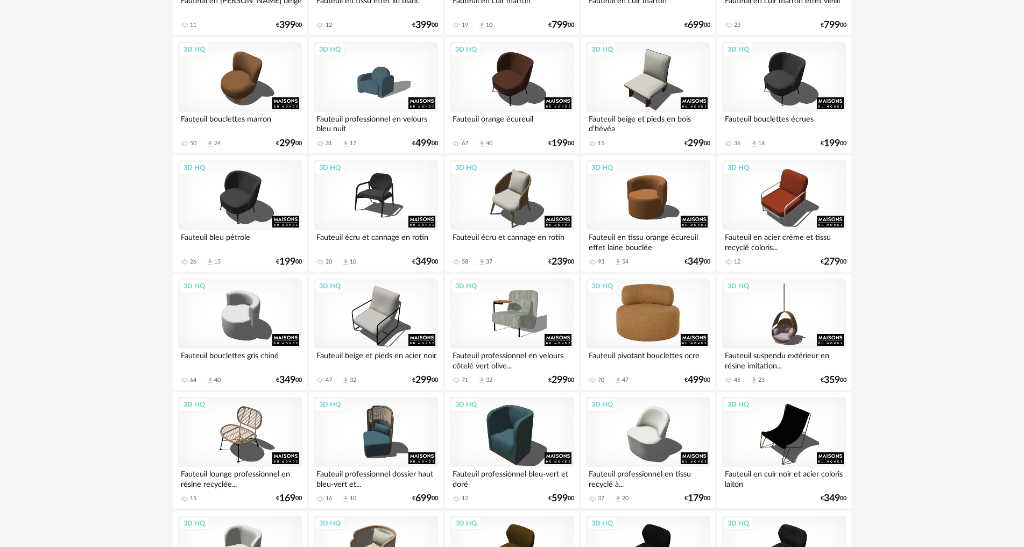
click at [633, 316] on div "3D HQ" at bounding box center [648, 314] width 124 height 70
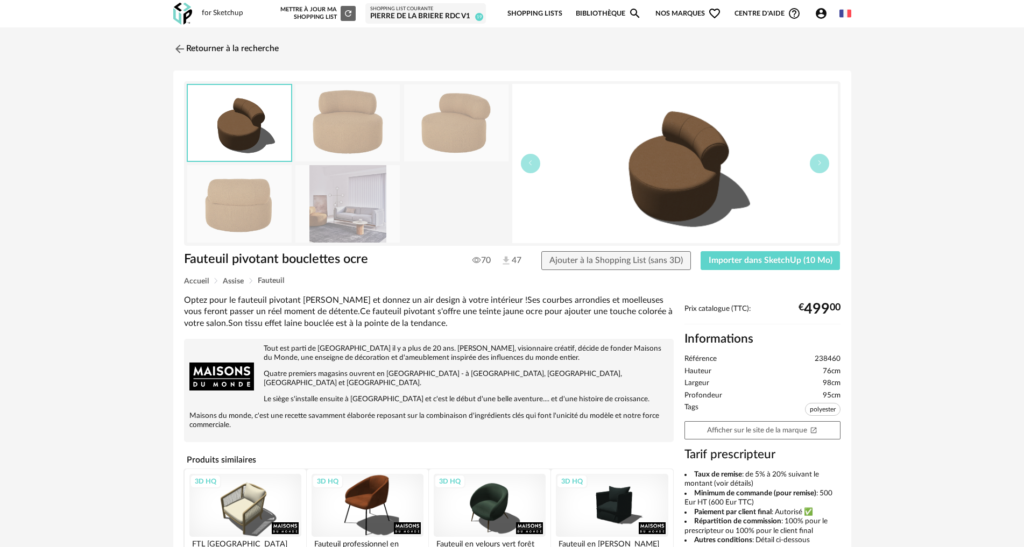
click at [339, 209] on img at bounding box center [347, 203] width 104 height 77
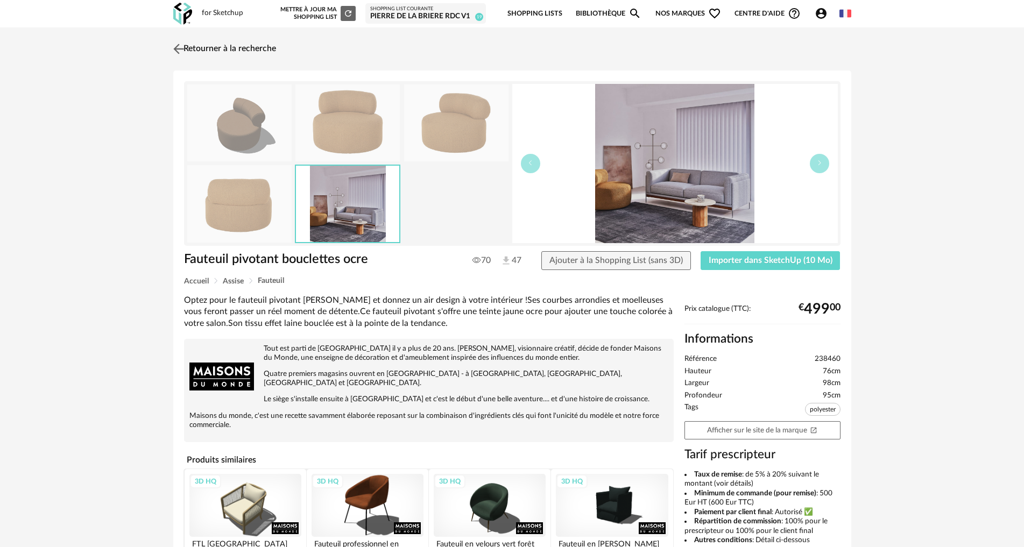
click at [180, 49] on img at bounding box center [179, 49] width 16 height 16
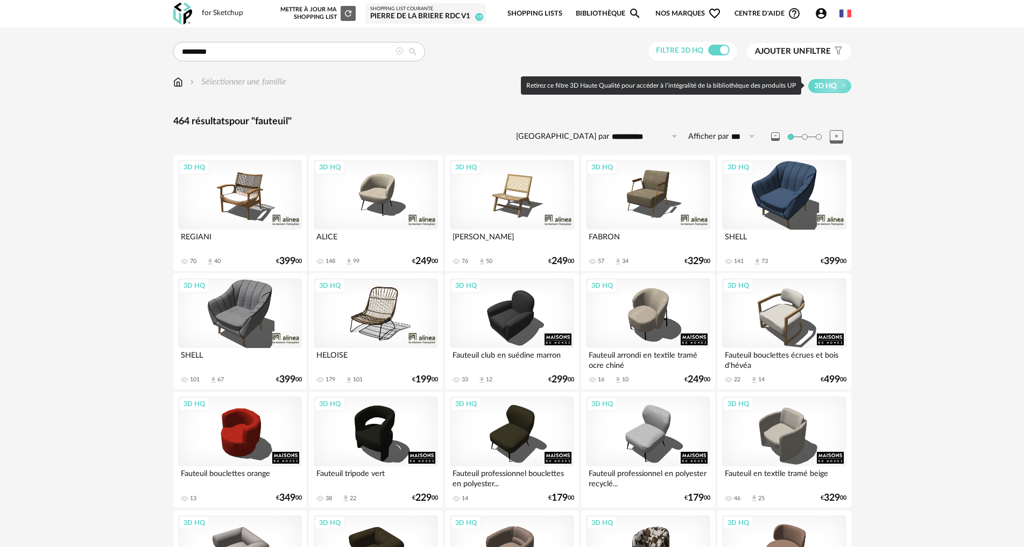
click at [810, 49] on span "Ajouter un filtre" at bounding box center [793, 51] width 76 height 11
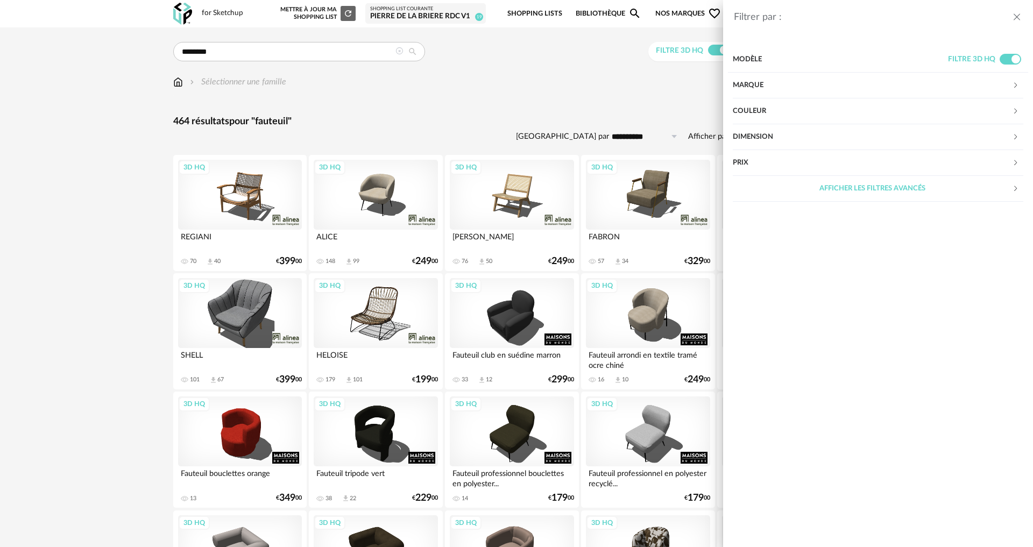
click at [771, 111] on div "Couleur" at bounding box center [872, 111] width 279 height 26
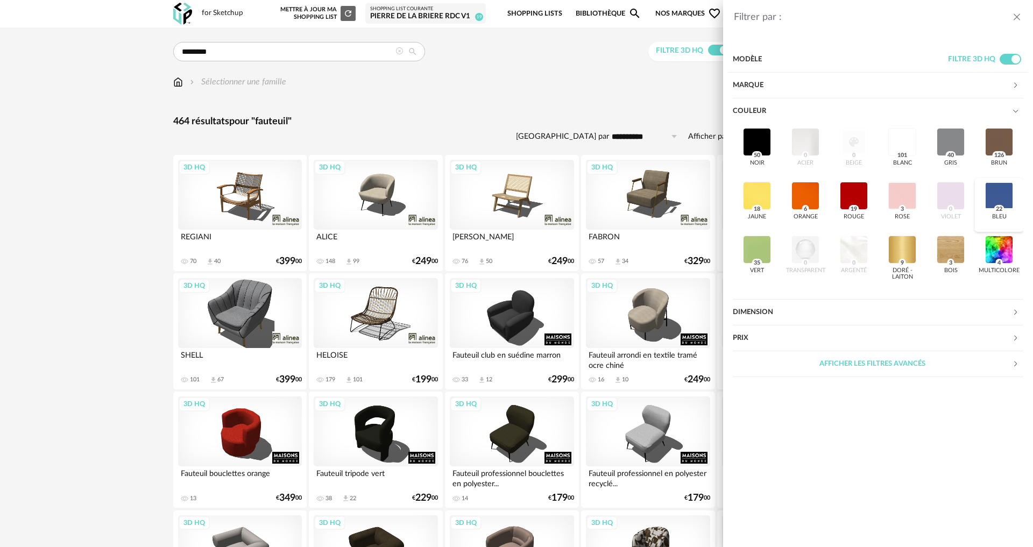
click at [993, 188] on div at bounding box center [999, 196] width 28 height 28
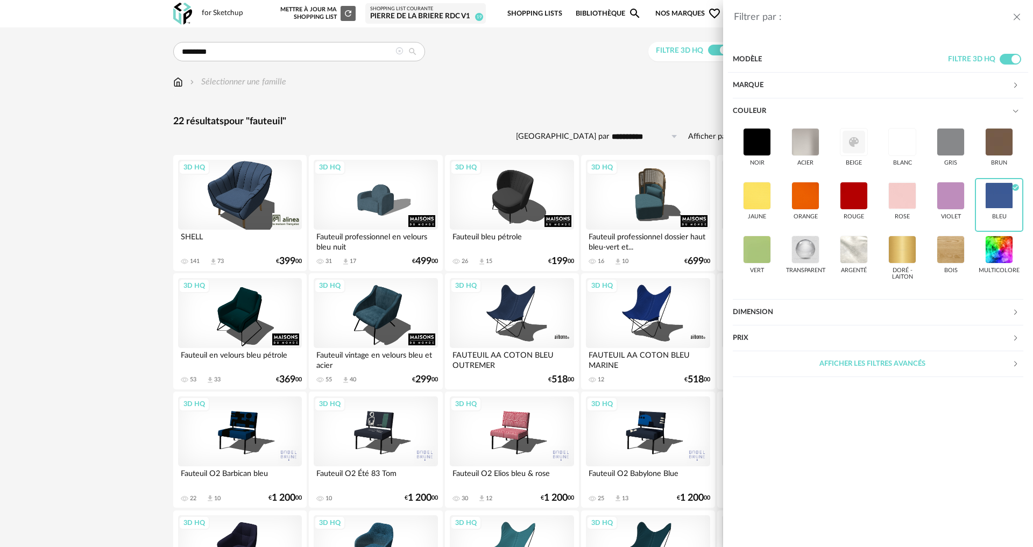
click at [121, 258] on div "Filtrer par : Modèle Filtre 3D HQ Marque &tradition 0 101 Copenhagen 0 366 Conc…" at bounding box center [516, 273] width 1033 height 547
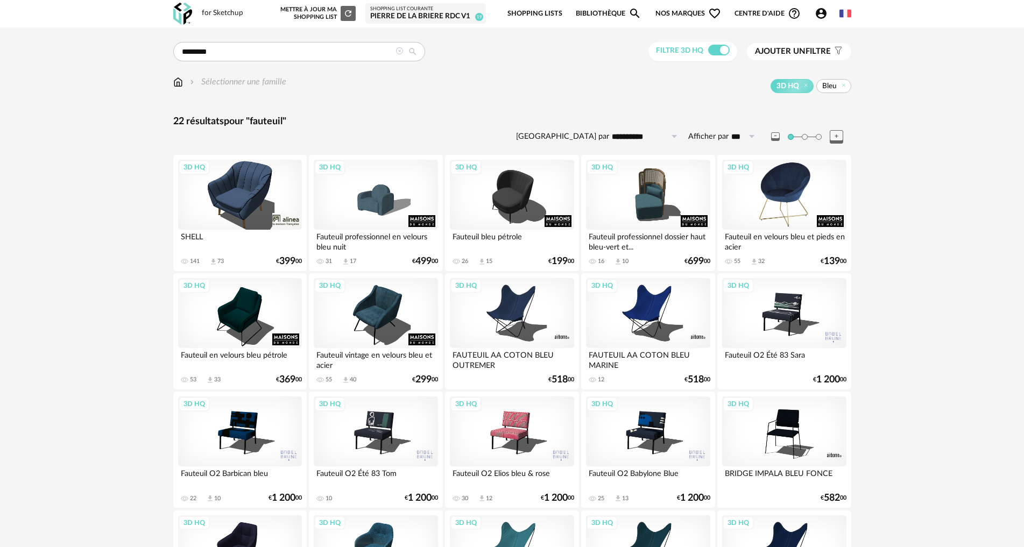
click at [777, 203] on div "3D HQ" at bounding box center [784, 195] width 124 height 70
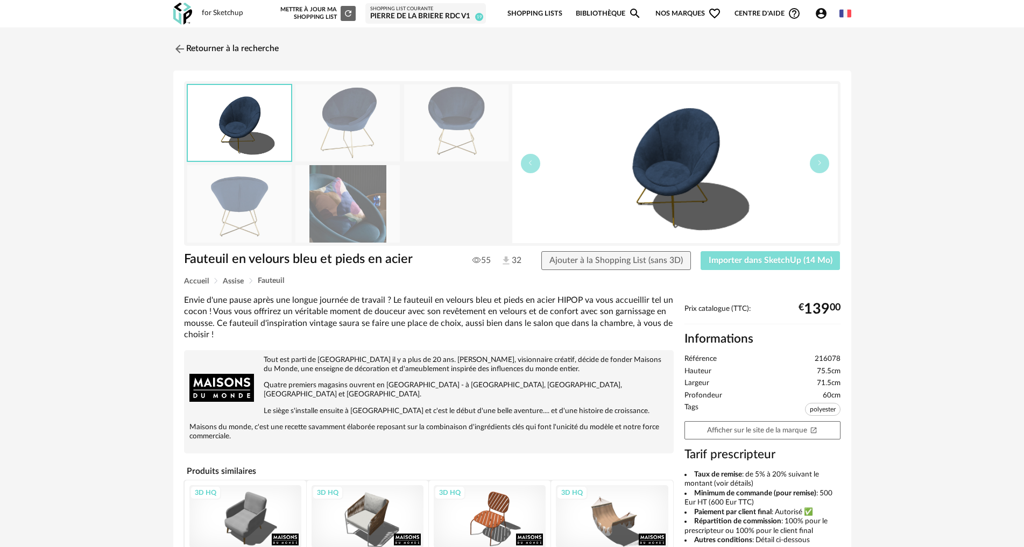
click at [806, 259] on span "Importer dans SketchUp (14 Mo)" at bounding box center [770, 260] width 124 height 9
drag, startPoint x: 218, startPoint y: 48, endPoint x: 221, endPoint y: 62, distance: 13.6
click at [218, 48] on link "Retourner à la recherche" at bounding box center [225, 49] width 105 height 24
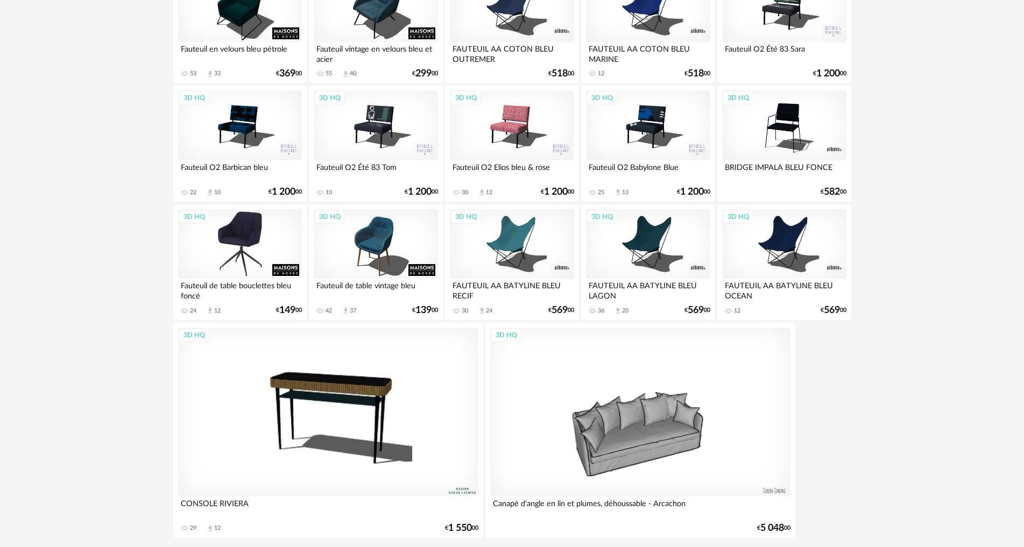
scroll to position [342, 0]
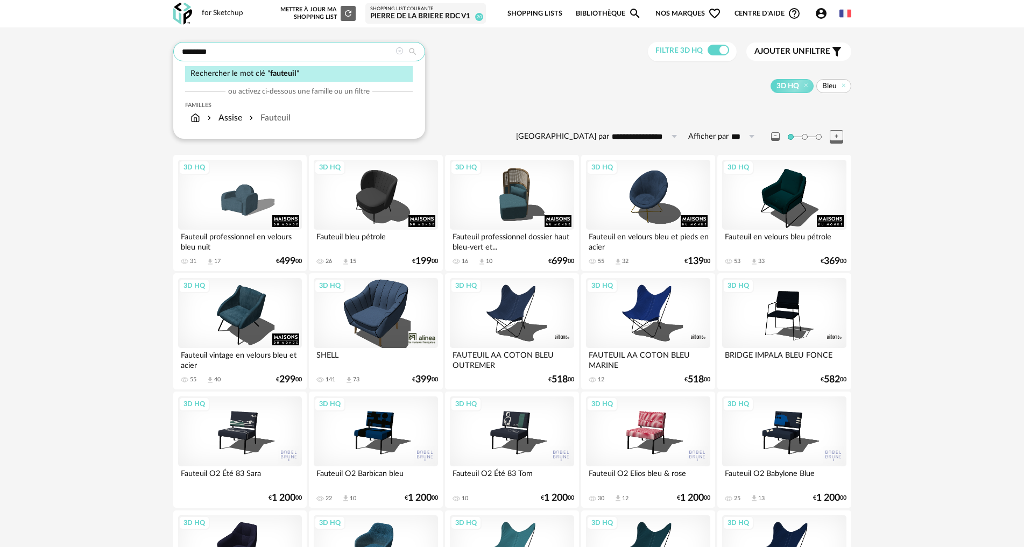
drag, startPoint x: 214, startPoint y: 54, endPoint x: 118, endPoint y: 50, distance: 96.4
click at [120, 52] on div "**********" at bounding box center [512, 446] width 1024 height 839
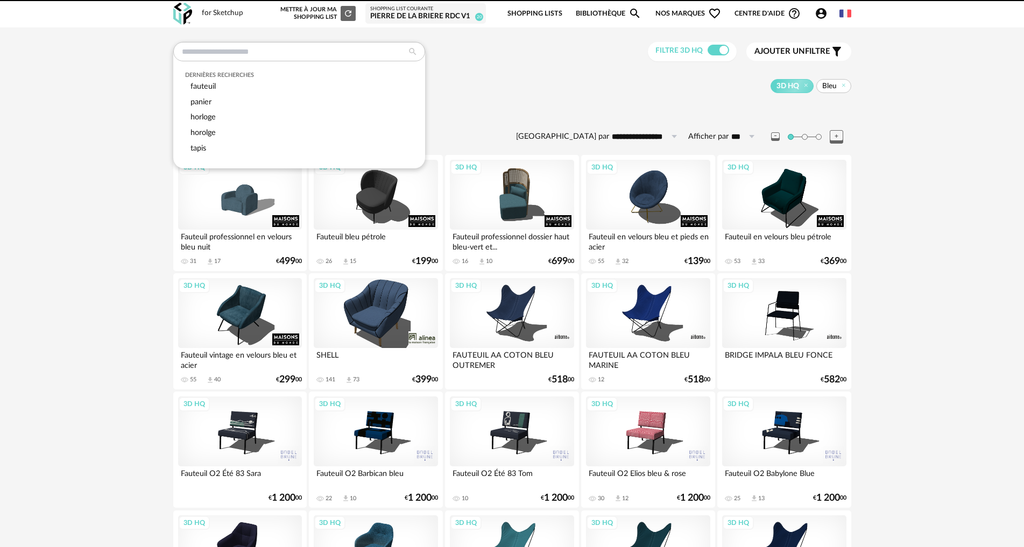
click at [469, 61] on div "Dernières recherches fauteuil panier horloge horolge tapis Filtre 3D HQ Ajouter…" at bounding box center [512, 52] width 678 height 20
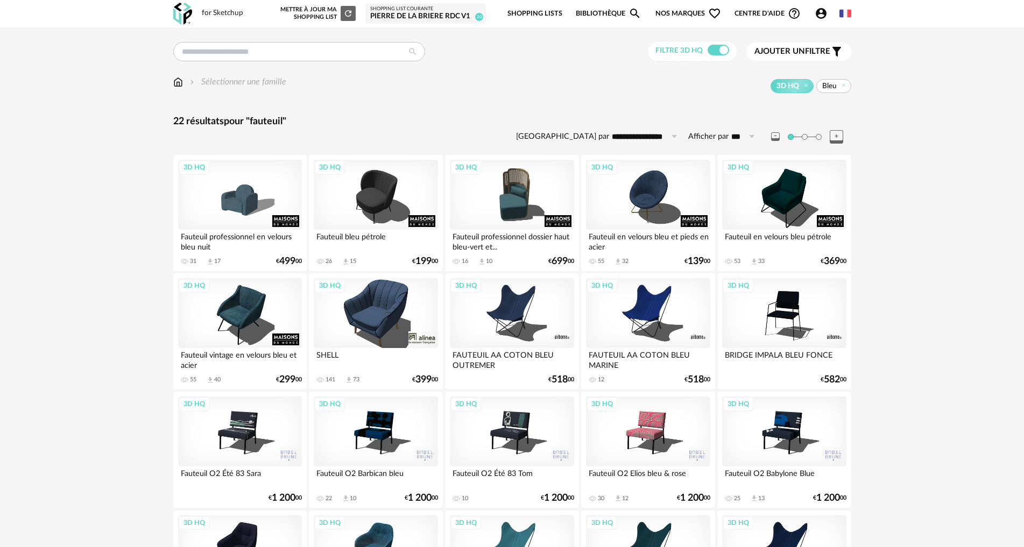
click at [176, 83] on img at bounding box center [178, 82] width 10 height 12
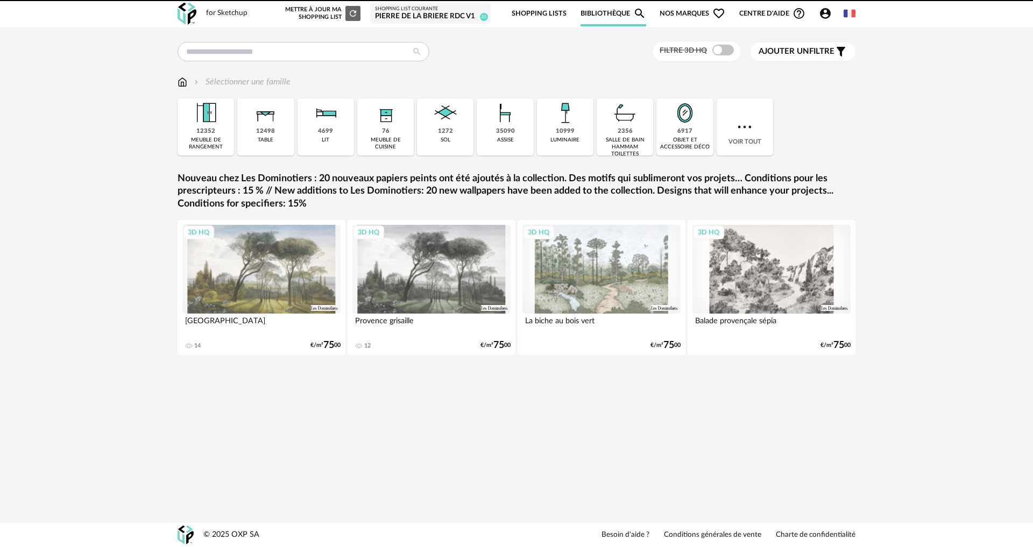
click at [446, 127] on img at bounding box center [445, 112] width 29 height 29
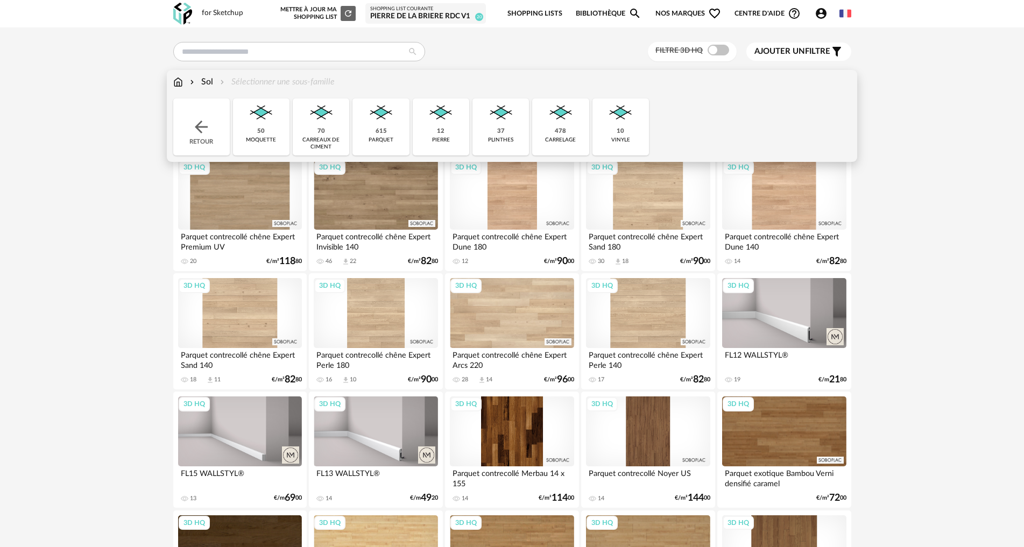
click at [318, 120] on img at bounding box center [321, 112] width 29 height 29
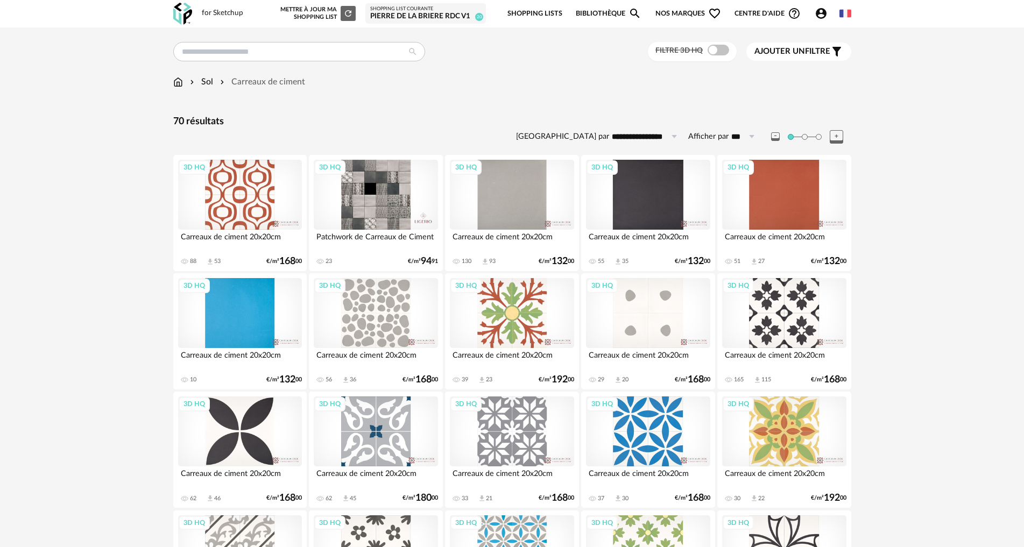
click at [771, 44] on button "Ajouter un filtre s Filter icon" at bounding box center [798, 51] width 105 height 18
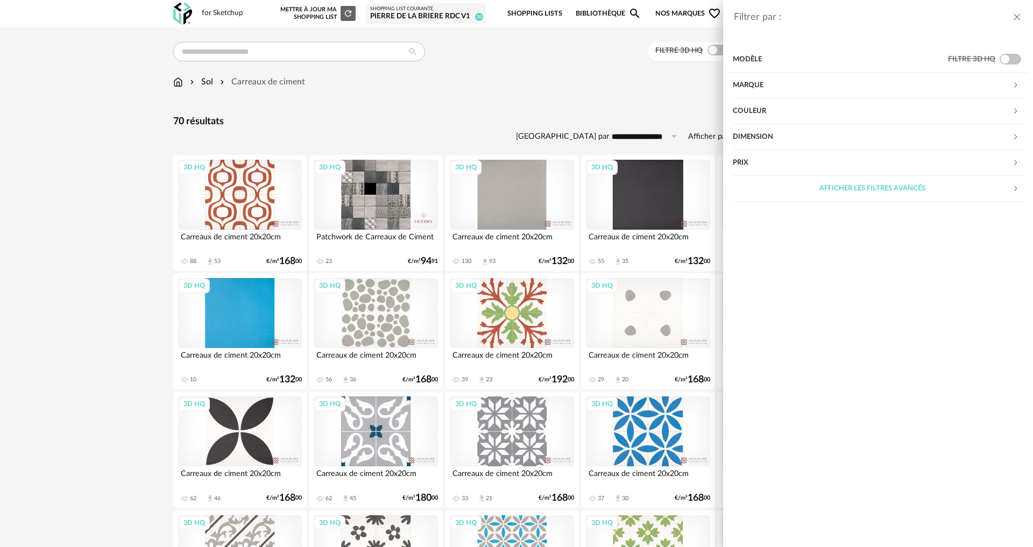
click at [784, 114] on div "Couleur" at bounding box center [872, 111] width 279 height 26
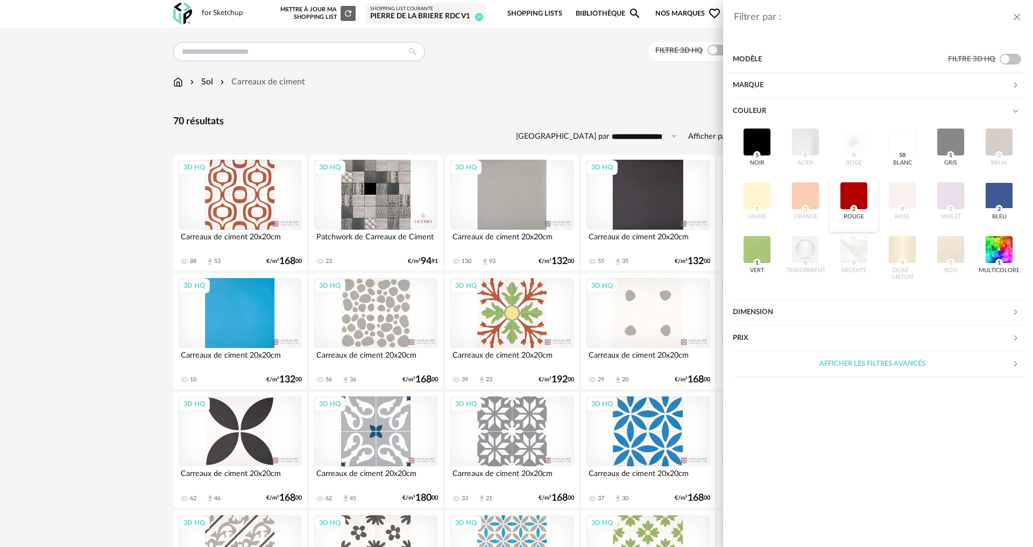
click at [856, 188] on div at bounding box center [854, 196] width 28 height 28
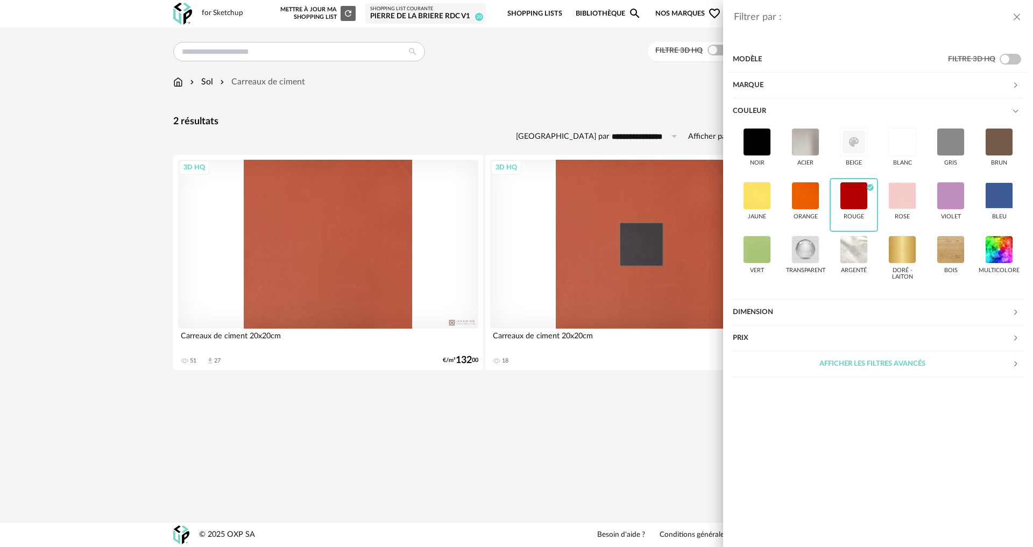
click at [56, 126] on div "Filtrer par : Modèle Filtre 3D HQ Marque &tradition 0 101 Copenhagen 0 366 Conc…" at bounding box center [516, 273] width 1033 height 547
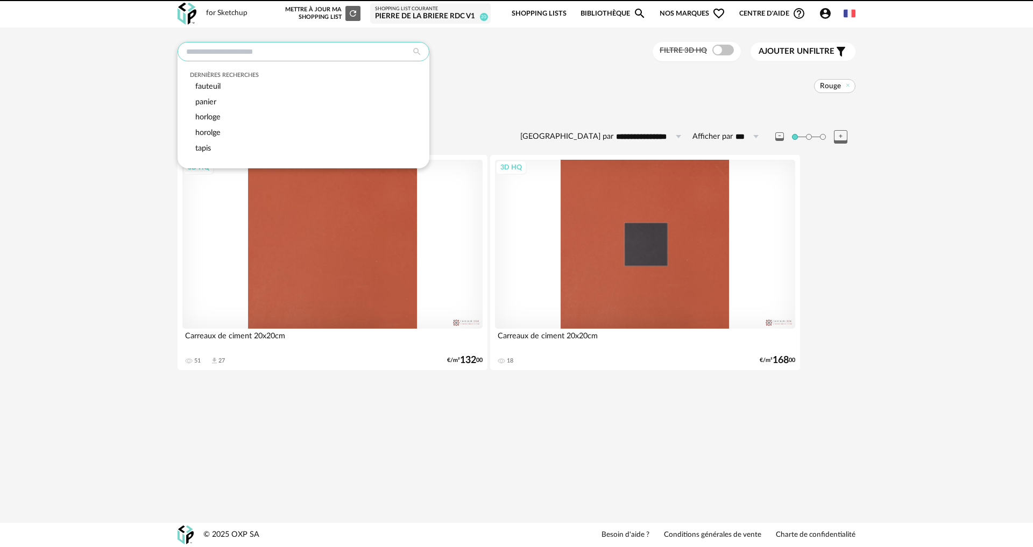
click at [269, 53] on input "text" at bounding box center [304, 51] width 252 height 19
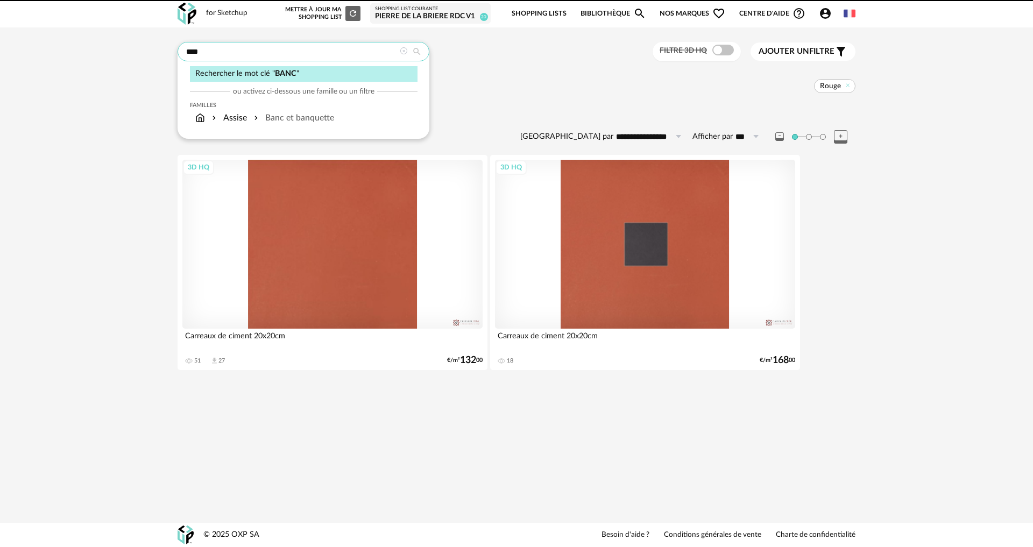
type input "****"
type input "**********"
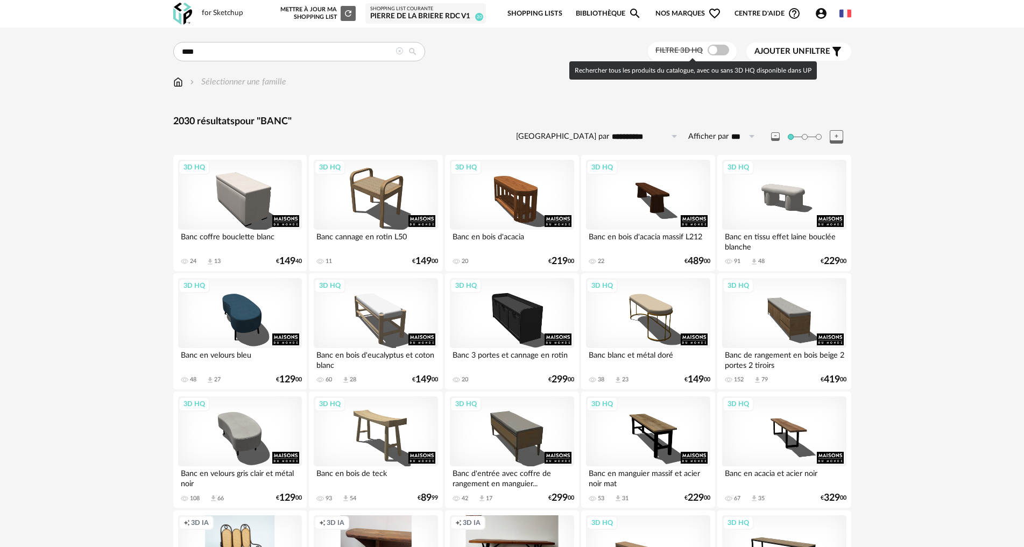
click at [713, 51] on span at bounding box center [718, 50] width 22 height 11
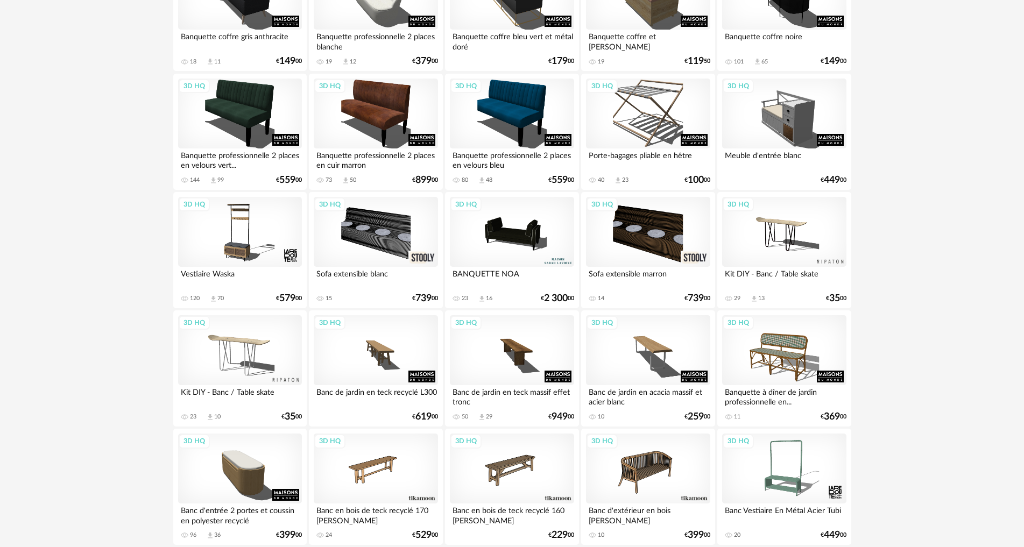
scroll to position [915, 0]
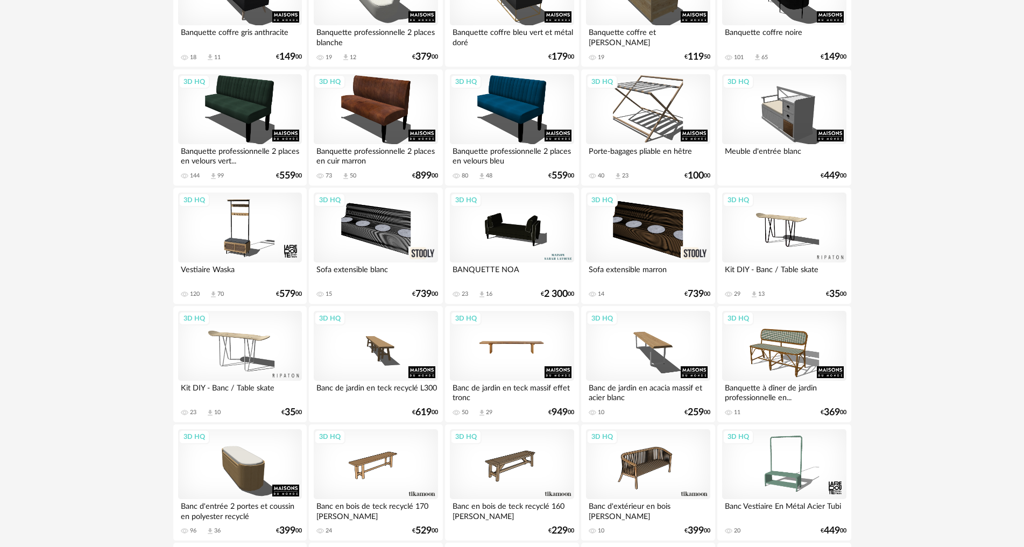
click at [522, 350] on div "3D HQ" at bounding box center [512, 346] width 124 height 70
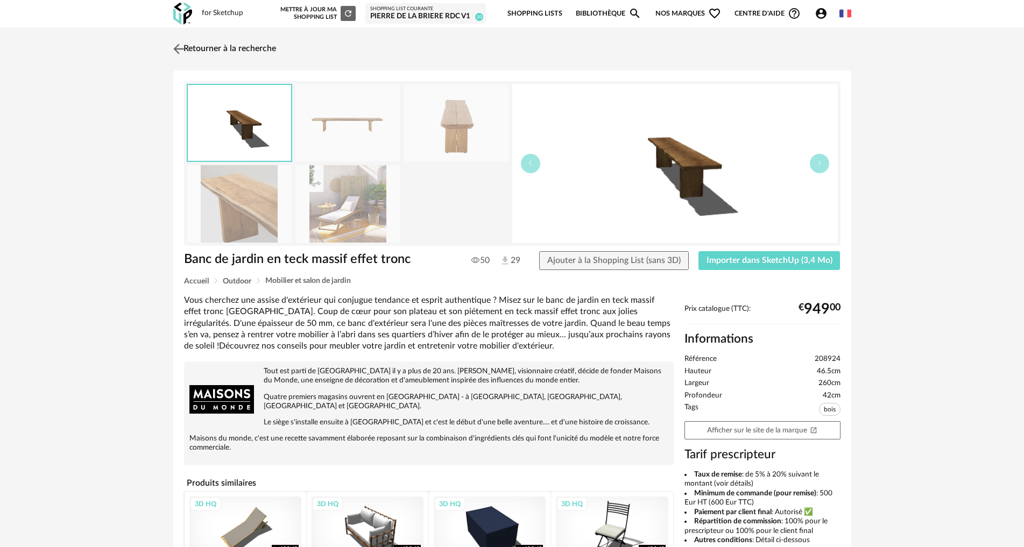
click at [177, 47] on img at bounding box center [179, 49] width 16 height 16
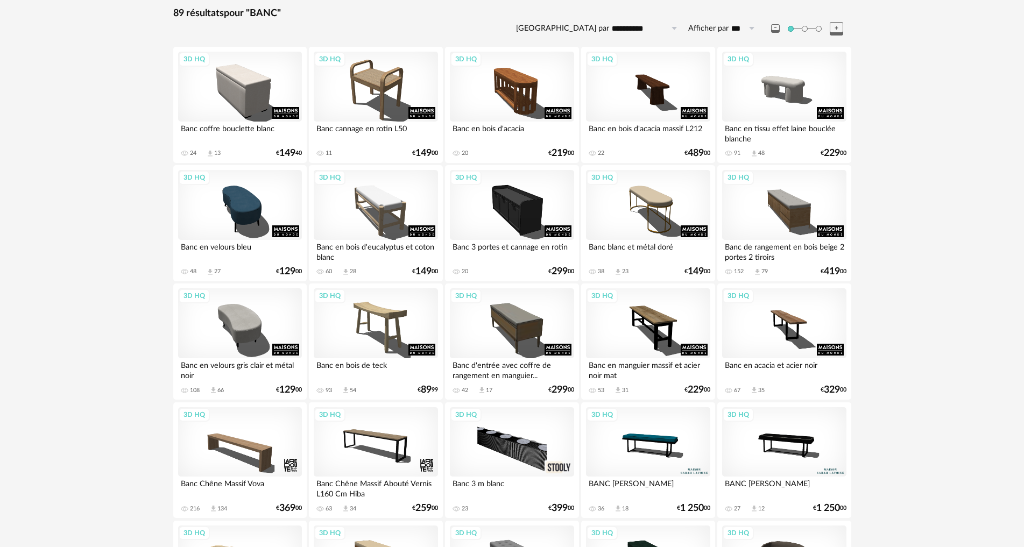
scroll to position [215, 0]
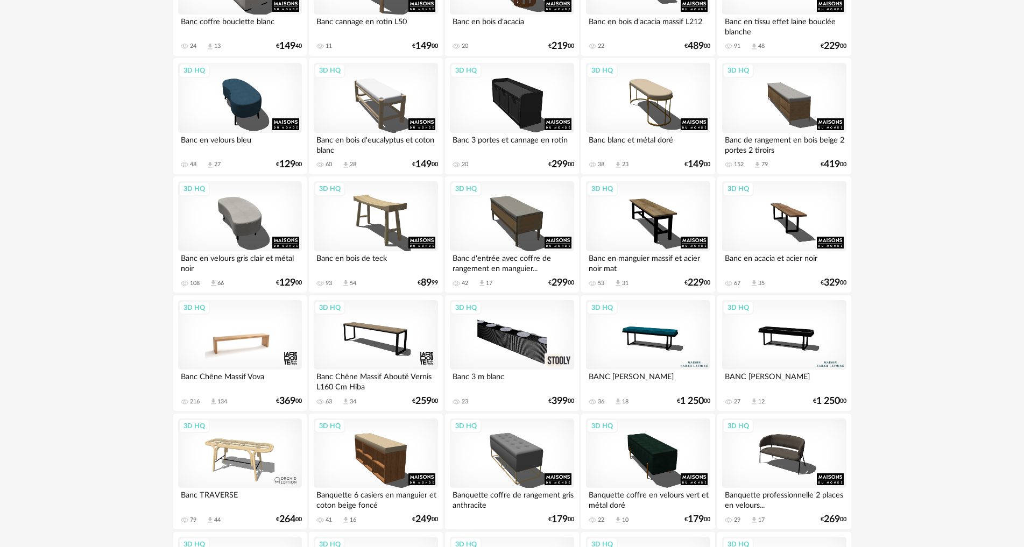
click at [239, 346] on div "3D HQ" at bounding box center [240, 335] width 124 height 70
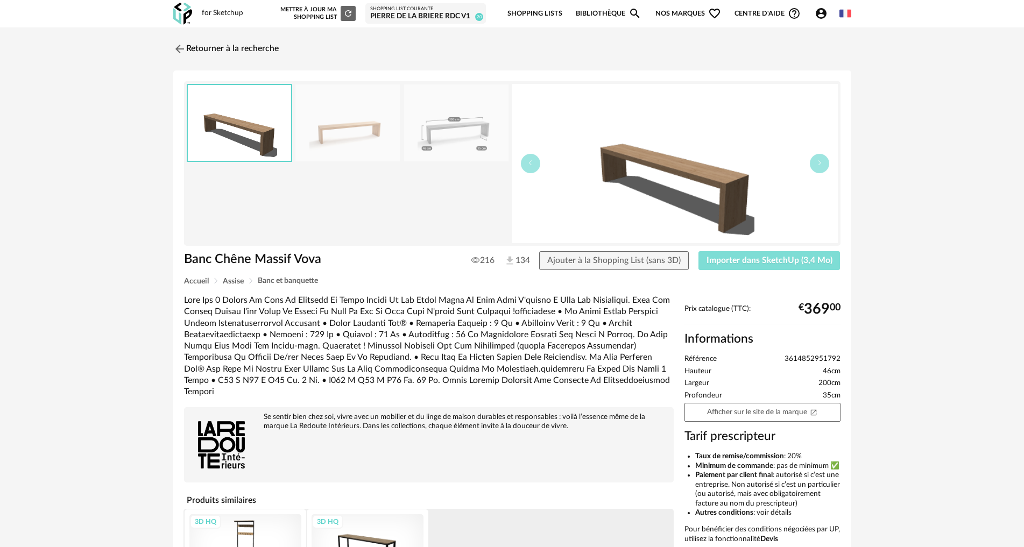
click at [733, 258] on span "Importer dans SketchUp (3,4 Mo)" at bounding box center [769, 260] width 126 height 9
click at [892, 211] on div "Retourner à la recherche Banc Chêne Massif Vova Banc Chêne Massif Vova 216 134 …" at bounding box center [512, 349] width 1024 height 644
click at [197, 44] on link "Retourner à la recherche" at bounding box center [223, 49] width 105 height 24
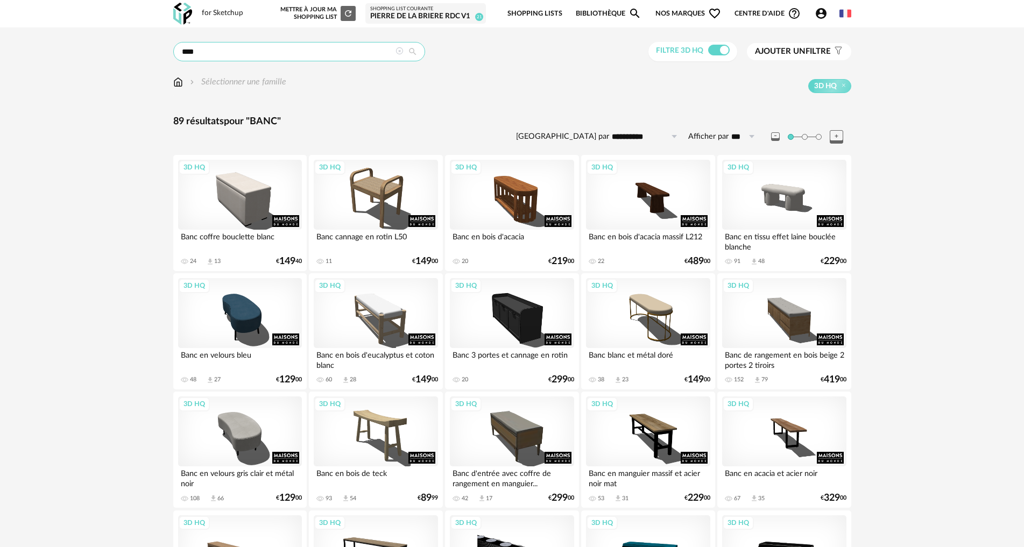
drag, startPoint x: 231, startPoint y: 56, endPoint x: 91, endPoint y: 43, distance: 141.0
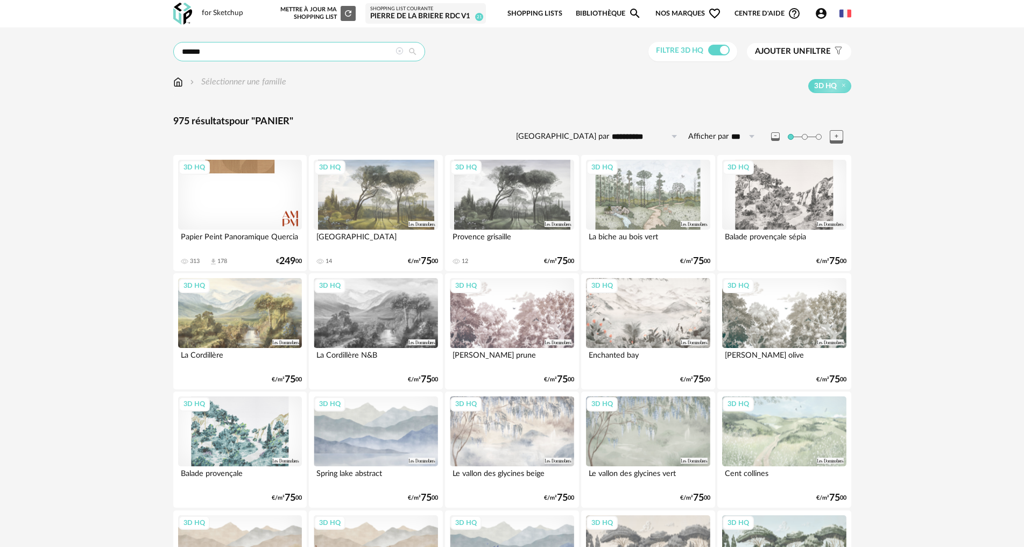
drag, startPoint x: 230, startPoint y: 55, endPoint x: 70, endPoint y: 31, distance: 161.6
type input "*********"
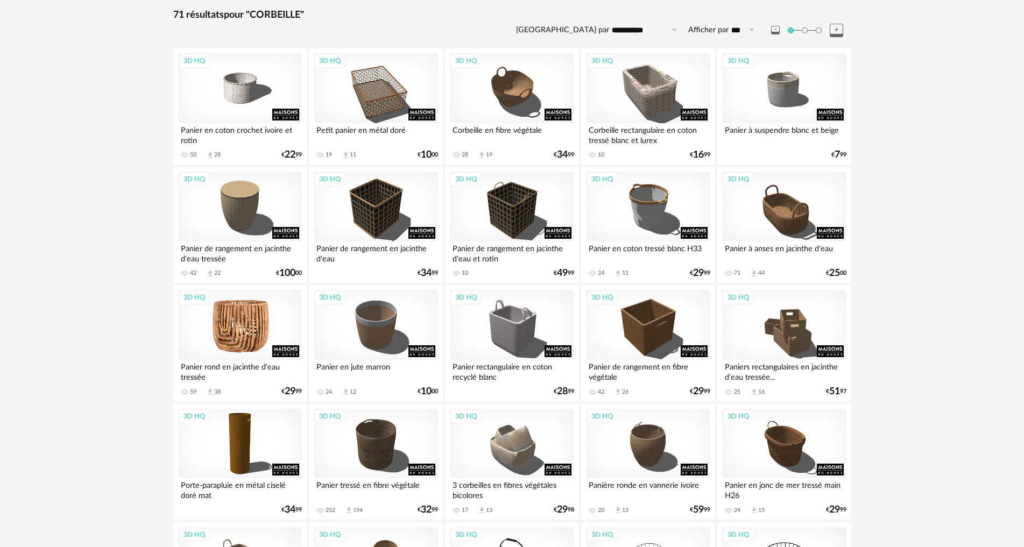
scroll to position [161, 0]
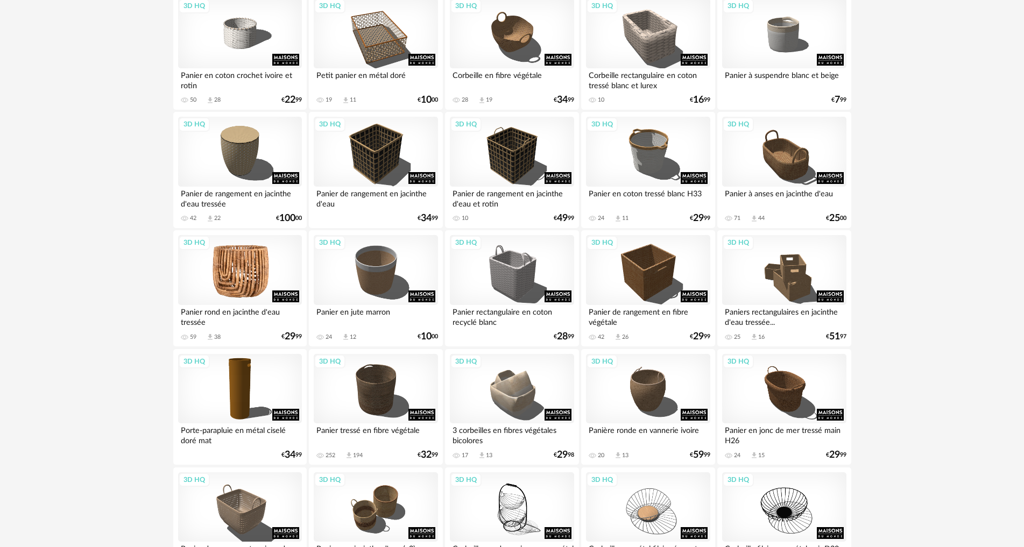
click at [242, 265] on div "3D HQ" at bounding box center [240, 270] width 124 height 70
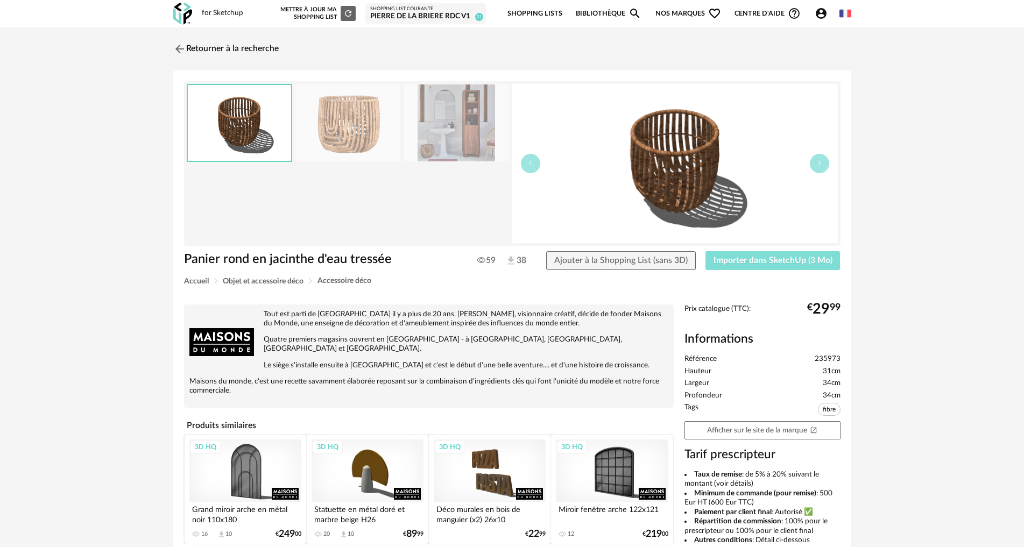
click at [795, 264] on span "Importer dans SketchUp (3 Mo)" at bounding box center [772, 260] width 119 height 9
click at [185, 44] on img at bounding box center [179, 49] width 16 height 16
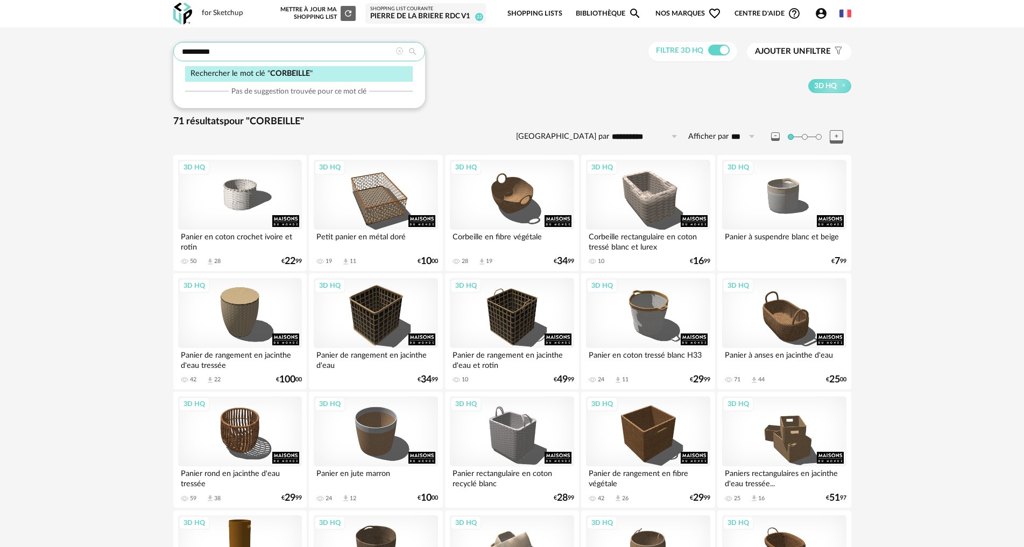
drag, startPoint x: 231, startPoint y: 50, endPoint x: 96, endPoint y: 51, distance: 135.0
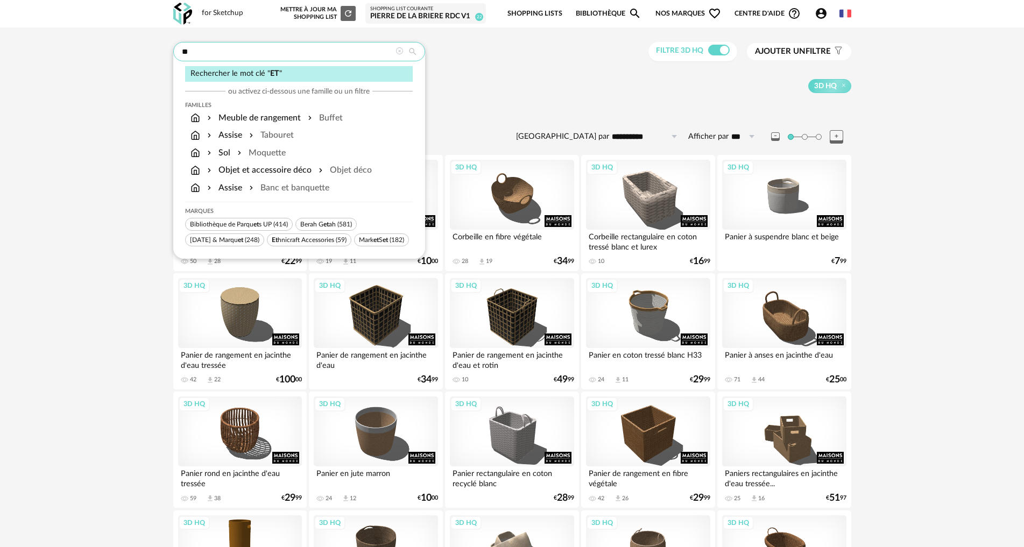
type input "*"
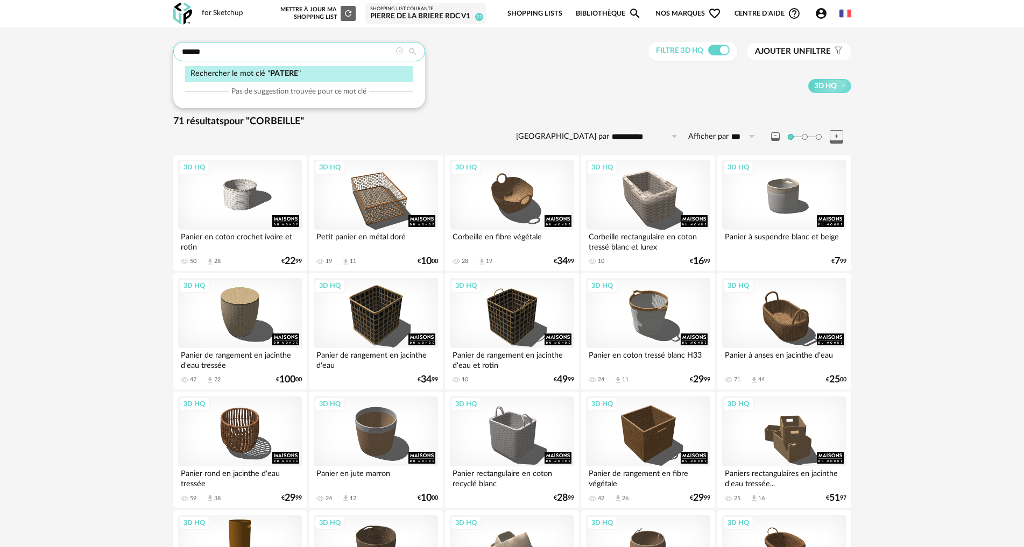
type input "******"
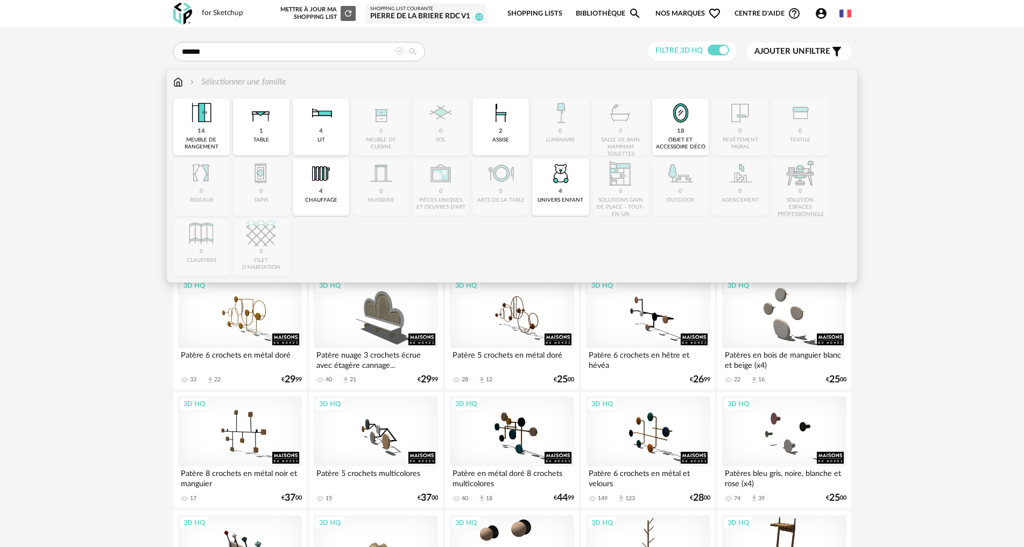
drag, startPoint x: 178, startPoint y: 81, endPoint x: 193, endPoint y: 86, distance: 15.8
click at [178, 82] on img at bounding box center [178, 82] width 10 height 12
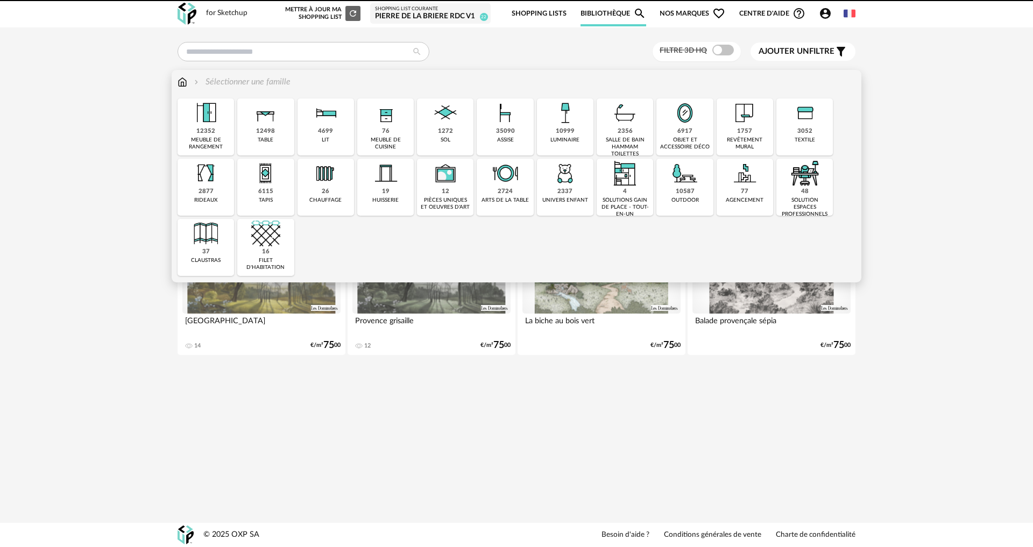
click at [439, 131] on div "1272" at bounding box center [445, 131] width 15 height 8
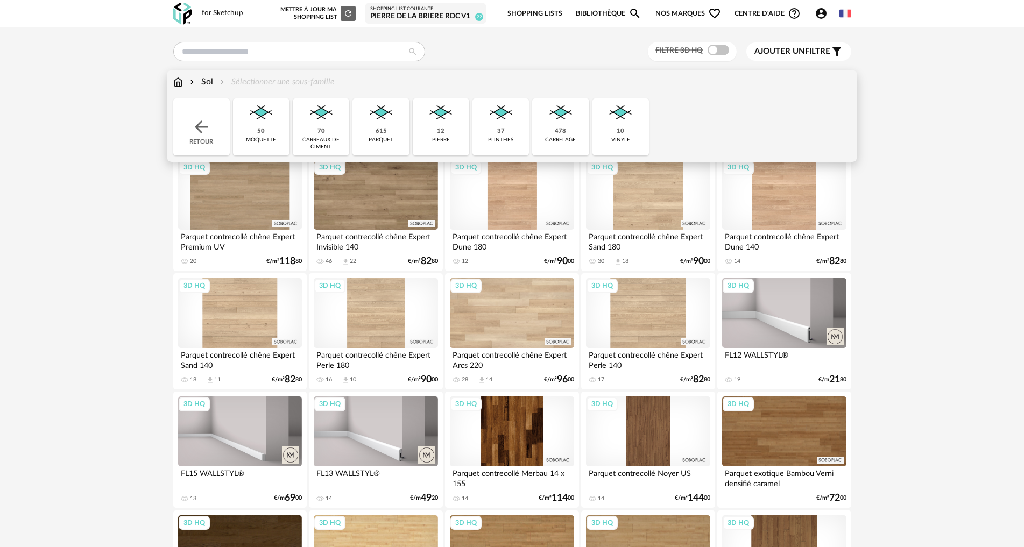
click at [321, 123] on img at bounding box center [321, 112] width 29 height 29
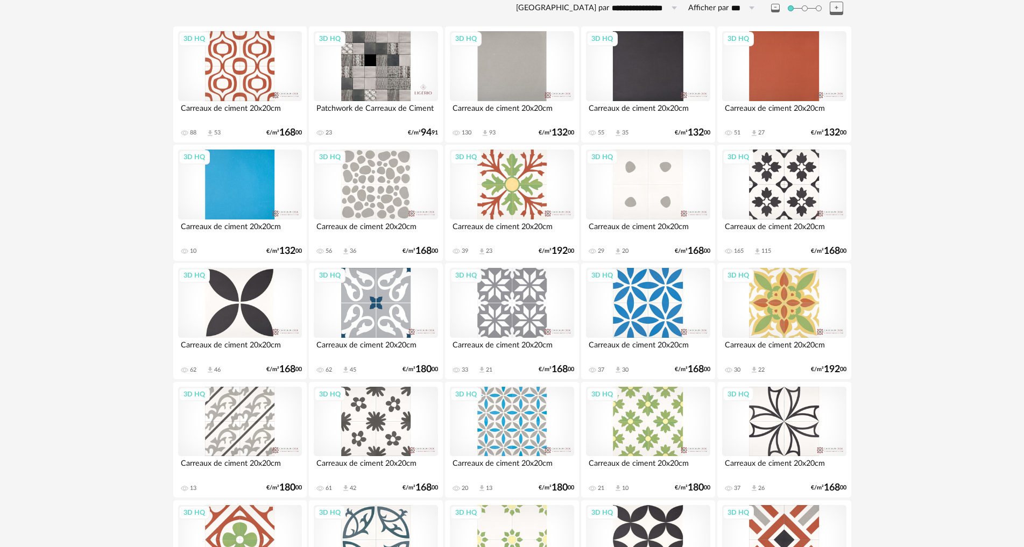
scroll to position [161, 0]
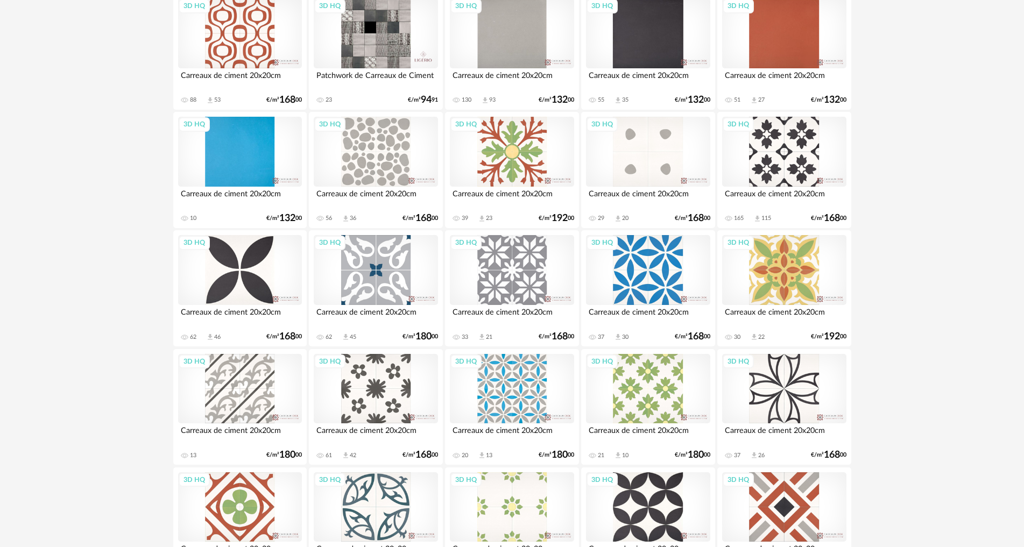
click at [523, 275] on div "3D HQ" at bounding box center [512, 270] width 124 height 70
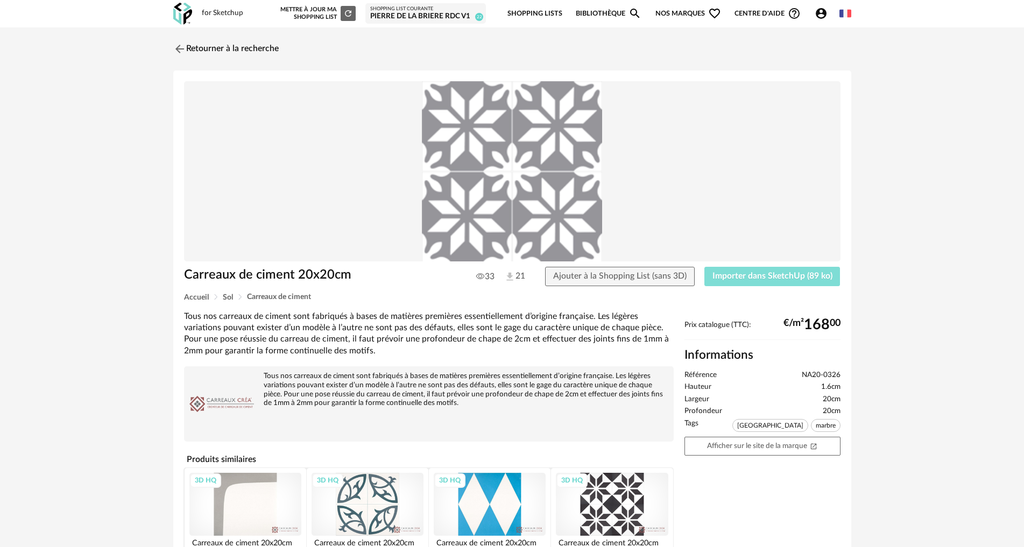
click at [762, 279] on span "Importer dans SketchUp (89 ko)" at bounding box center [772, 276] width 120 height 9
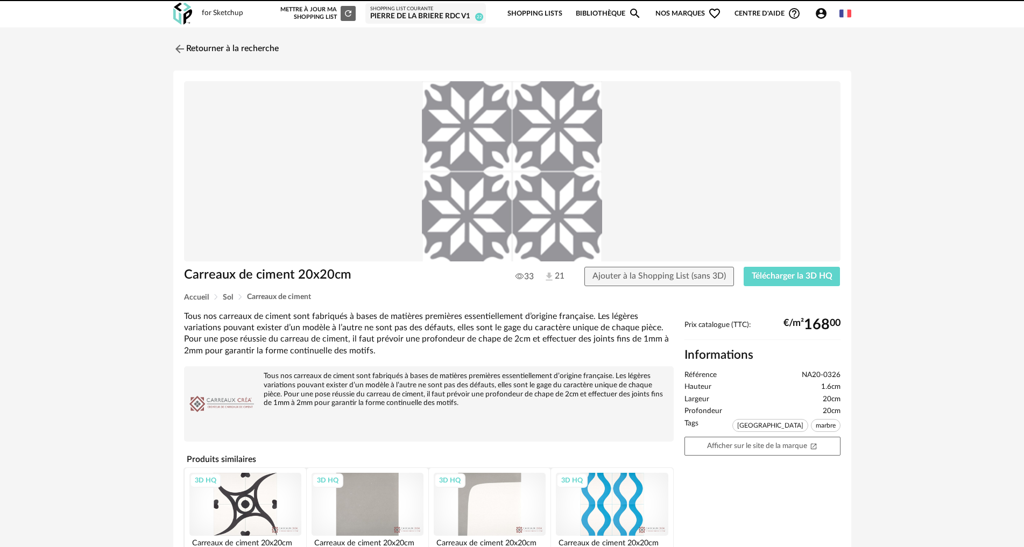
drag, startPoint x: 190, startPoint y: 45, endPoint x: 193, endPoint y: 50, distance: 5.5
click at [190, 46] on link "Retourner à la recherche" at bounding box center [225, 49] width 105 height 24
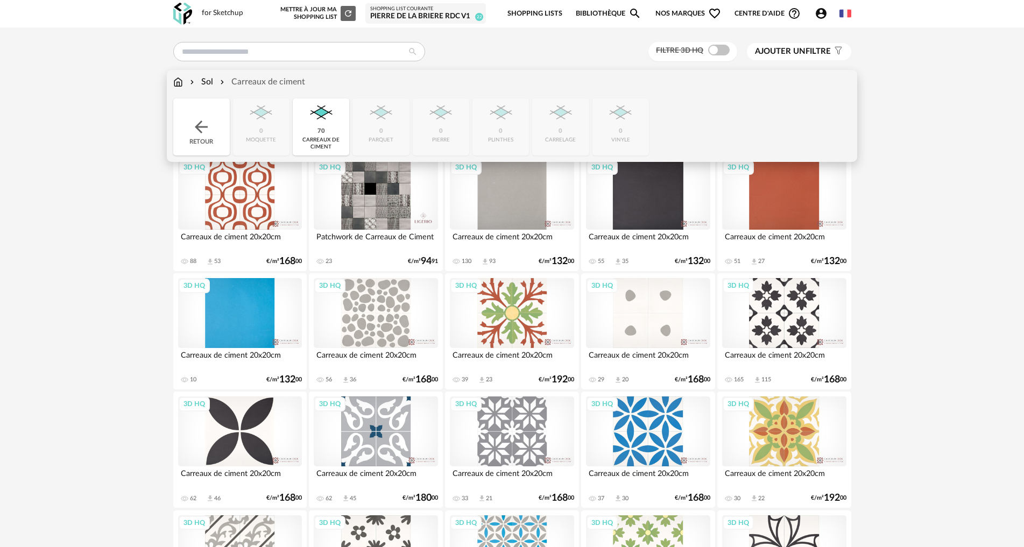
click at [182, 80] on div "Sol Carreaux de ciment" at bounding box center [239, 82] width 132 height 12
click at [175, 82] on img at bounding box center [178, 82] width 10 height 12
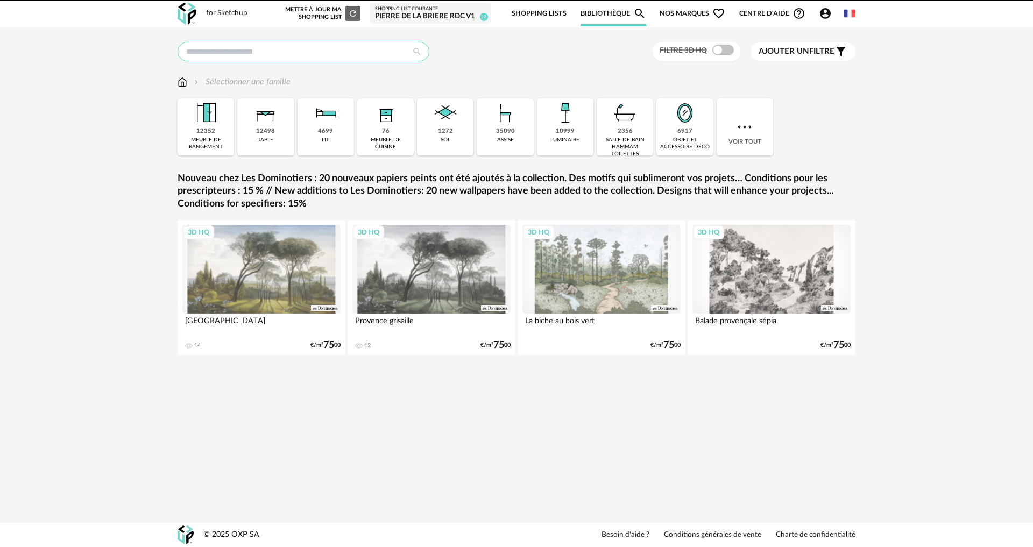
click at [225, 52] on input "text" at bounding box center [304, 51] width 252 height 19
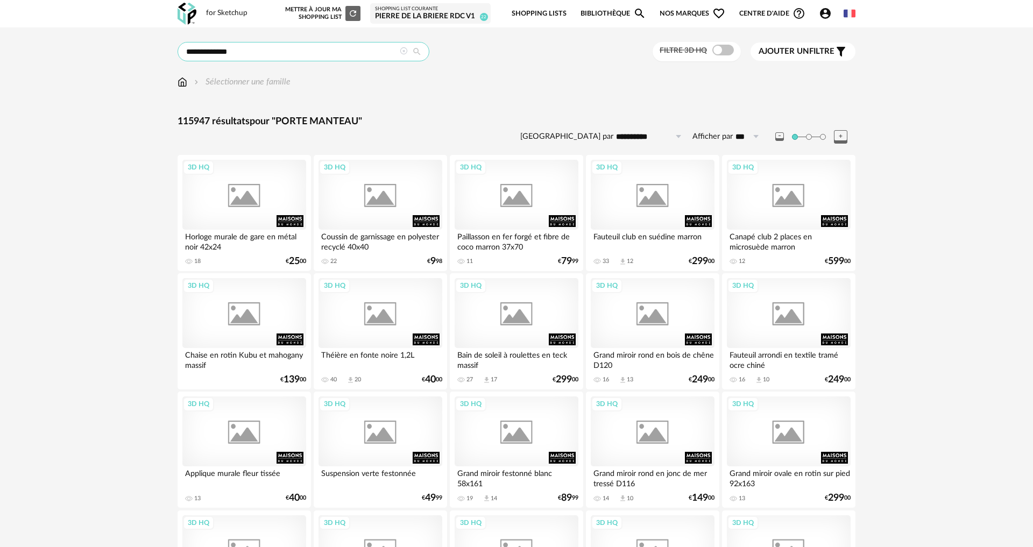
type input "**********"
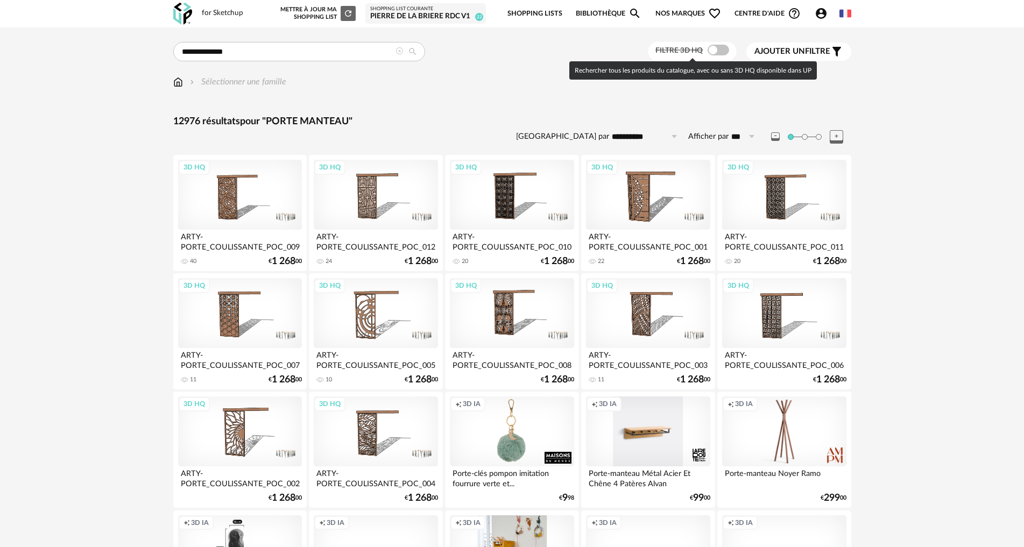
click at [708, 48] on span at bounding box center [718, 50] width 22 height 11
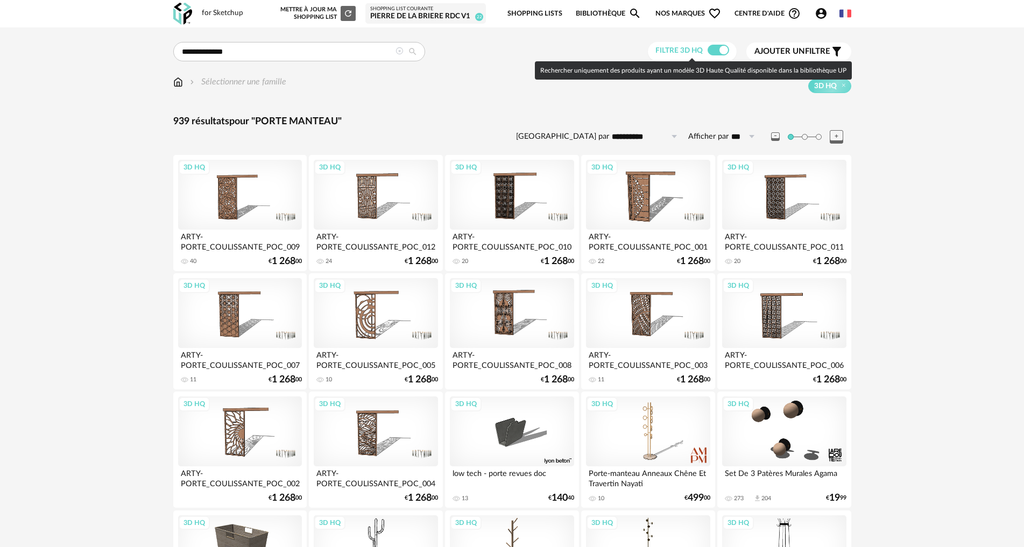
click at [718, 48] on span at bounding box center [718, 50] width 22 height 11
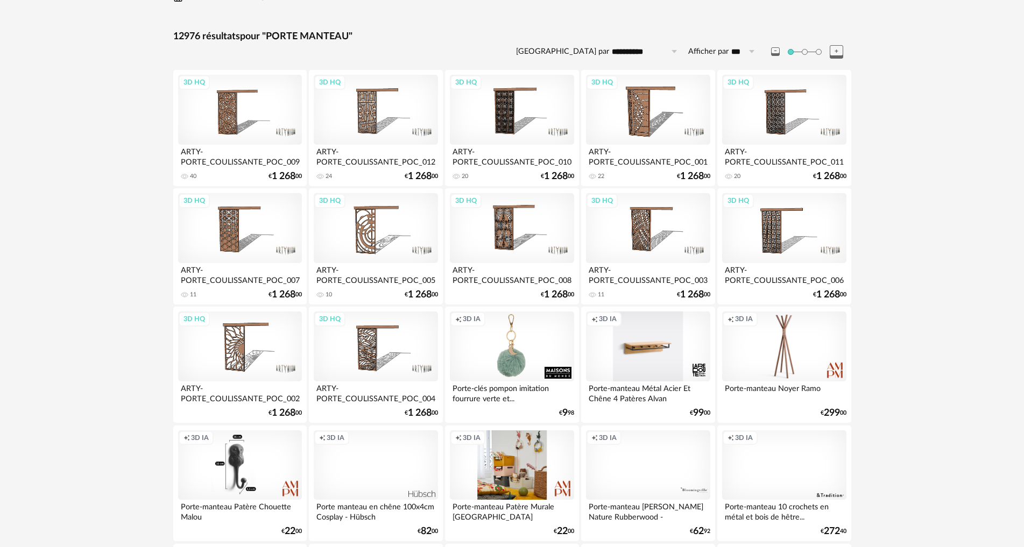
scroll to position [215, 0]
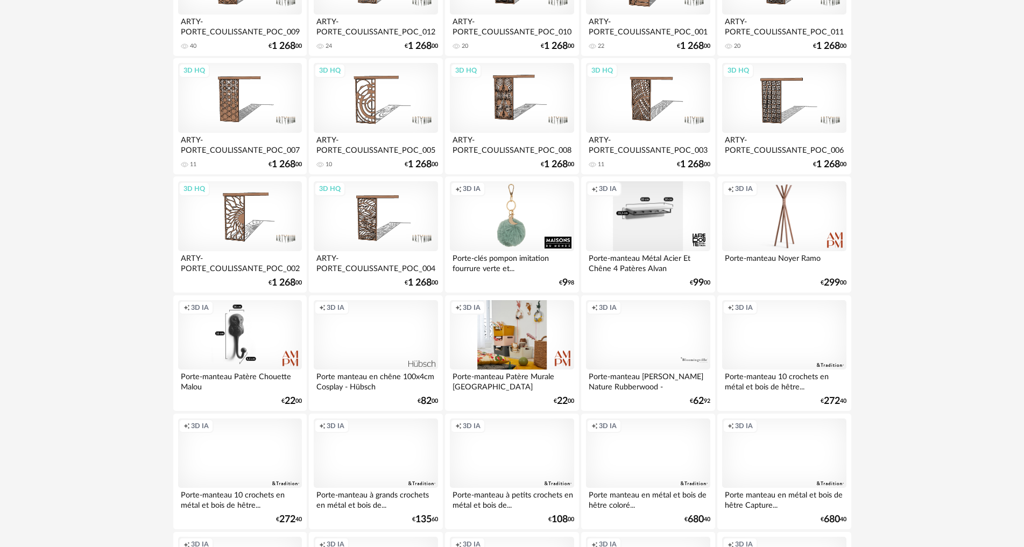
click at [656, 217] on div "Creation icon 3D IA" at bounding box center [648, 216] width 124 height 70
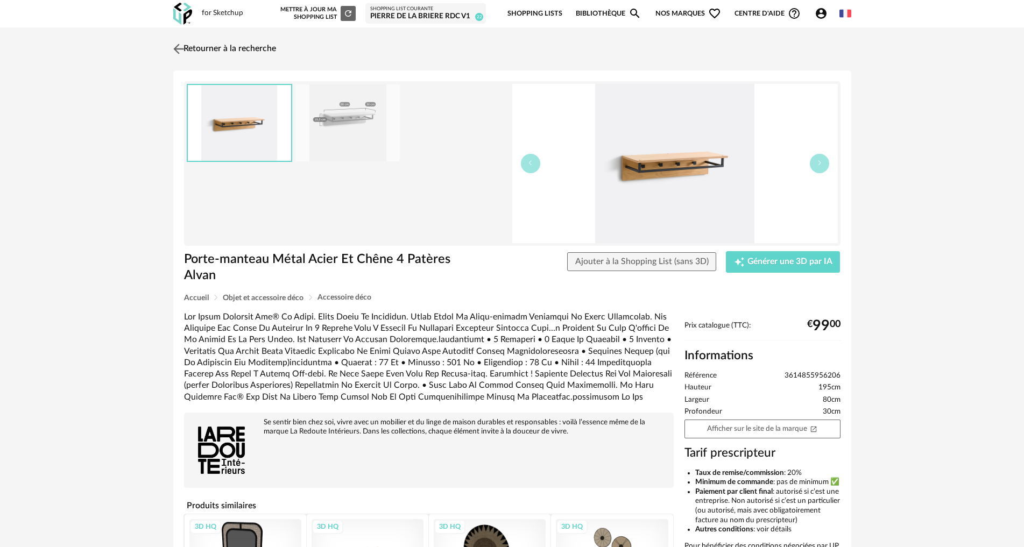
click at [182, 46] on img at bounding box center [179, 49] width 16 height 16
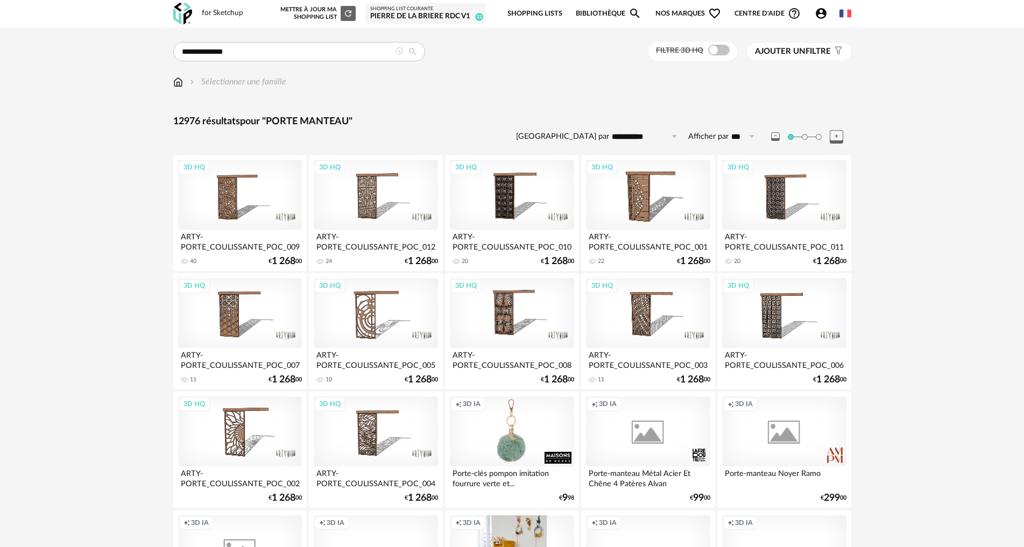
scroll to position [215, 0]
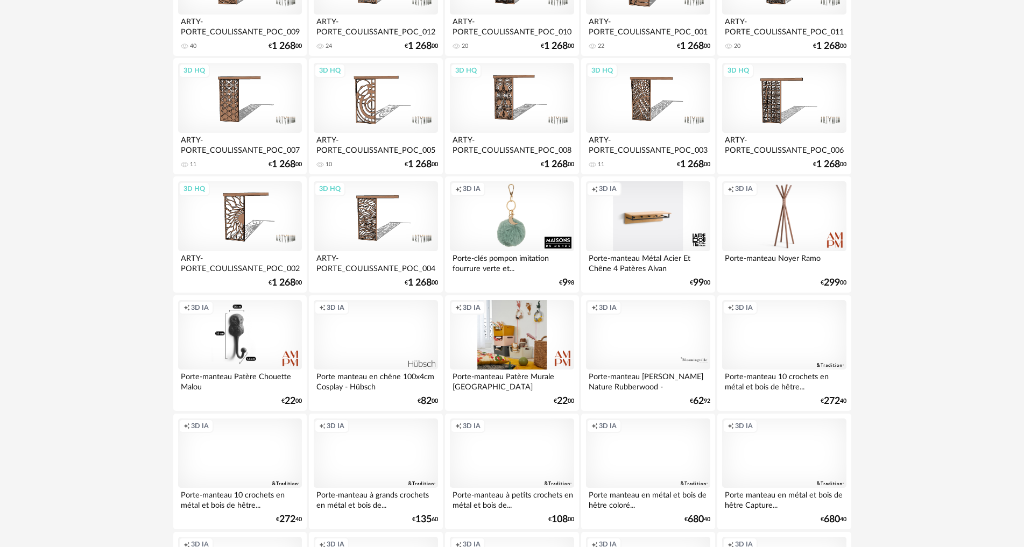
click at [369, 336] on div "Creation icon 3D IA" at bounding box center [376, 335] width 124 height 70
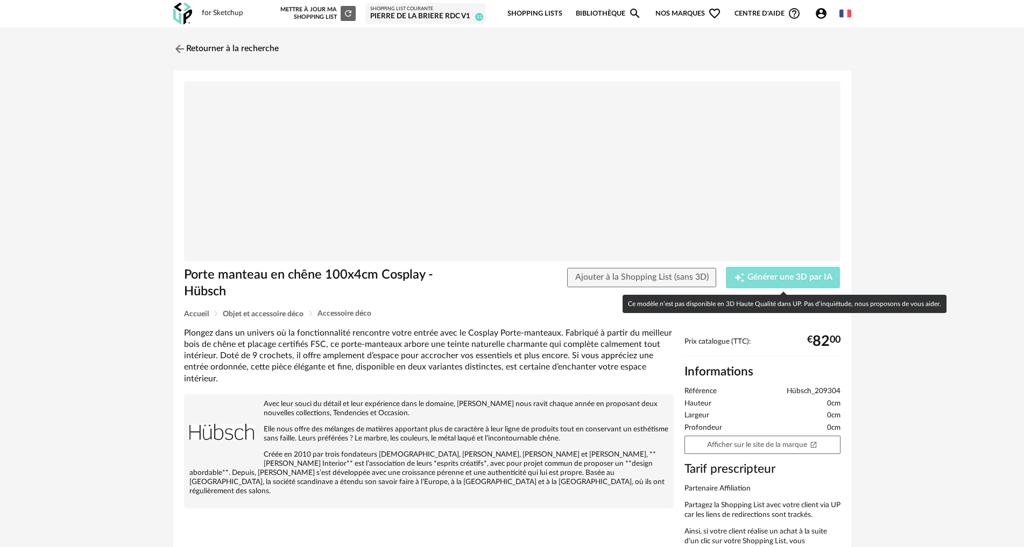
click at [776, 280] on span "Générer une 3D par IA" at bounding box center [789, 277] width 85 height 9
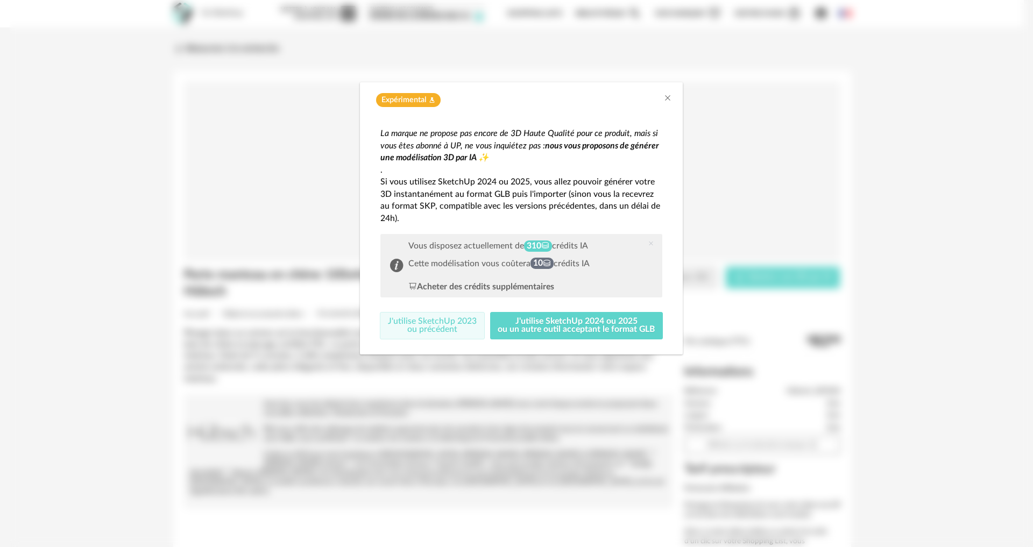
click at [435, 324] on button "J'utilise SketchUp 2023 ou précédent" at bounding box center [432, 326] width 105 height 28
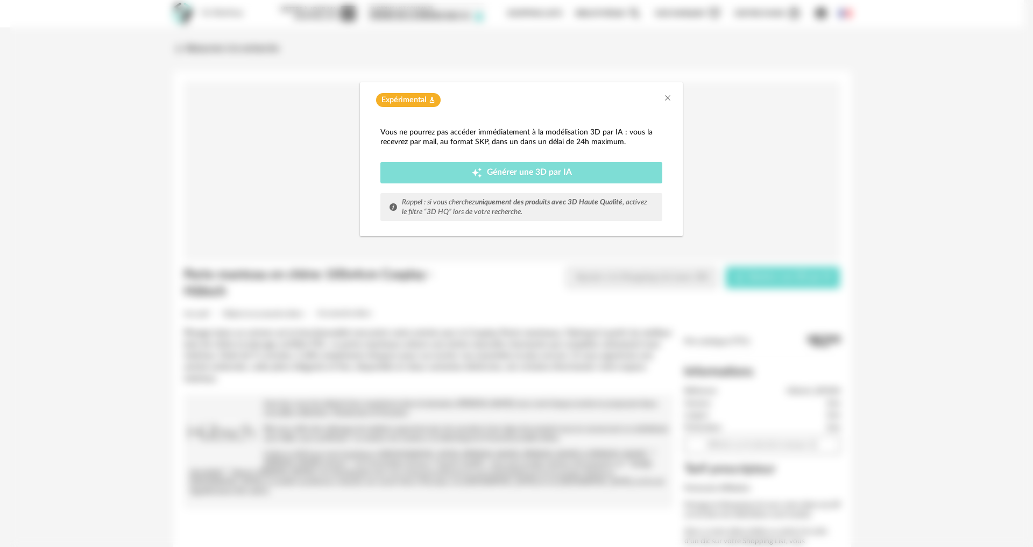
click at [516, 175] on span "Générer une 3D par IA" at bounding box center [529, 172] width 85 height 9
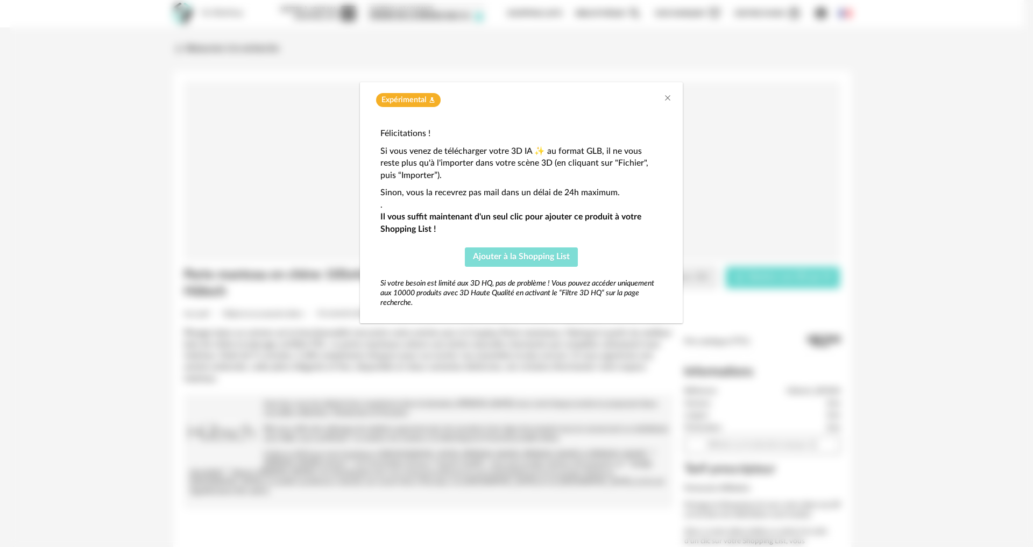
click at [519, 257] on span "Ajouter à la Shopping List" at bounding box center [521, 256] width 97 height 9
click at [666, 97] on icon "Close" at bounding box center [667, 98] width 9 height 9
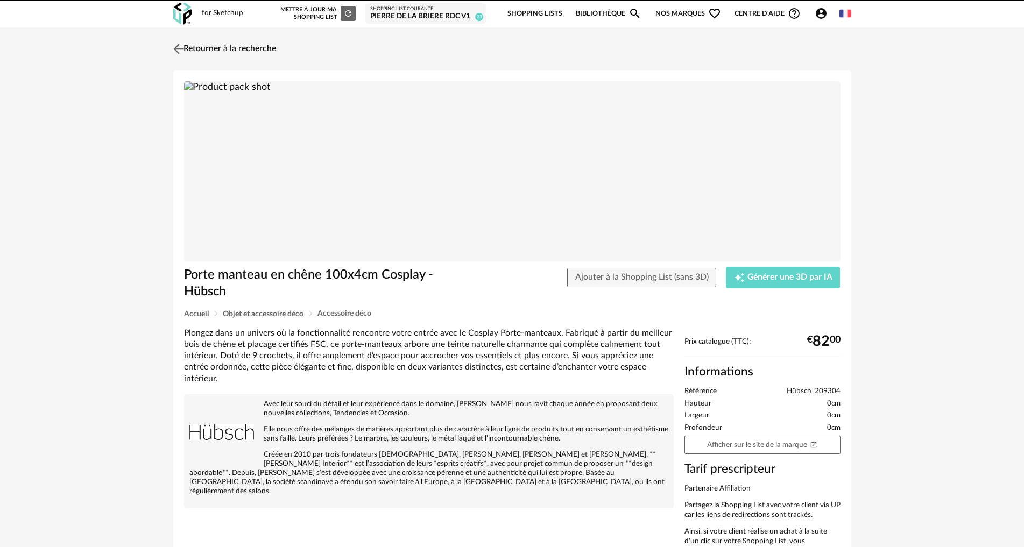
click at [179, 45] on img at bounding box center [179, 49] width 16 height 16
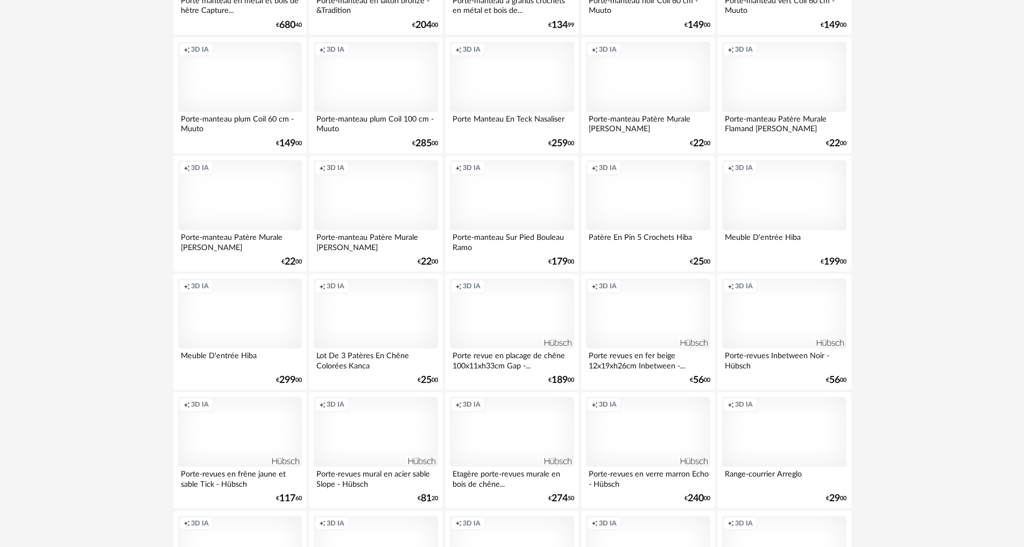
scroll to position [1506, 0]
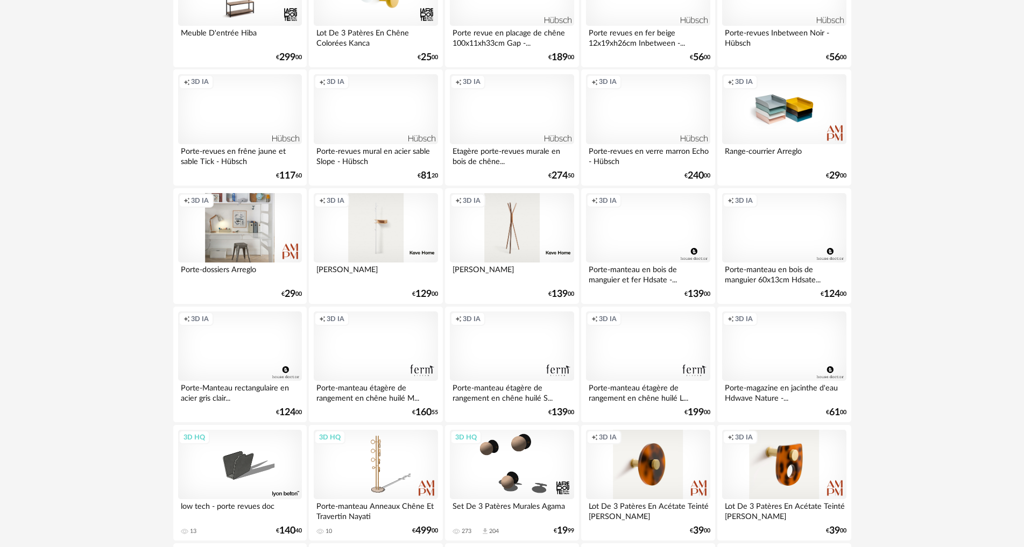
click at [643, 348] on div "Creation icon 3D IA" at bounding box center [648, 346] width 124 height 70
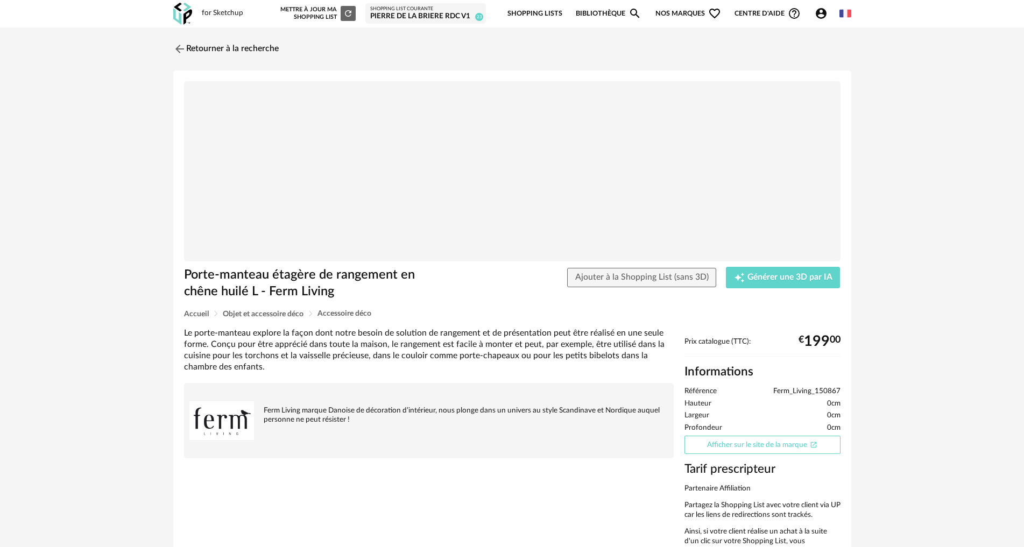
click at [720, 437] on link "Afficher sur le site de la marque Open In New icon" at bounding box center [762, 445] width 156 height 19
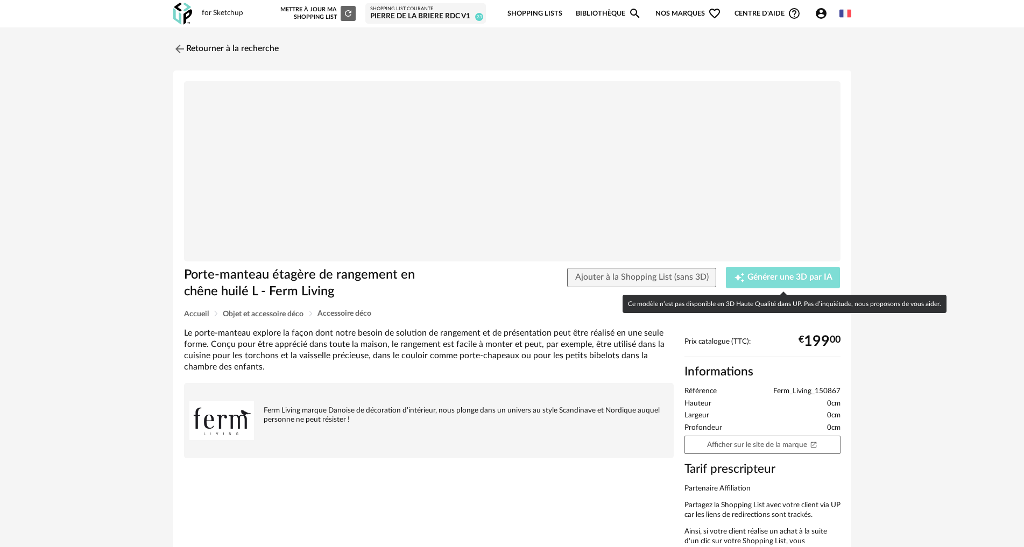
click at [762, 273] on span "Générer une 3D par IA" at bounding box center [789, 277] width 85 height 9
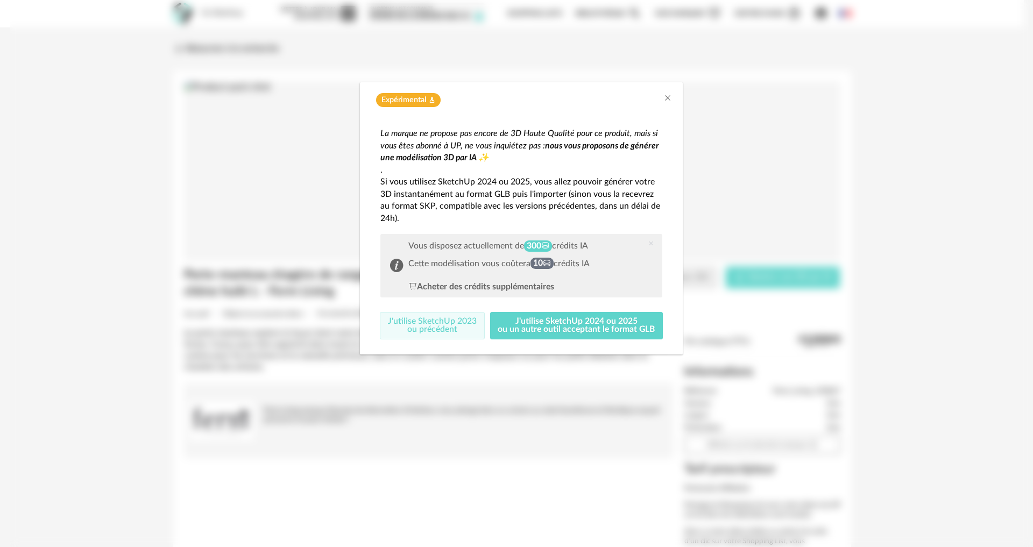
click at [445, 316] on button "J'utilise SketchUp 2023 ou précédent" at bounding box center [432, 326] width 105 height 28
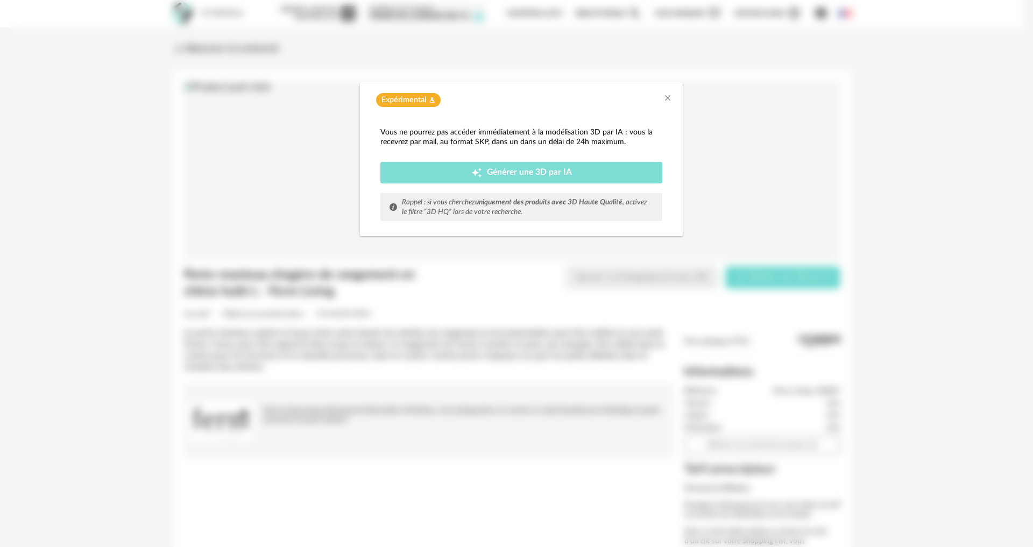
click at [480, 167] on icon "Creation icon" at bounding box center [476, 172] width 11 height 11
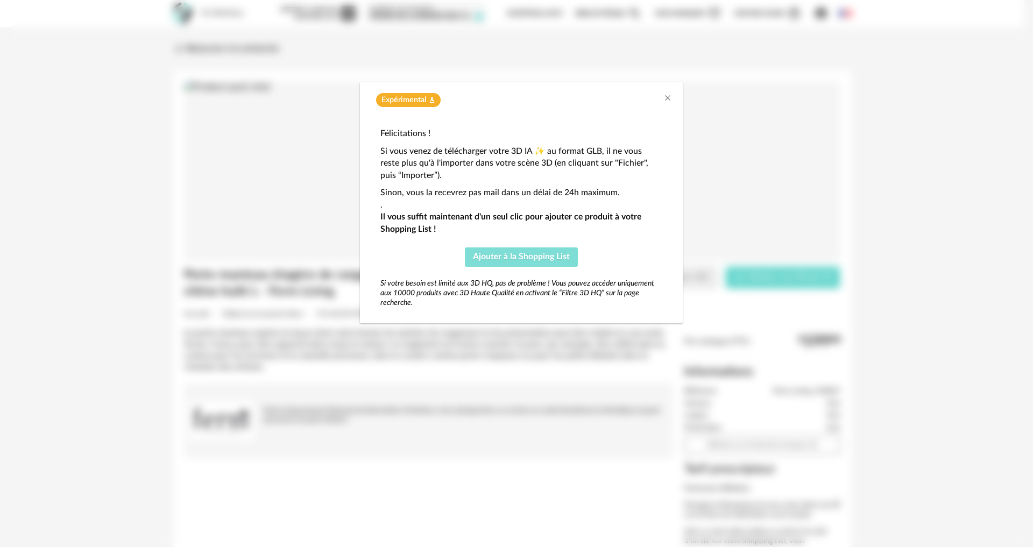
click at [516, 260] on button "Ajouter à la Shopping List" at bounding box center [521, 256] width 113 height 19
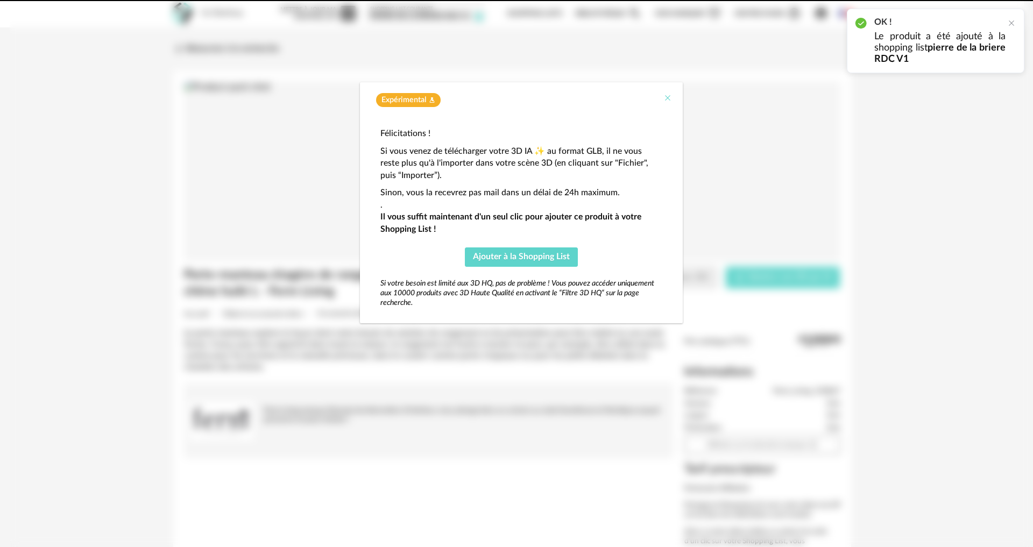
click at [665, 97] on icon "Close" at bounding box center [667, 98] width 9 height 9
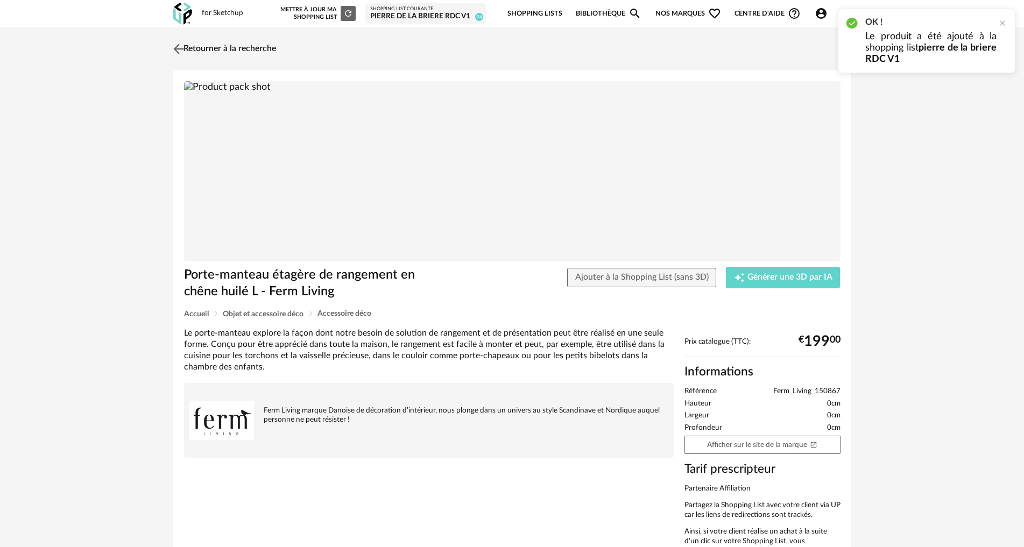
click at [174, 48] on img at bounding box center [179, 49] width 16 height 16
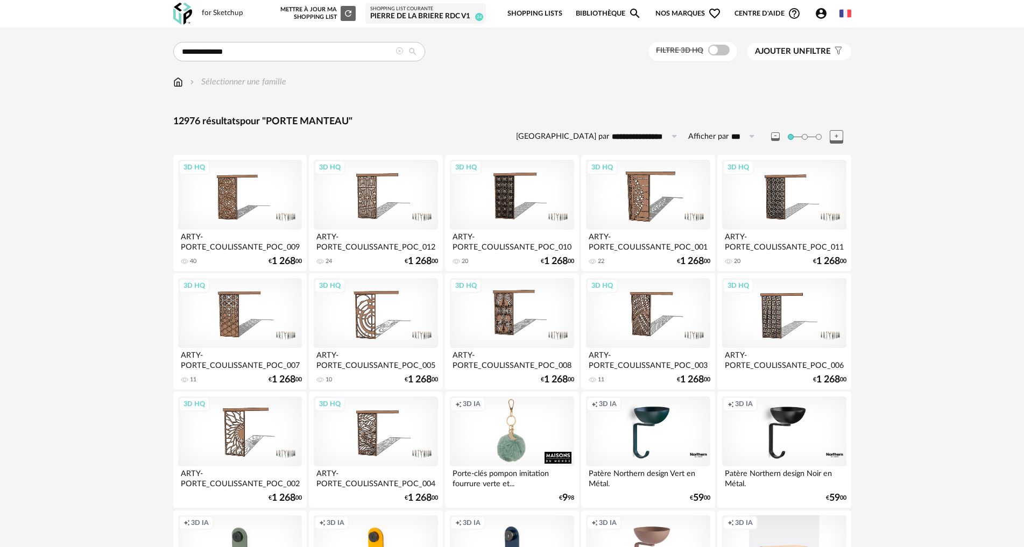
click at [175, 81] on img at bounding box center [178, 82] width 10 height 12
click at [400, 51] on icon at bounding box center [399, 51] width 8 height 8
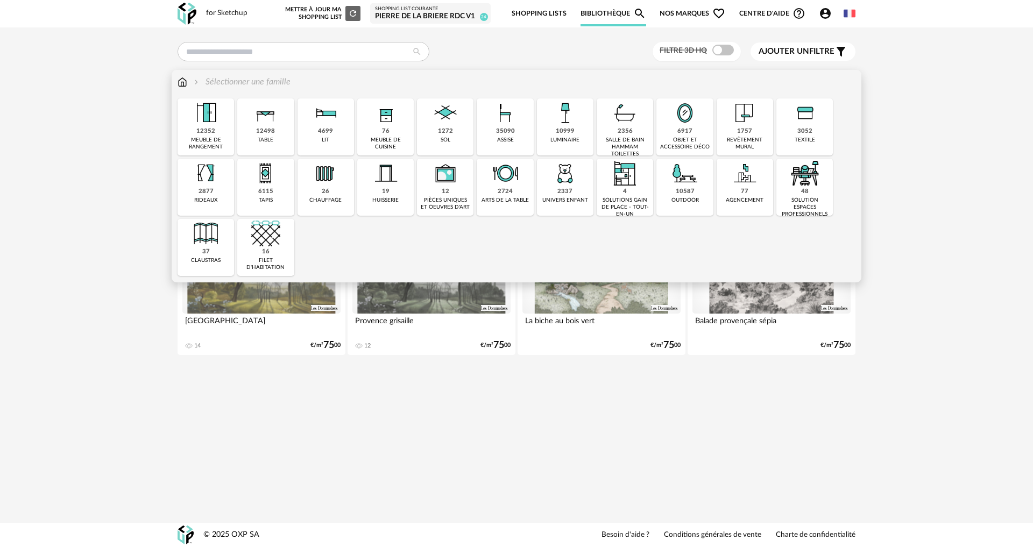
click at [562, 127] on div "10999" at bounding box center [565, 131] width 19 height 8
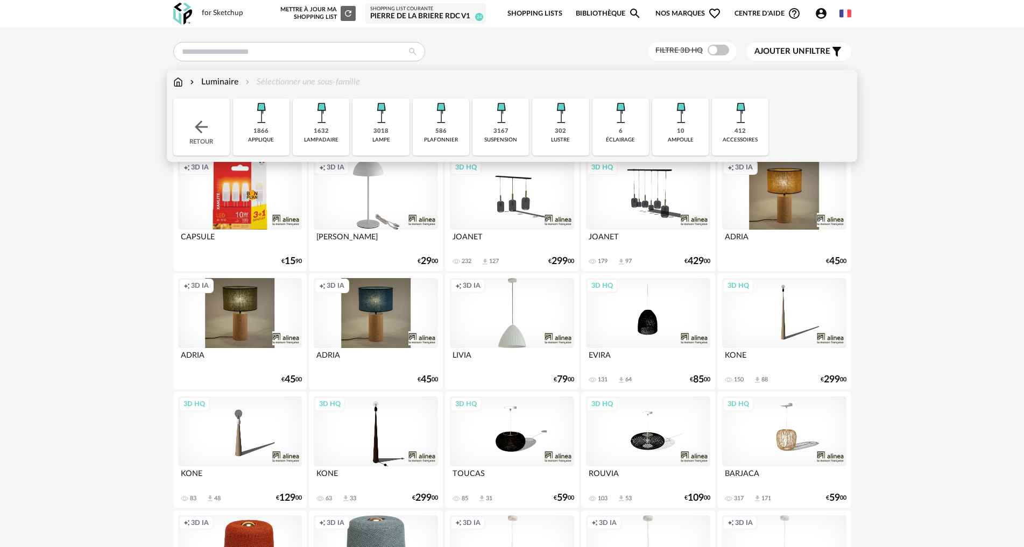
click at [277, 127] on div "1866 applique" at bounding box center [261, 126] width 56 height 57
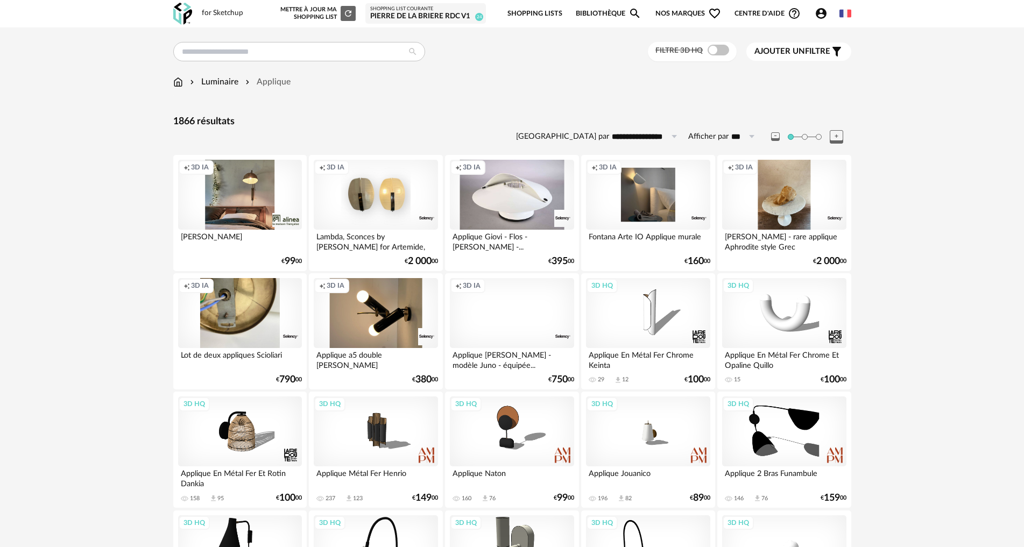
click at [714, 50] on span at bounding box center [718, 50] width 22 height 11
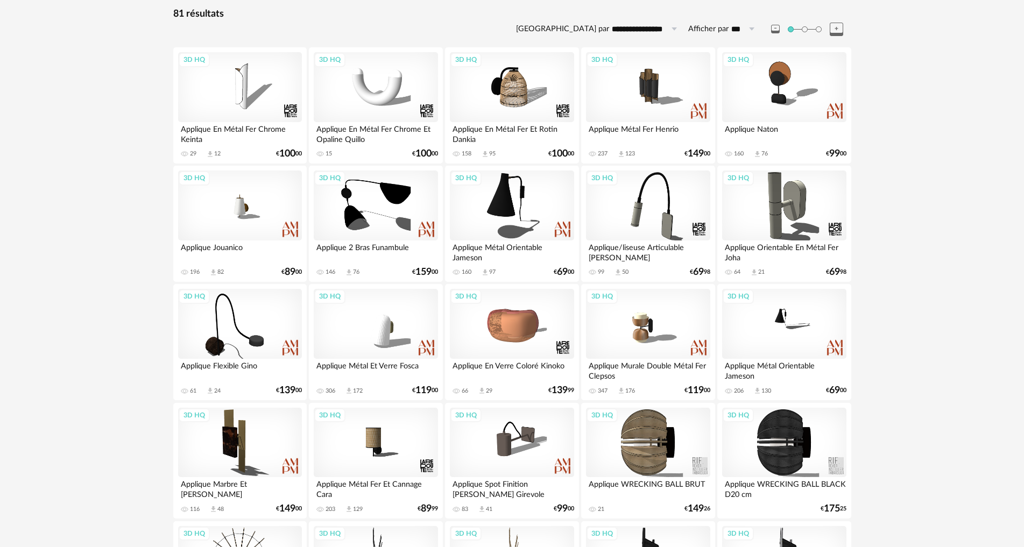
scroll to position [95, 0]
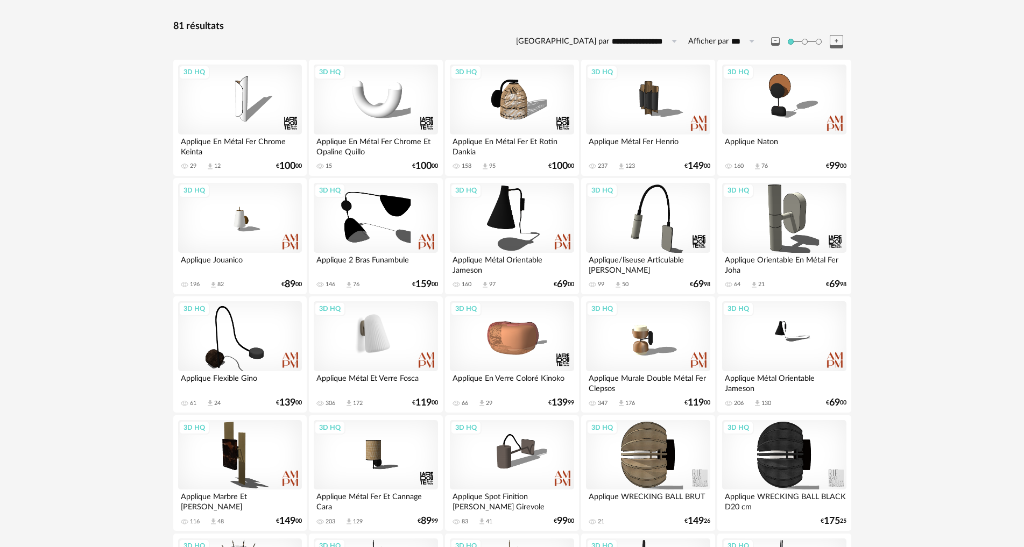
click at [379, 338] on div "3D HQ" at bounding box center [376, 336] width 124 height 70
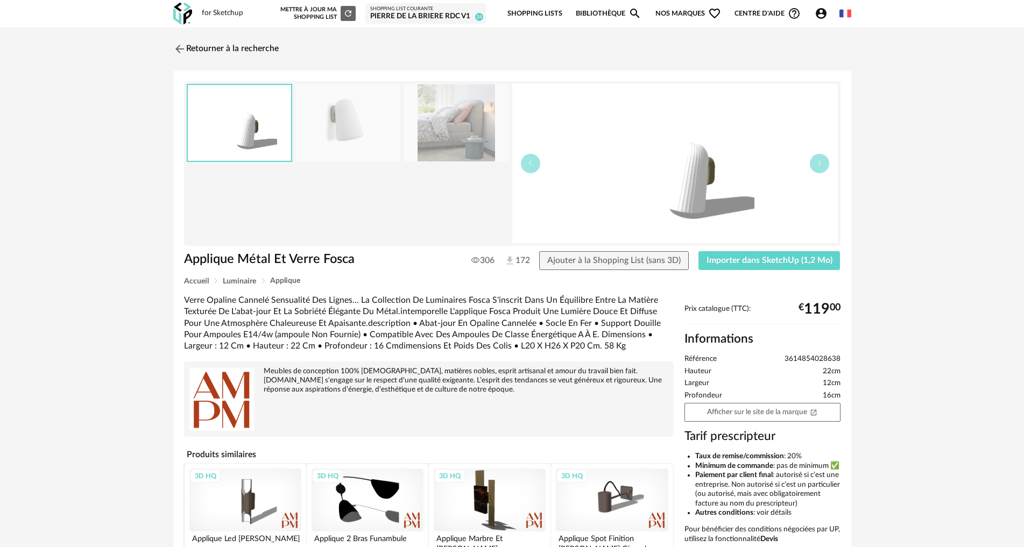
click at [455, 110] on img at bounding box center [456, 122] width 104 height 77
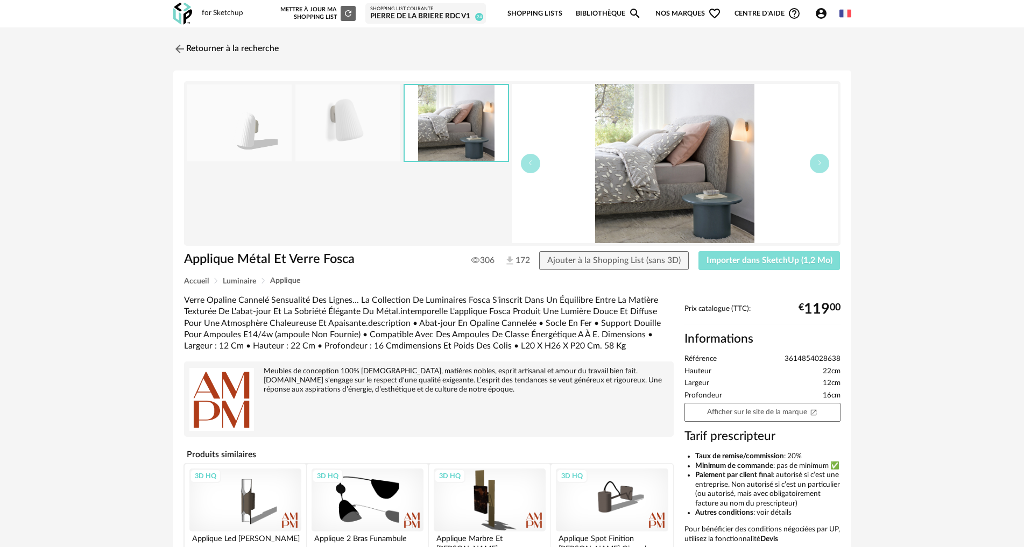
click at [775, 266] on button "Importer dans SketchUp (1,2 Mo)" at bounding box center [769, 260] width 142 height 19
